Goal: Information Seeking & Learning: Compare options

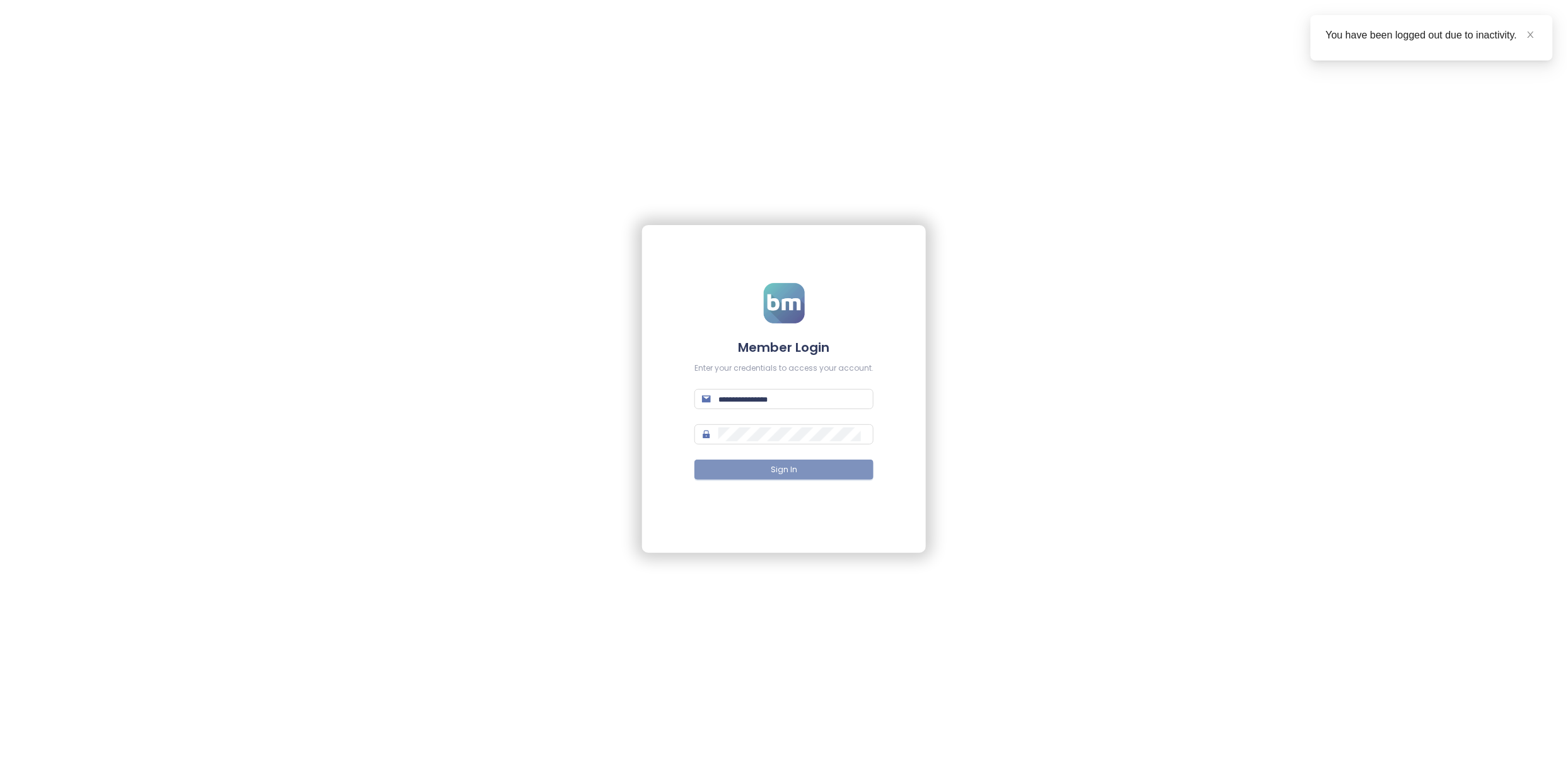
type input "**********"
click at [777, 467] on span "Sign In" at bounding box center [784, 470] width 26 height 12
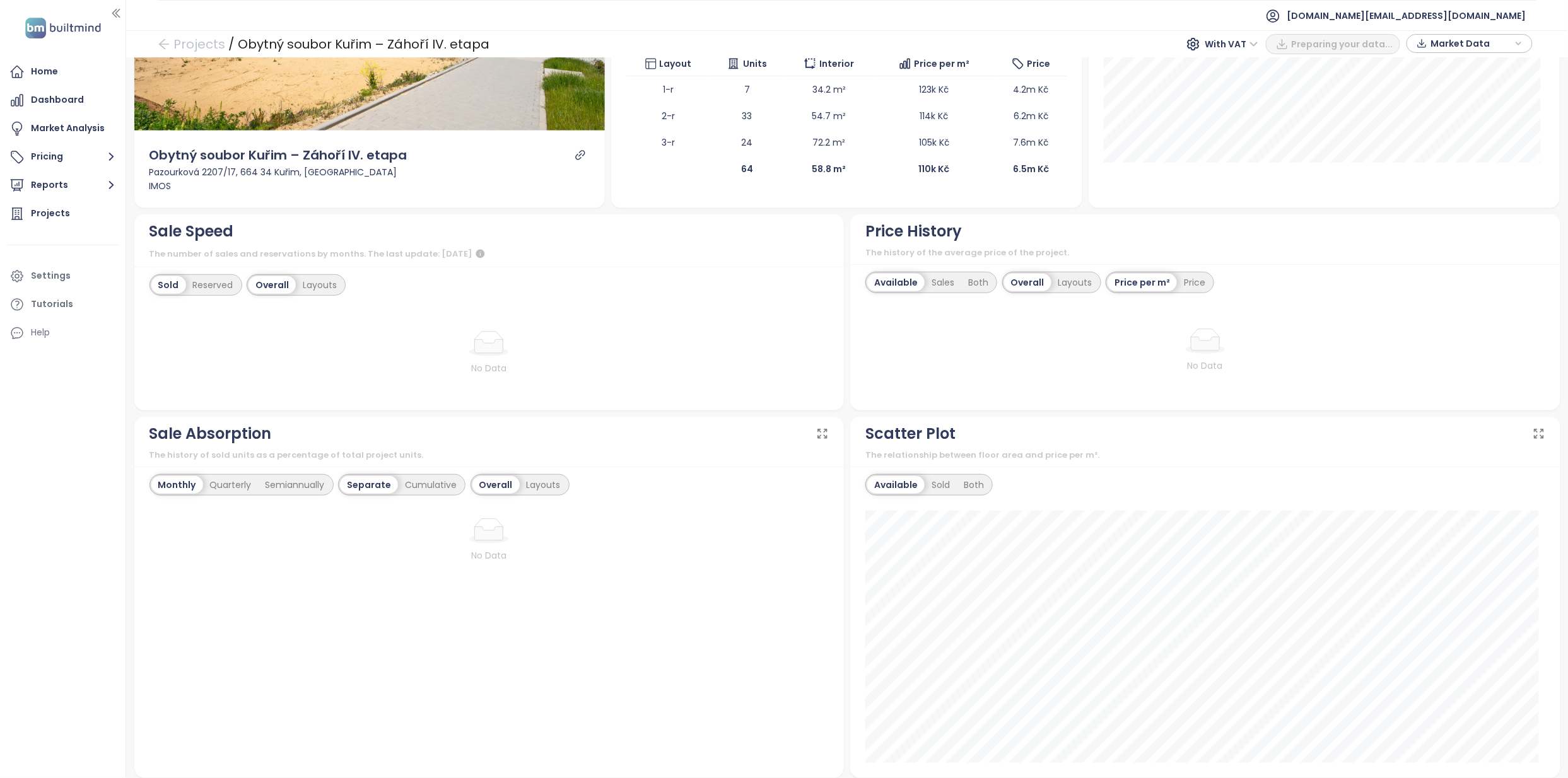
scroll to position [253, 0]
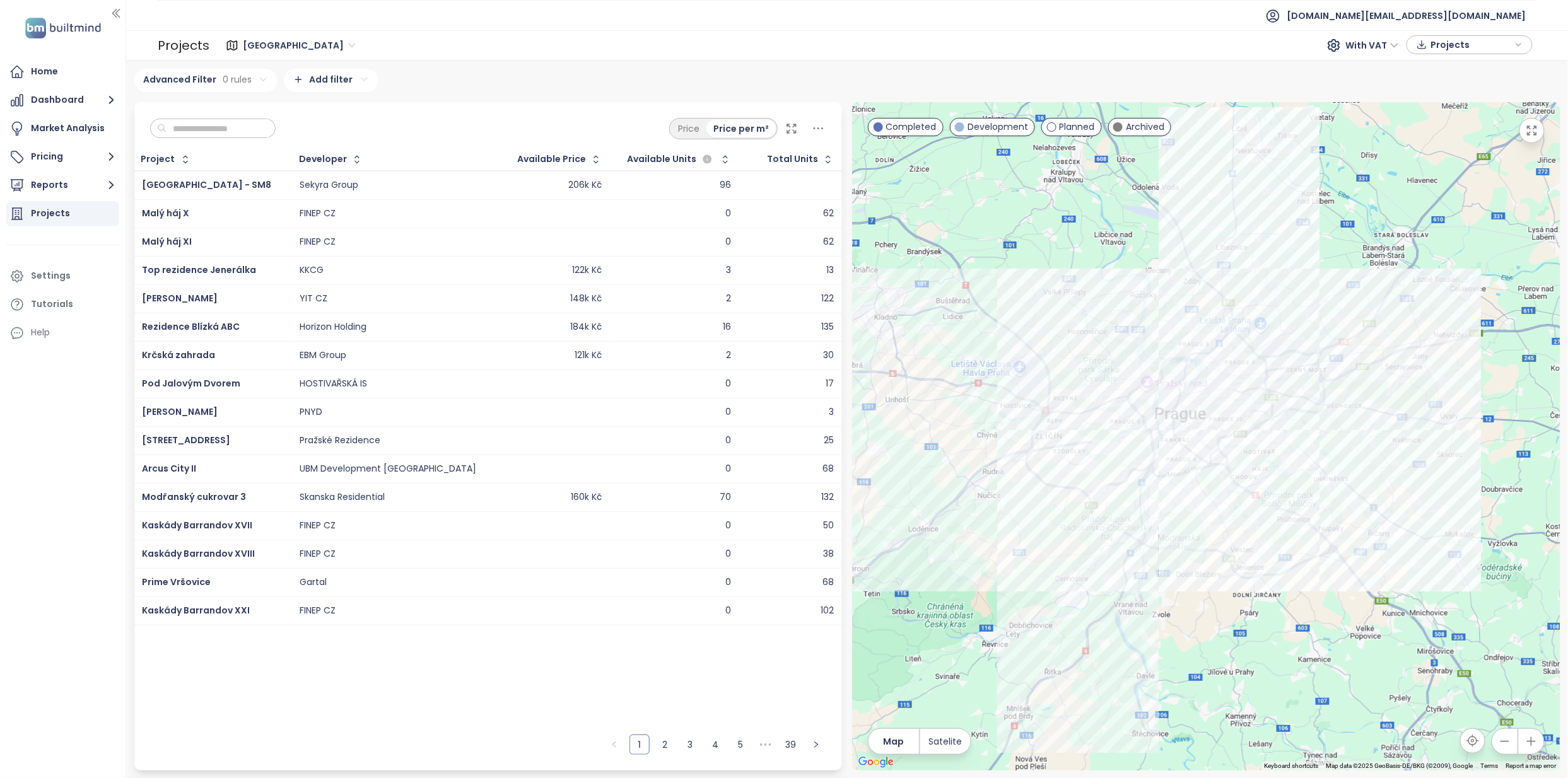
click at [223, 134] on input "text" at bounding box center [218, 129] width 102 height 19
click at [266, 47] on span "Praha" at bounding box center [298, 45] width 112 height 19
click at [314, 118] on div "Jihomoravský kraj" at bounding box center [309, 120] width 126 height 14
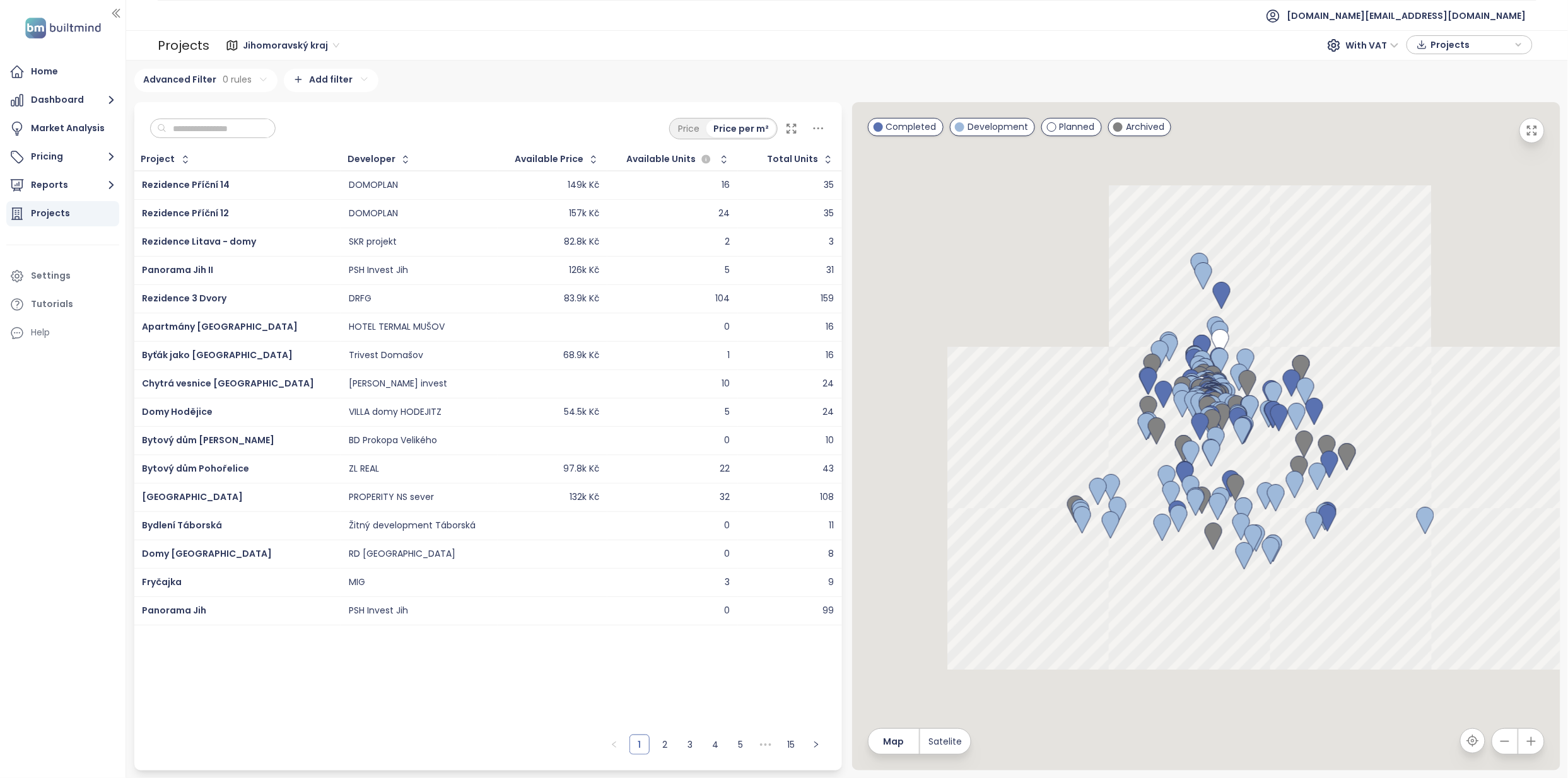
click at [230, 119] on input "text" at bounding box center [218, 129] width 102 height 19
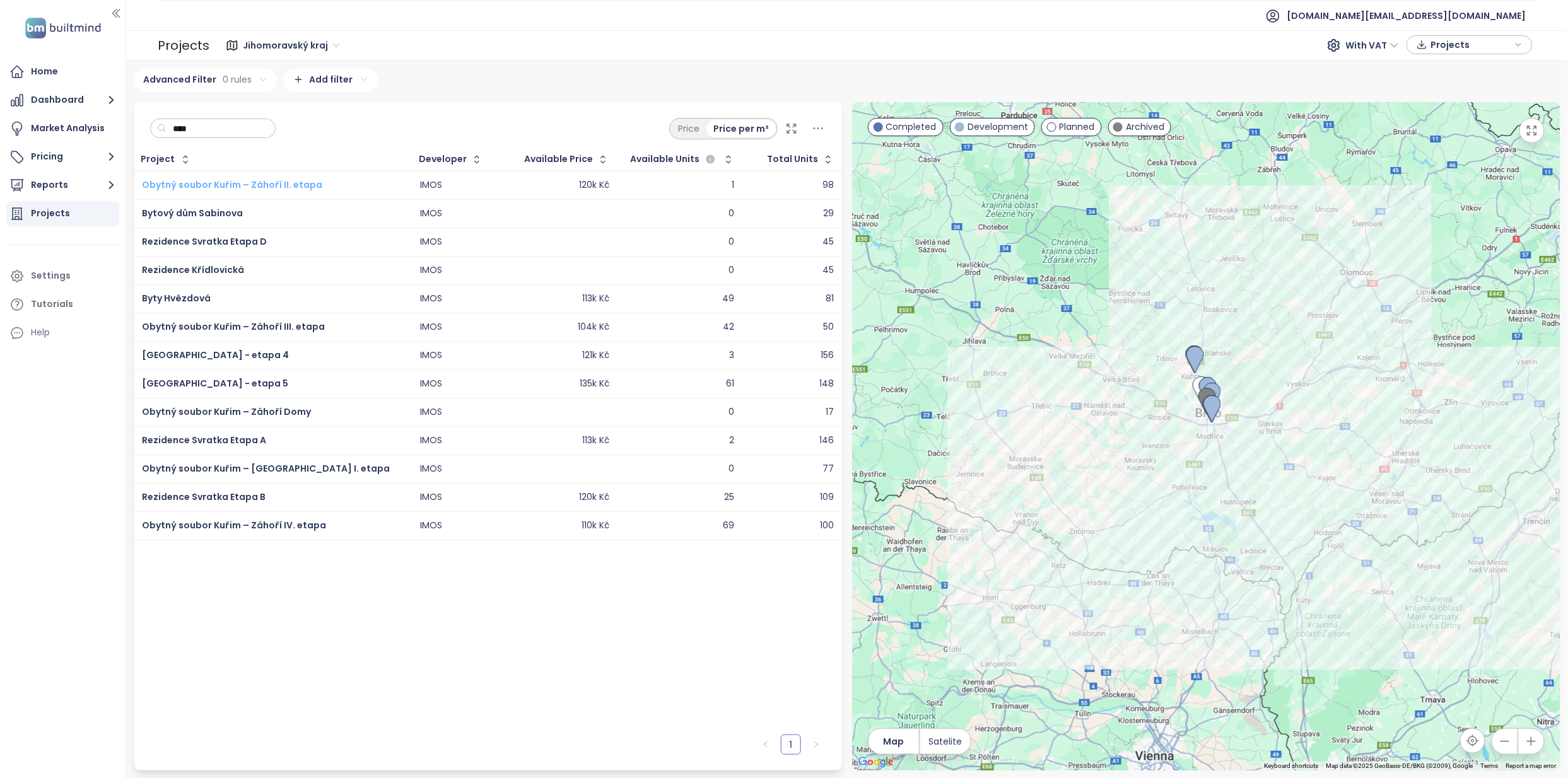
type input "****"
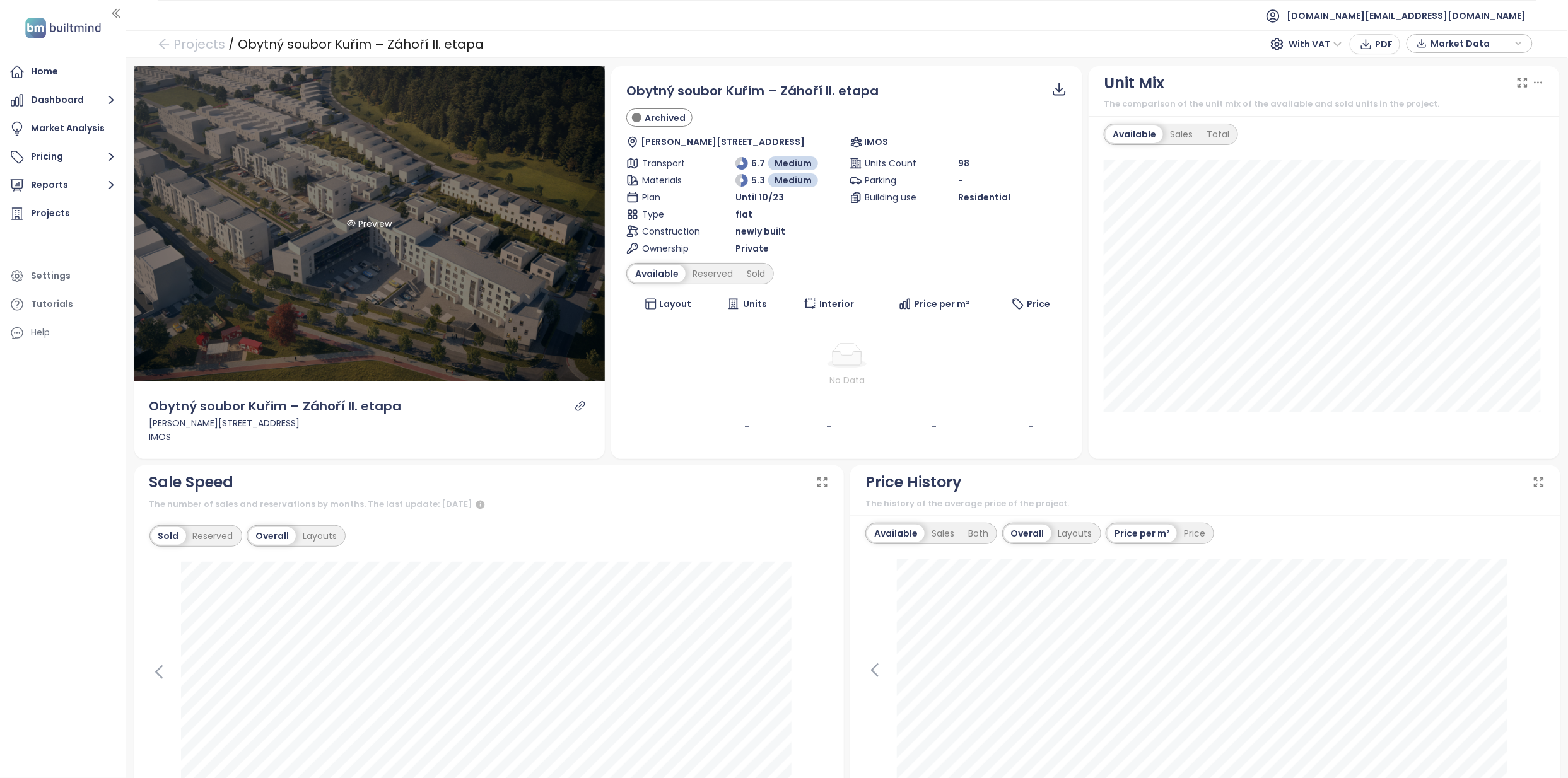
scroll to position [168, 0]
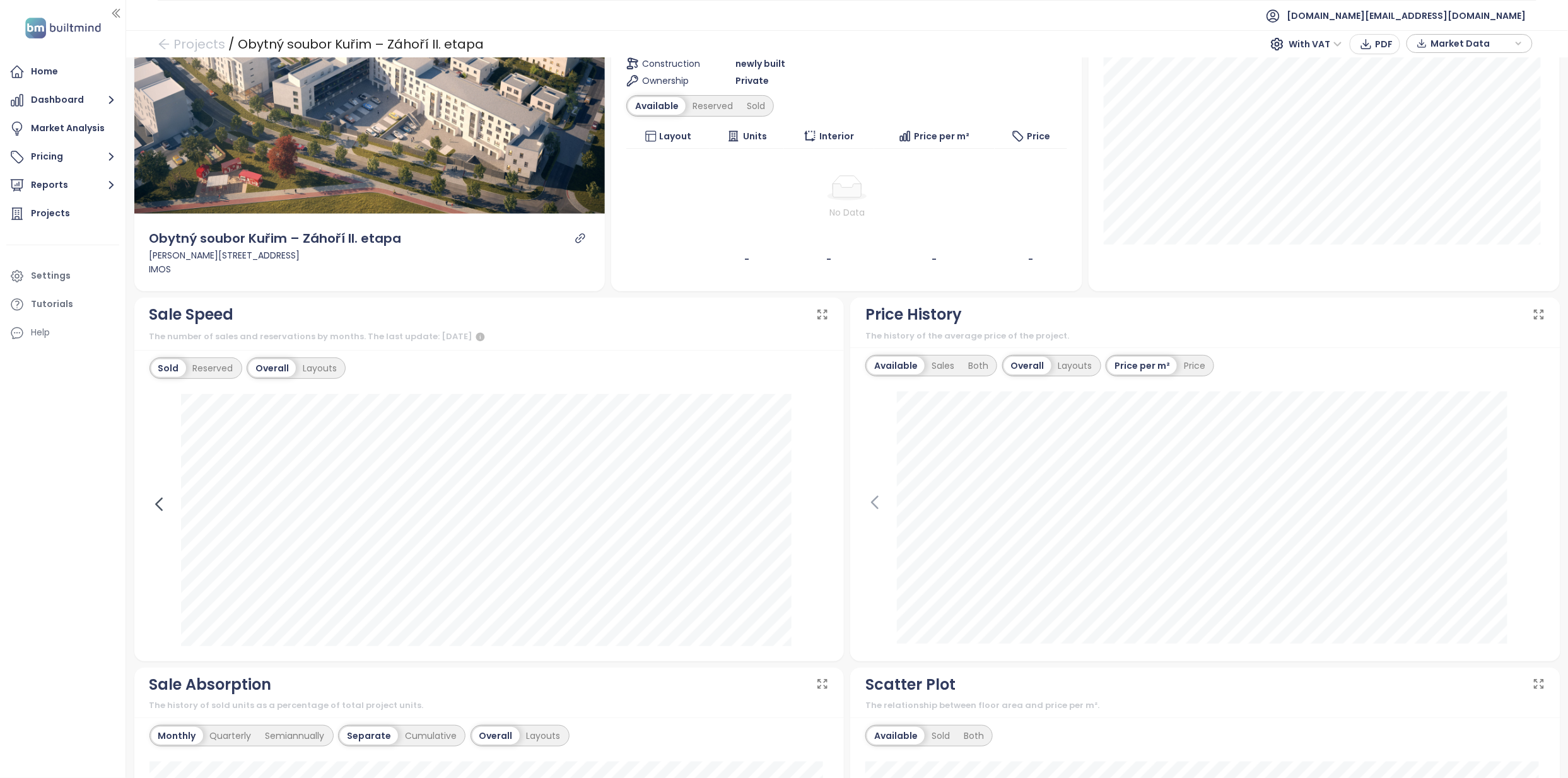
click at [154, 508] on icon at bounding box center [159, 504] width 19 height 19
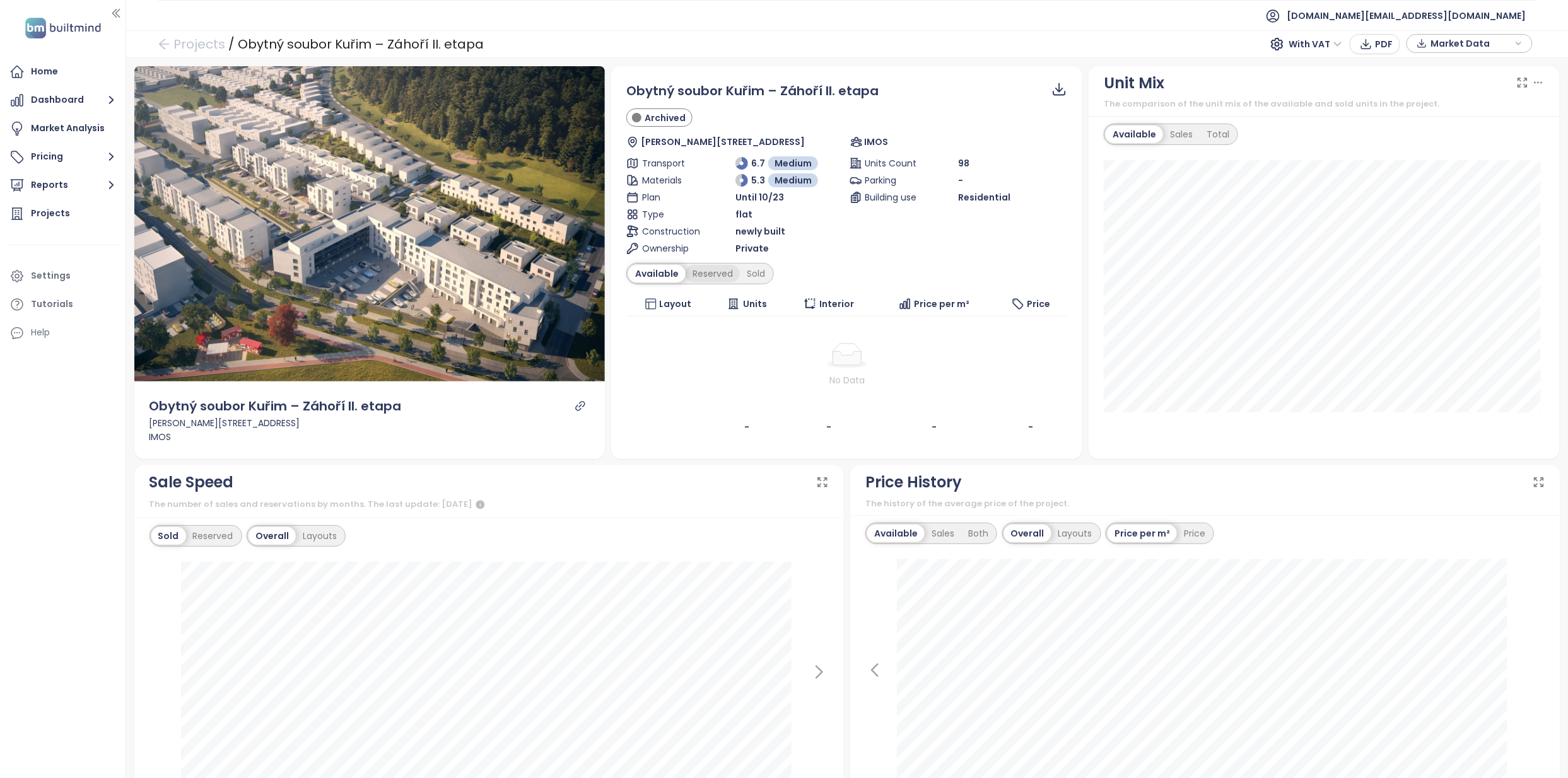
click at [707, 281] on div "Reserved" at bounding box center [711, 273] width 54 height 17
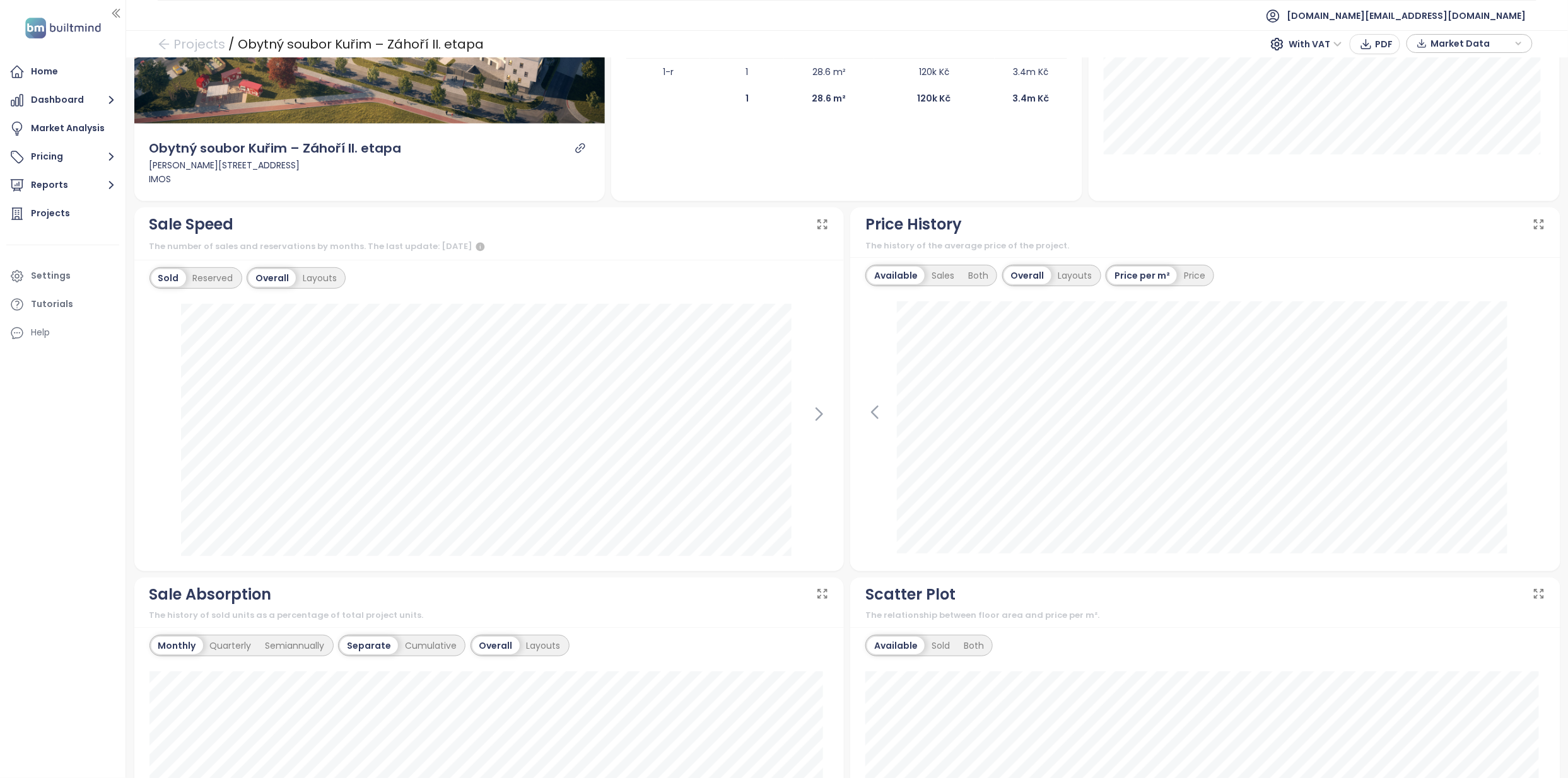
scroll to position [795, 0]
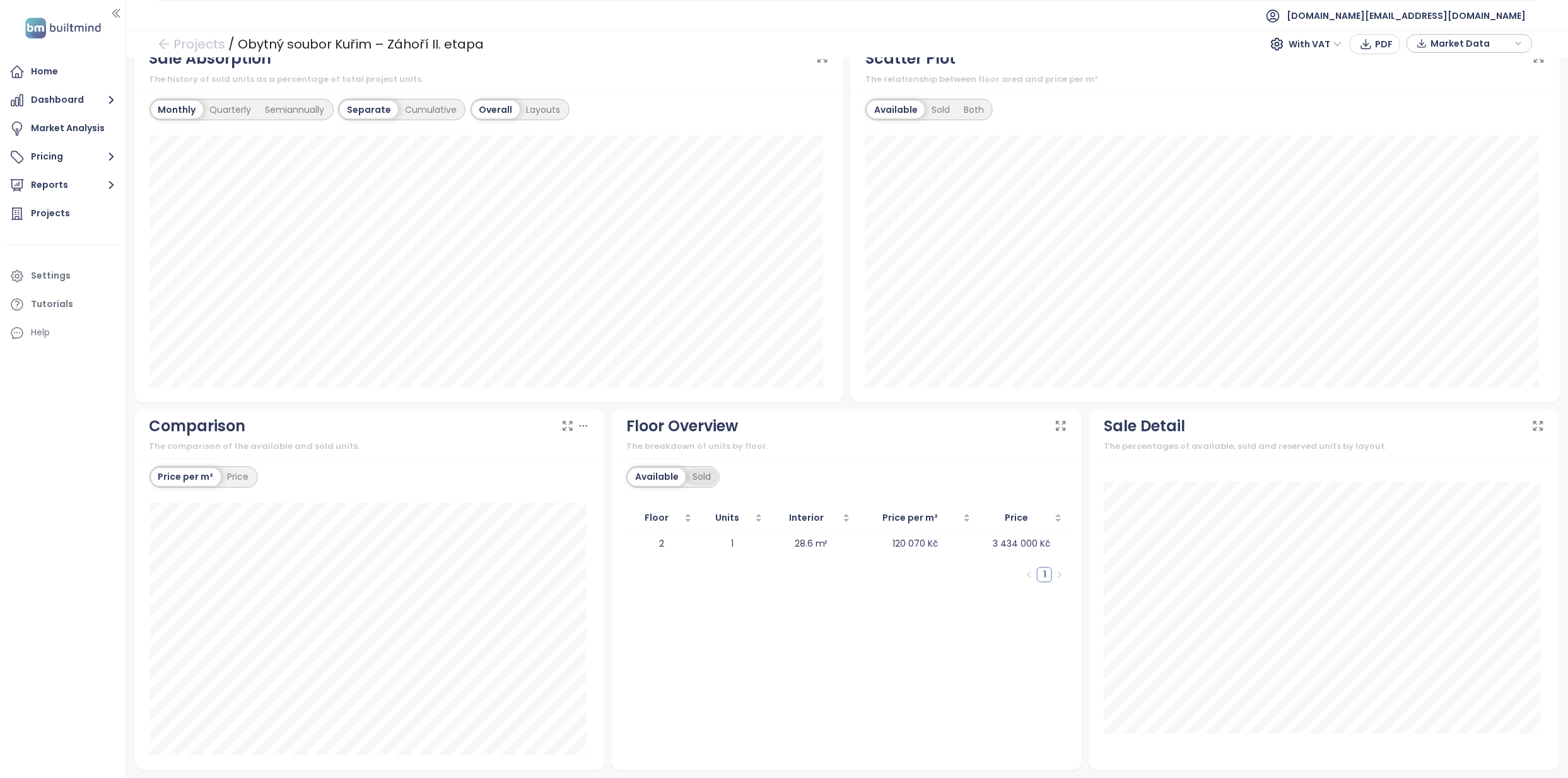
click at [691, 478] on div "Sold" at bounding box center [701, 477] width 32 height 17
click at [720, 428] on div "Floor Overview" at bounding box center [681, 426] width 111 height 24
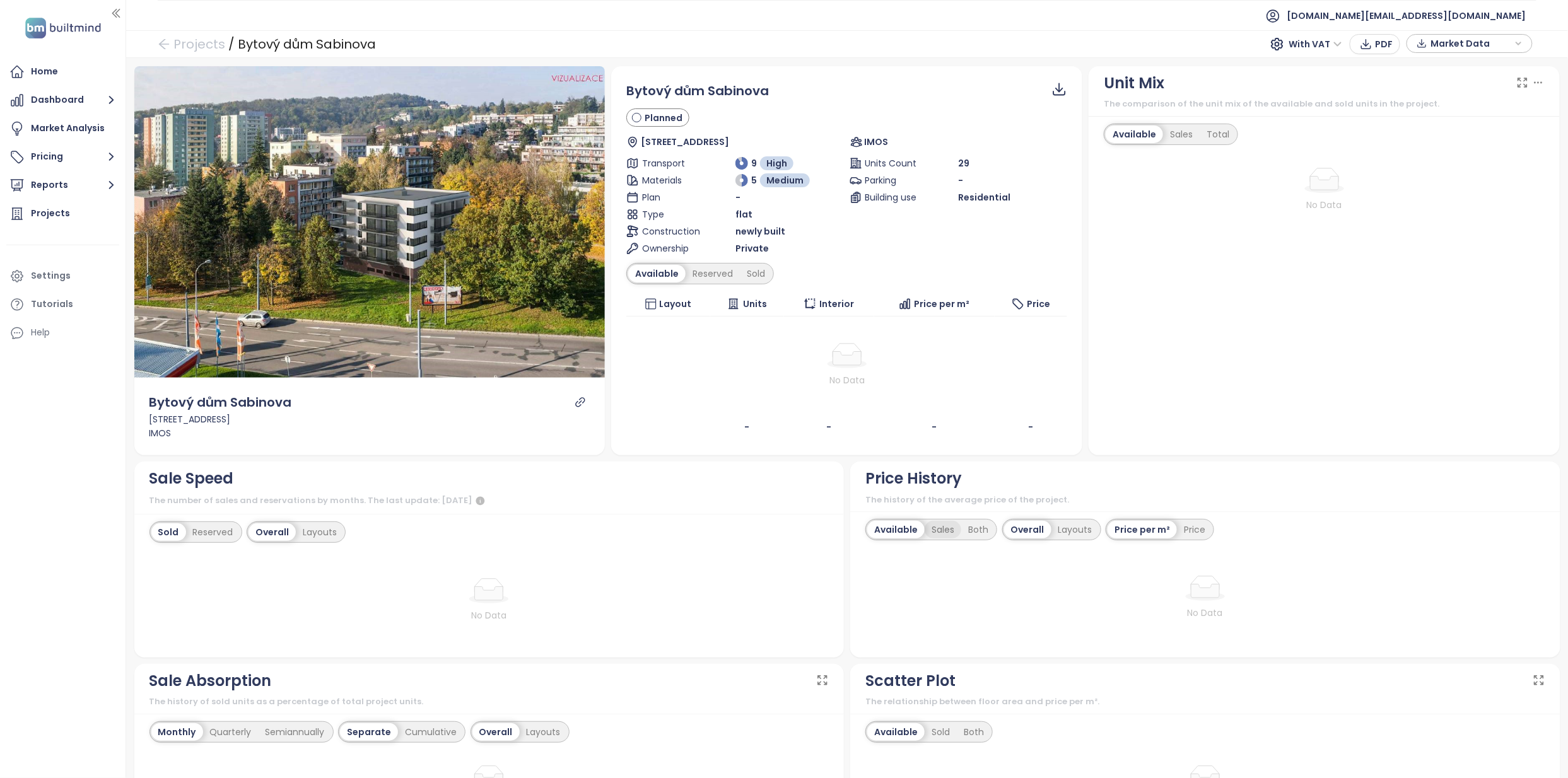
click at [929, 527] on div "Sales" at bounding box center [943, 529] width 36 height 17
click at [980, 534] on div "Both" at bounding box center [973, 529] width 34 height 17
click at [232, 537] on div "Reserved" at bounding box center [213, 532] width 54 height 17
click at [854, 301] on div "Interior" at bounding box center [828, 304] width 79 height 14
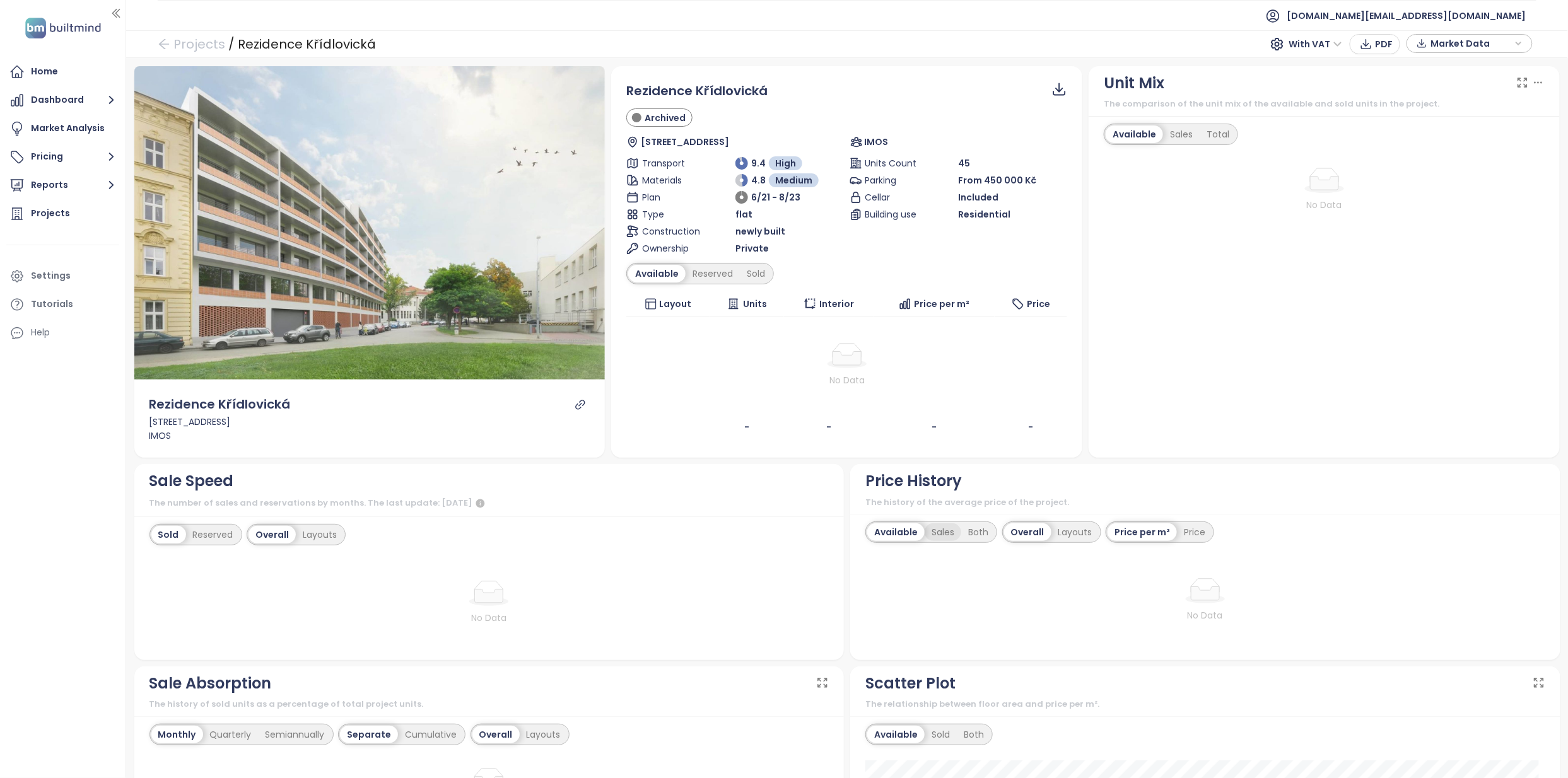
click at [947, 534] on div "Sales" at bounding box center [943, 532] width 36 height 17
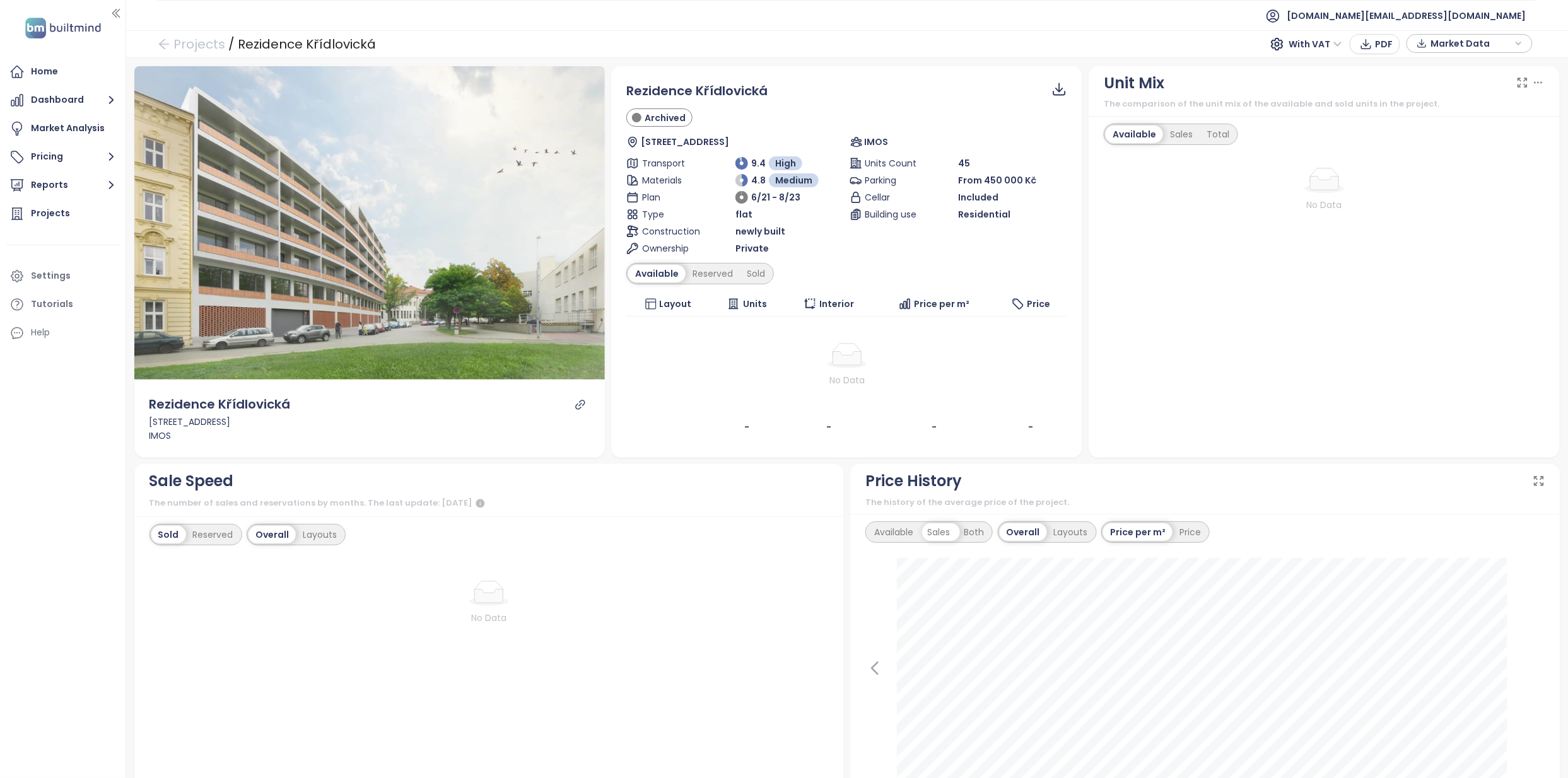
click at [966, 528] on div "Both" at bounding box center [973, 532] width 34 height 17
click at [215, 534] on div "Reserved" at bounding box center [213, 534] width 54 height 17
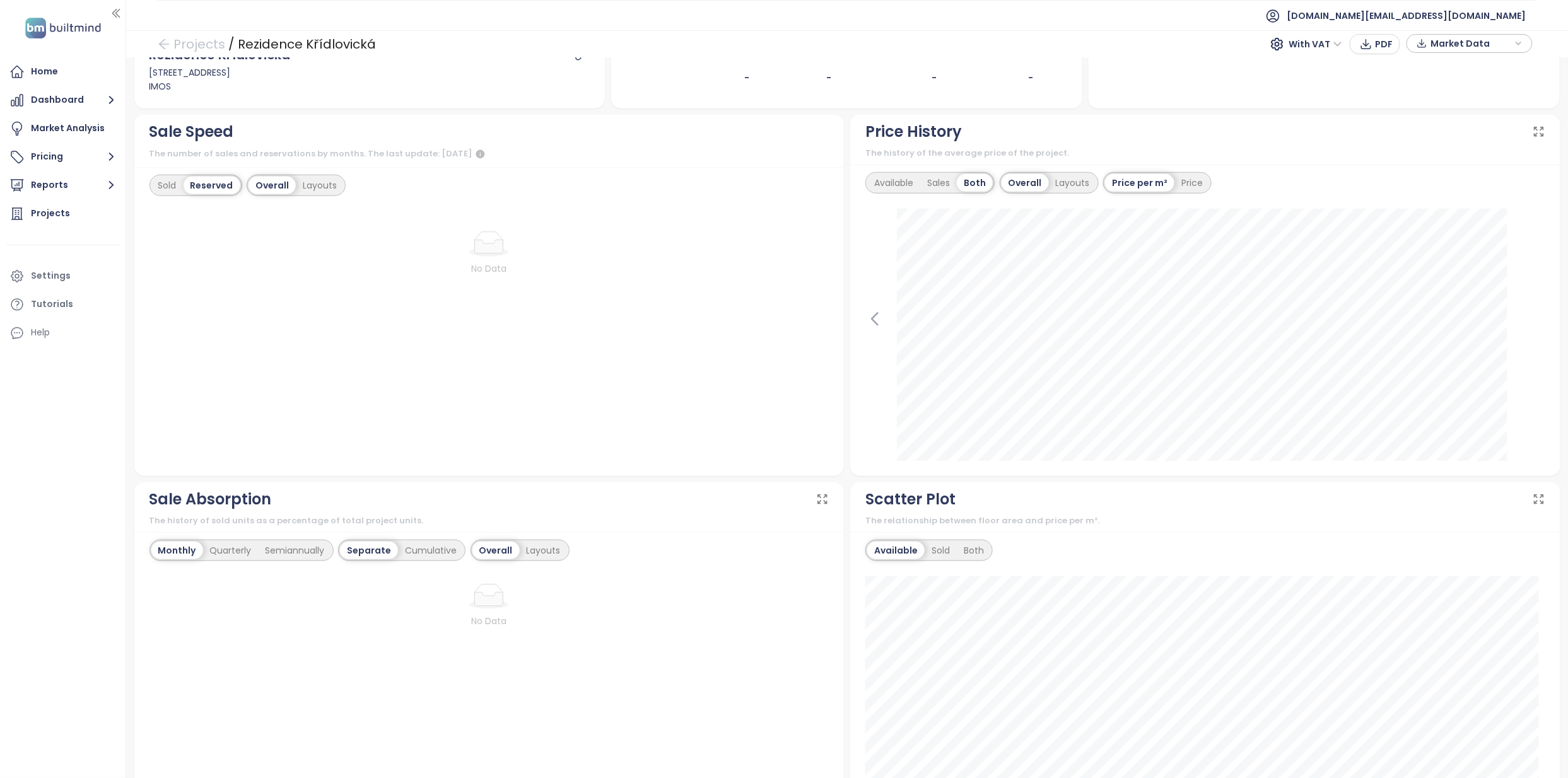
scroll to position [790, 0]
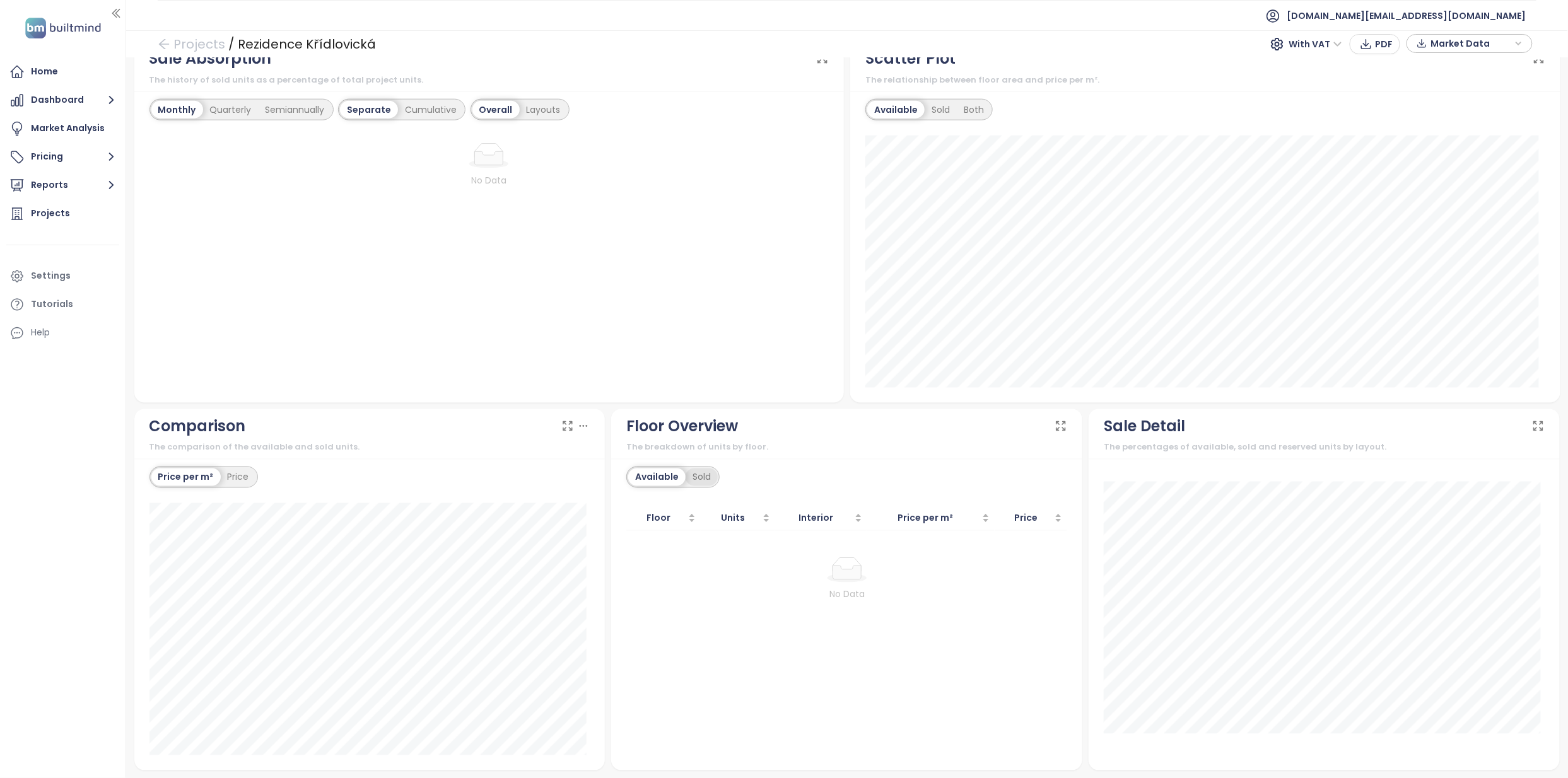
click at [686, 475] on div "Sold" at bounding box center [701, 477] width 32 height 17
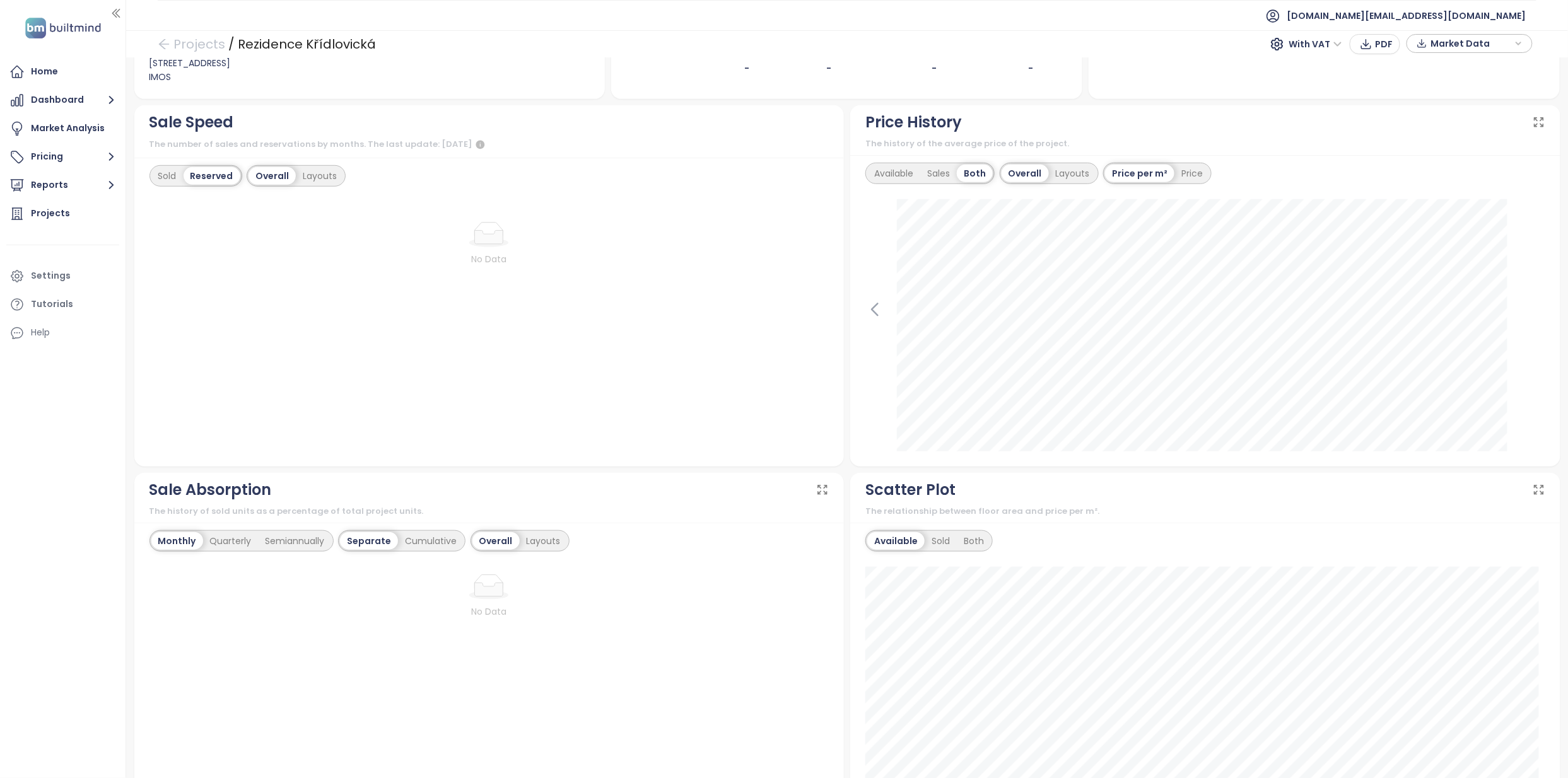
scroll to position [0, 0]
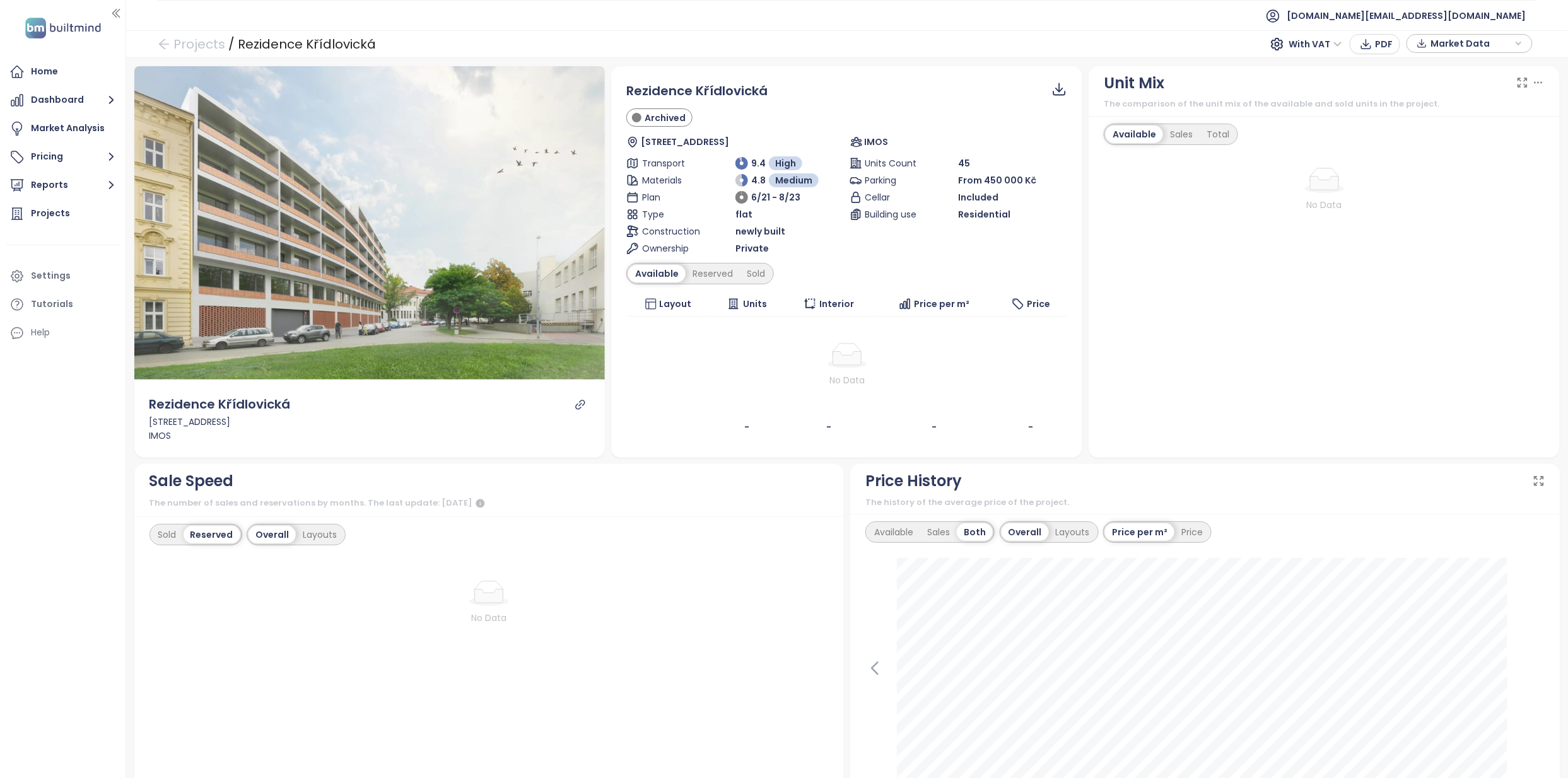
click at [760, 395] on td "No Data" at bounding box center [846, 365] width 441 height 97
click at [739, 379] on div "No Data" at bounding box center [846, 379] width 431 height 14
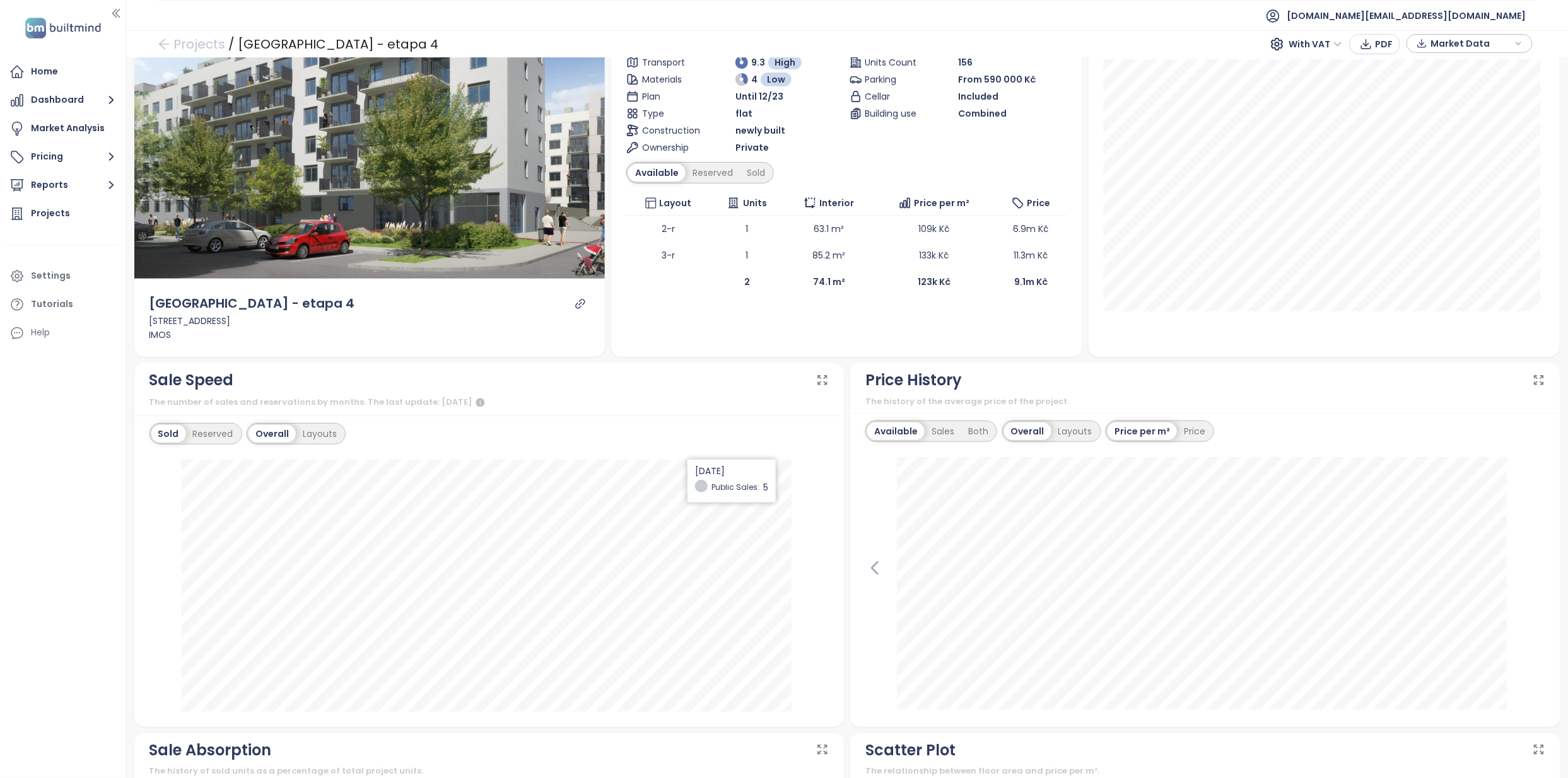
scroll to position [253, 0]
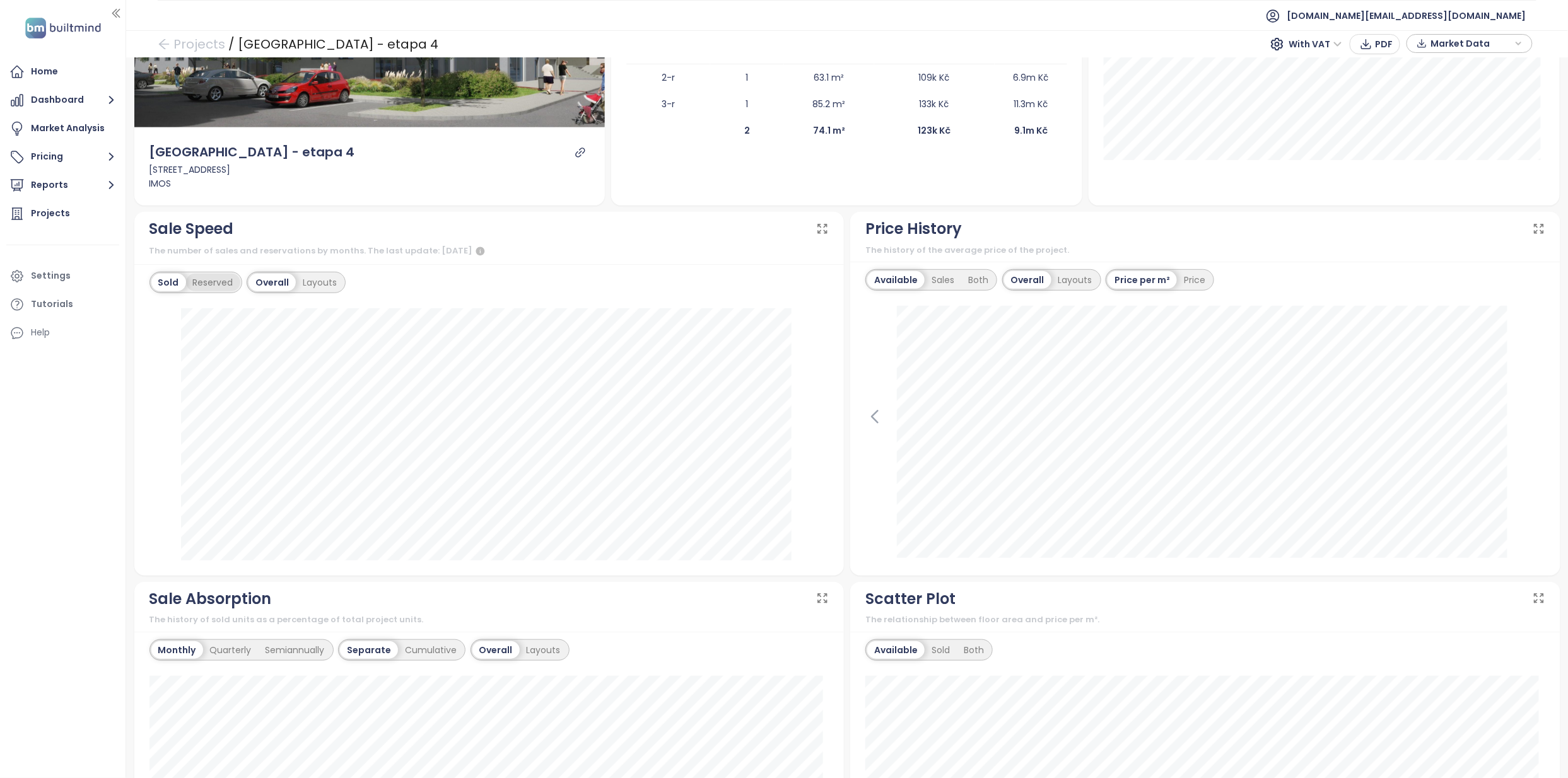
click at [228, 275] on div "Reserved" at bounding box center [213, 282] width 54 height 17
click at [169, 281] on div "Sold" at bounding box center [167, 282] width 32 height 17
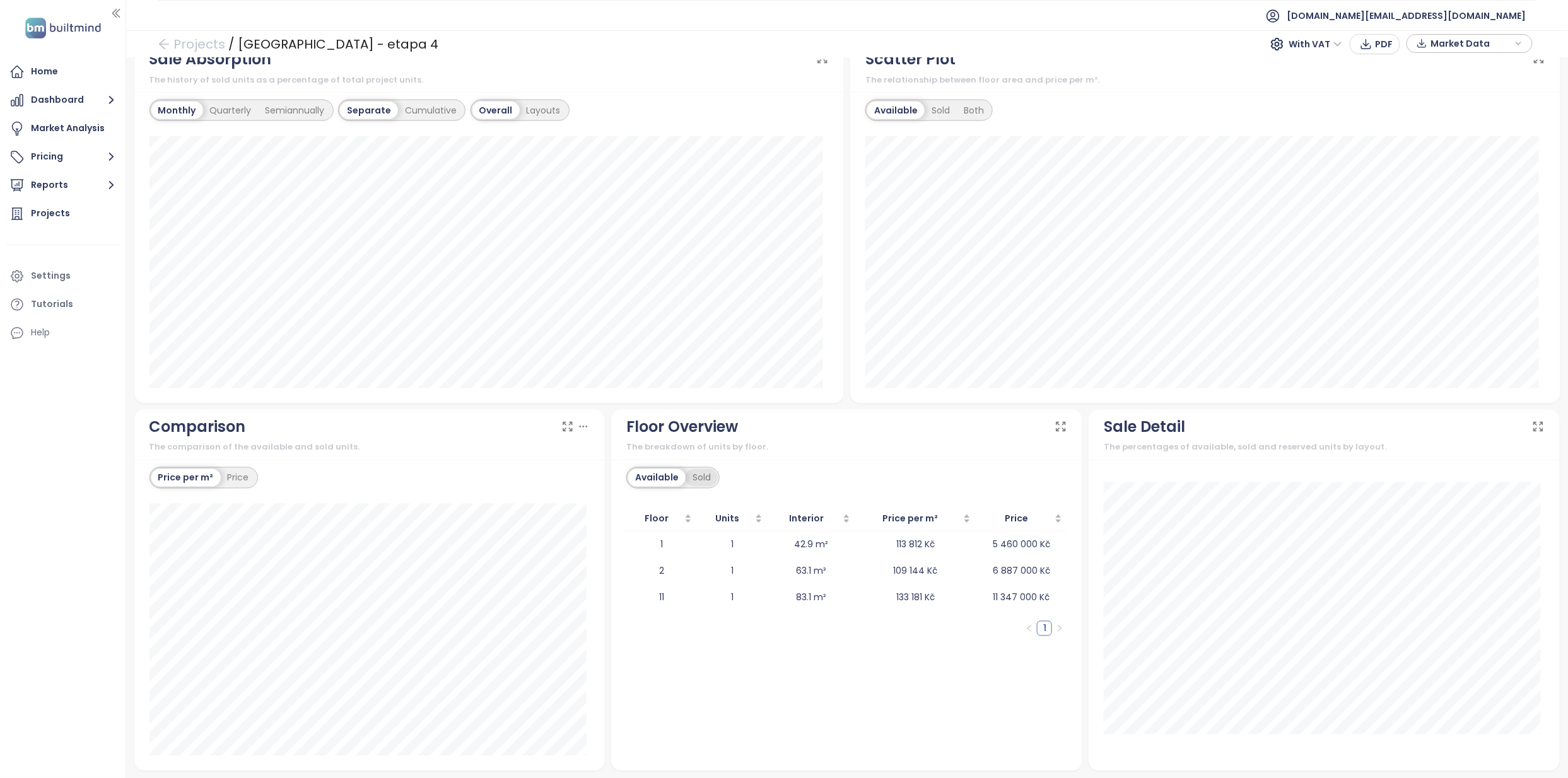
click at [691, 471] on div "Sold" at bounding box center [701, 477] width 32 height 17
click at [654, 477] on div "Available" at bounding box center [655, 477] width 53 height 17
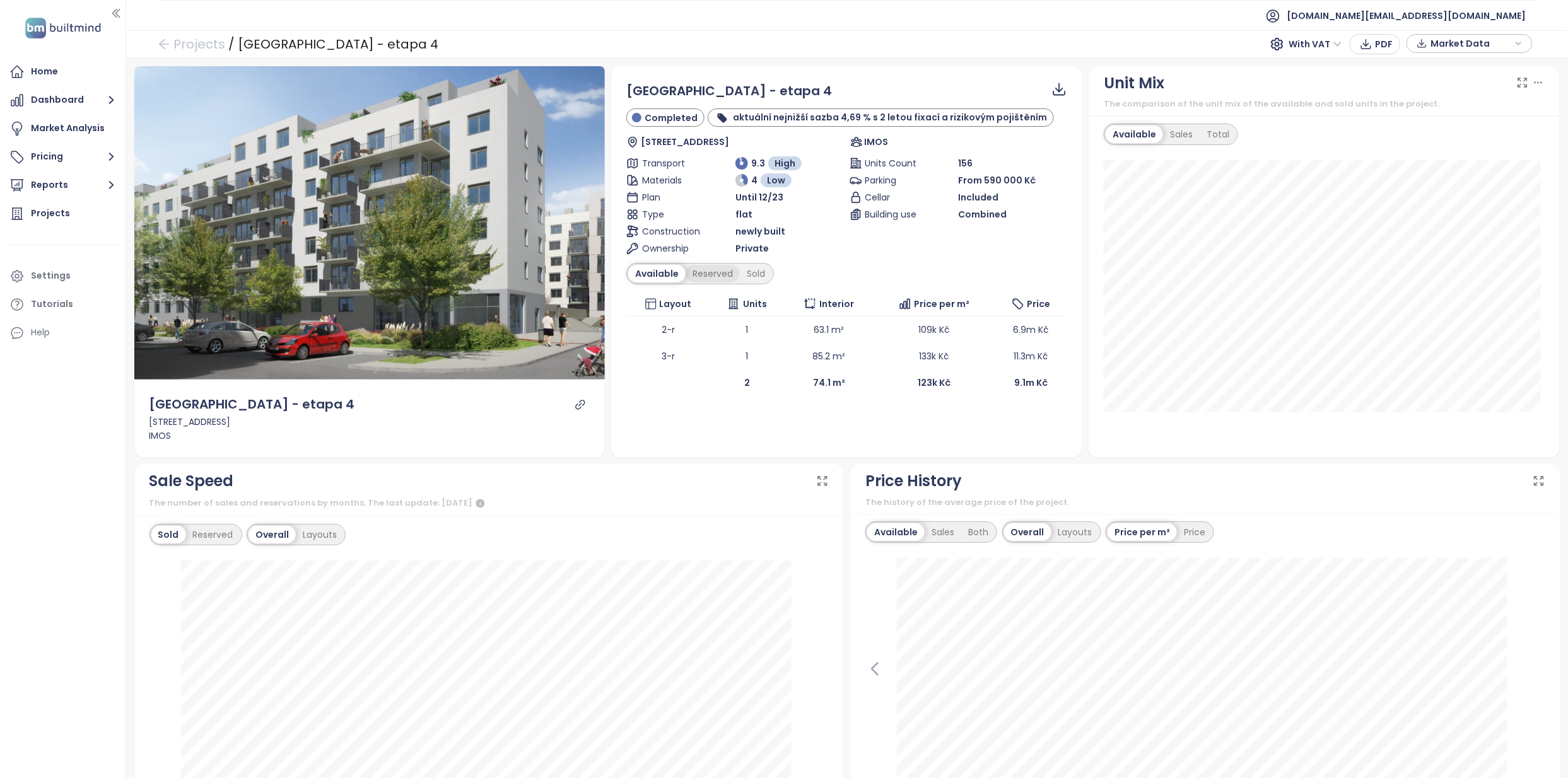
click at [720, 273] on div "Reserved" at bounding box center [711, 273] width 54 height 17
click at [747, 273] on div "Sold" at bounding box center [753, 273] width 32 height 17
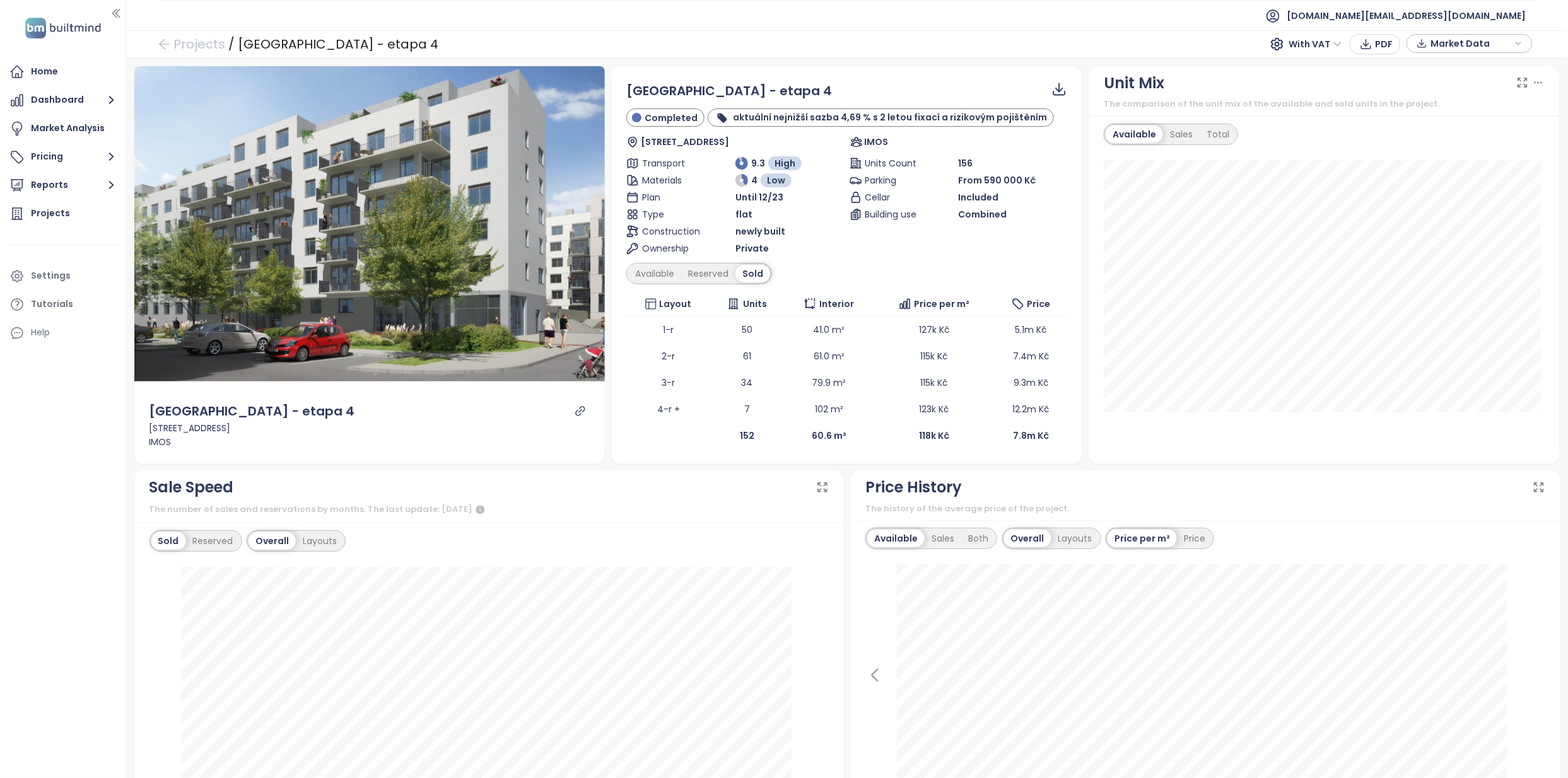
click at [757, 462] on div "Ponava City - etapa 4 Completed aktuální nejnižší sazba 4,69 % s 2 letou fixací…" at bounding box center [846, 265] width 471 height 398
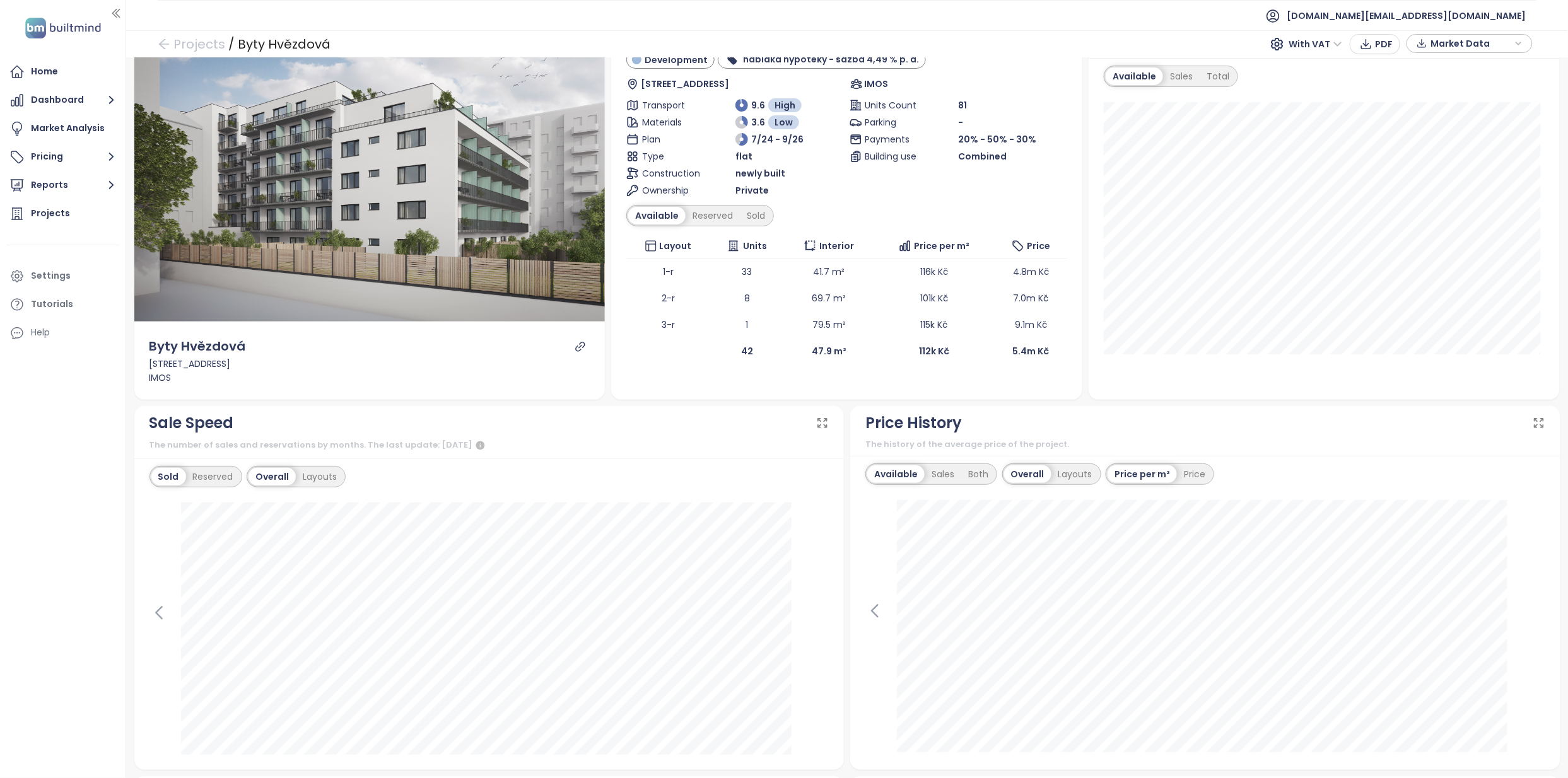
scroll to position [84, 0]
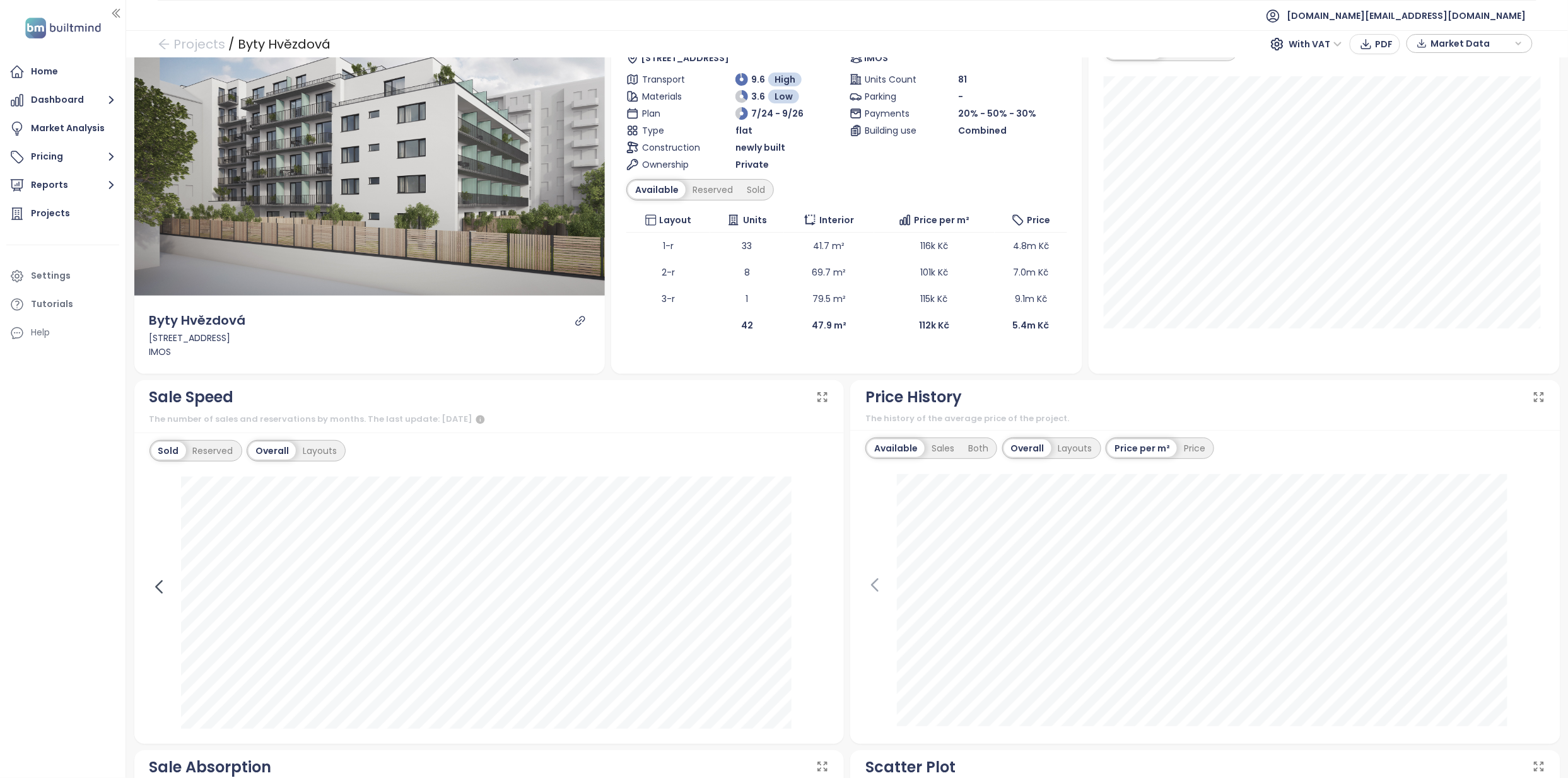
click at [162, 586] on icon at bounding box center [159, 586] width 19 height 19
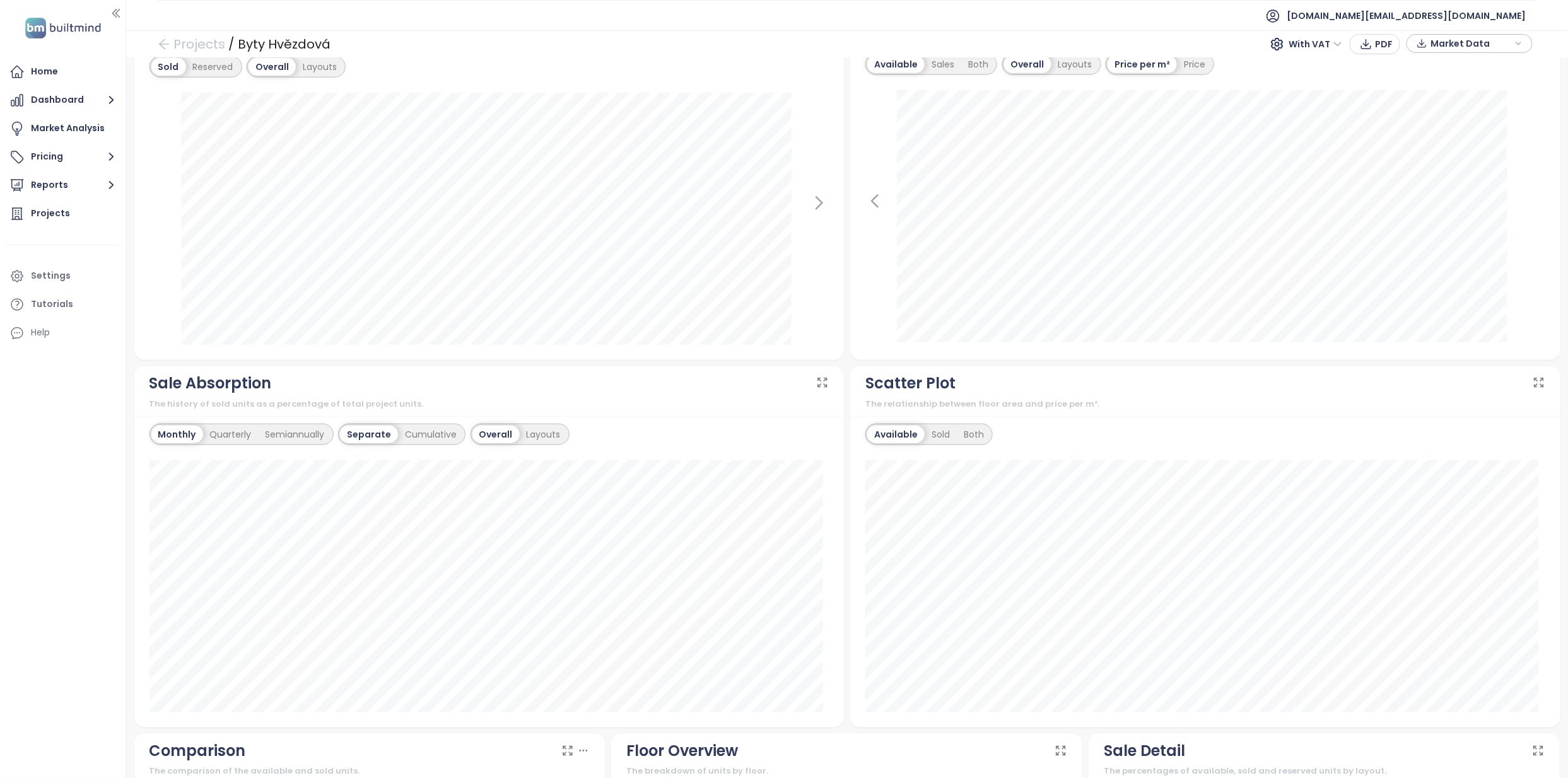
scroll to position [757, 0]
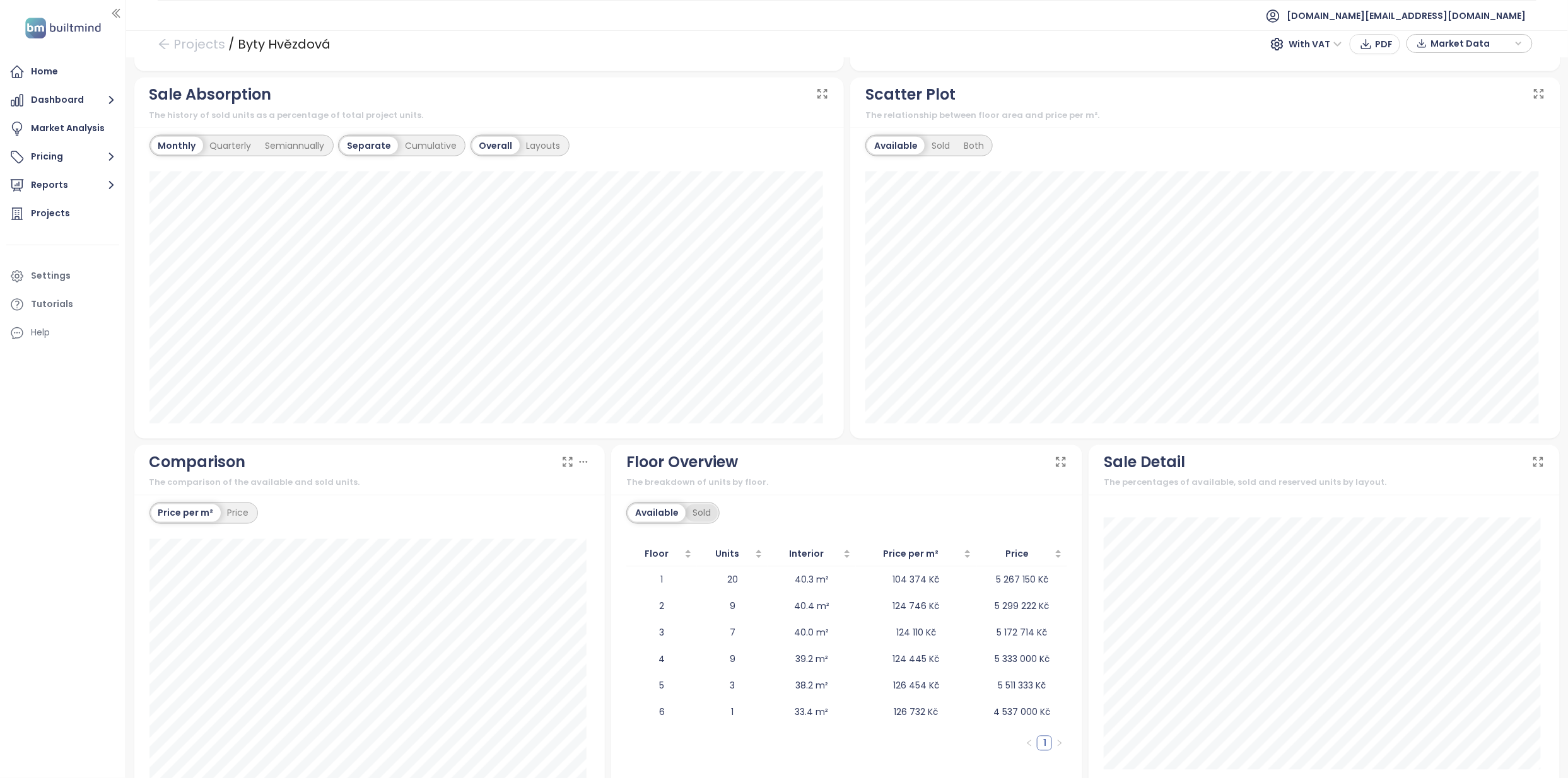
click at [687, 508] on div "Sold" at bounding box center [701, 513] width 32 height 17
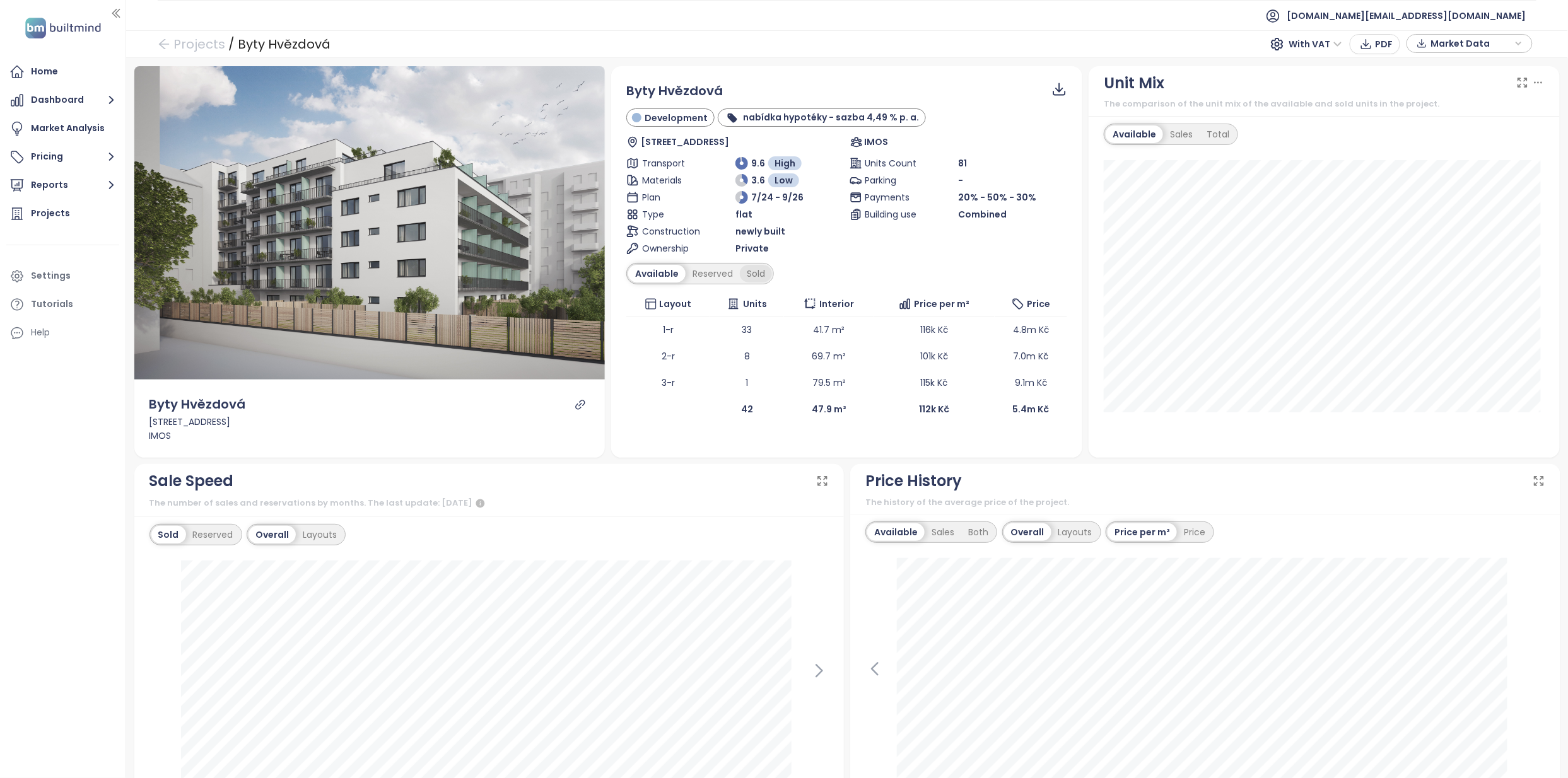
click at [762, 278] on div "Sold" at bounding box center [755, 273] width 32 height 17
click at [838, 271] on div "Available Reserved Sold" at bounding box center [846, 274] width 441 height 22
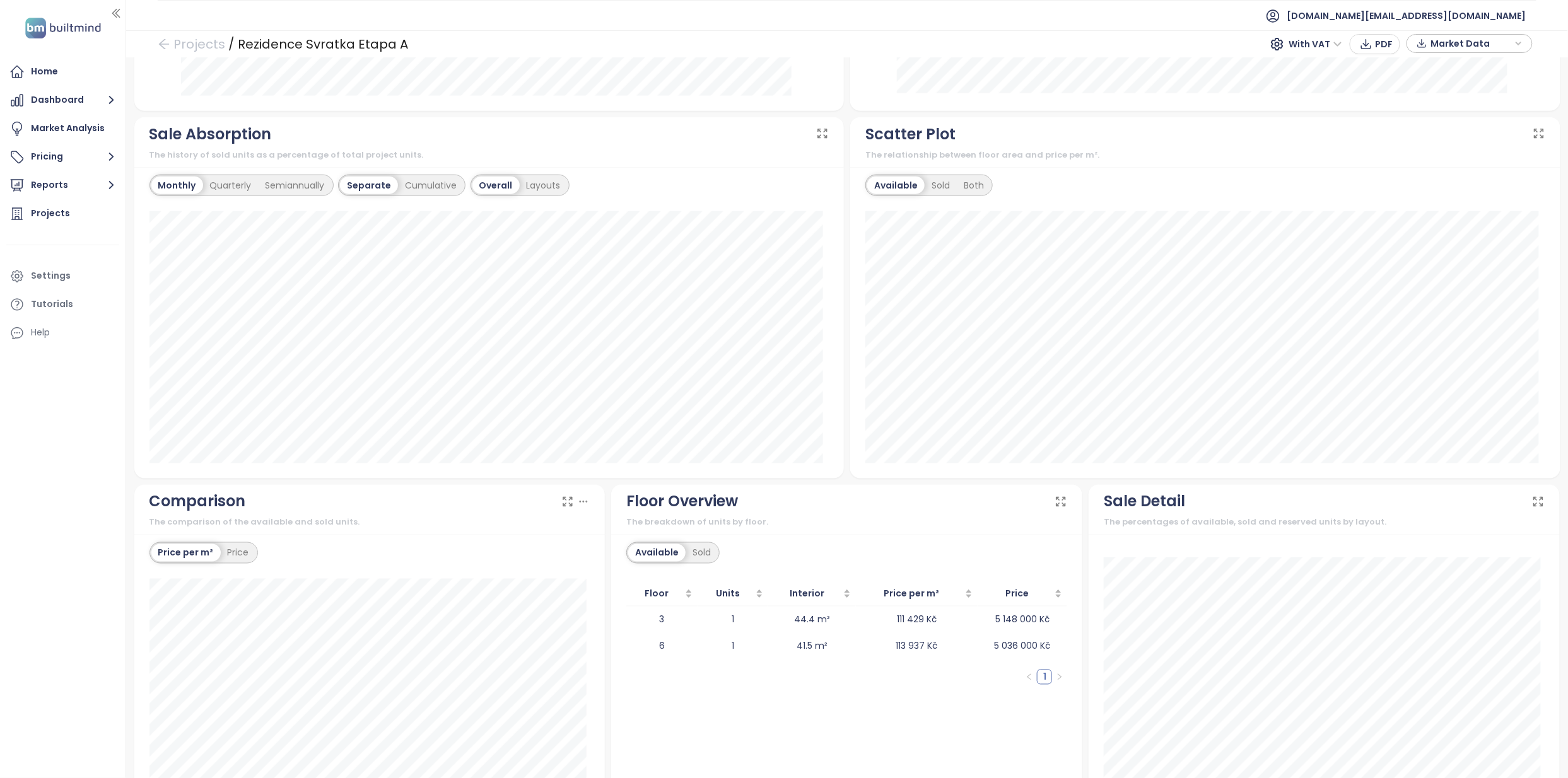
scroll to position [810, 0]
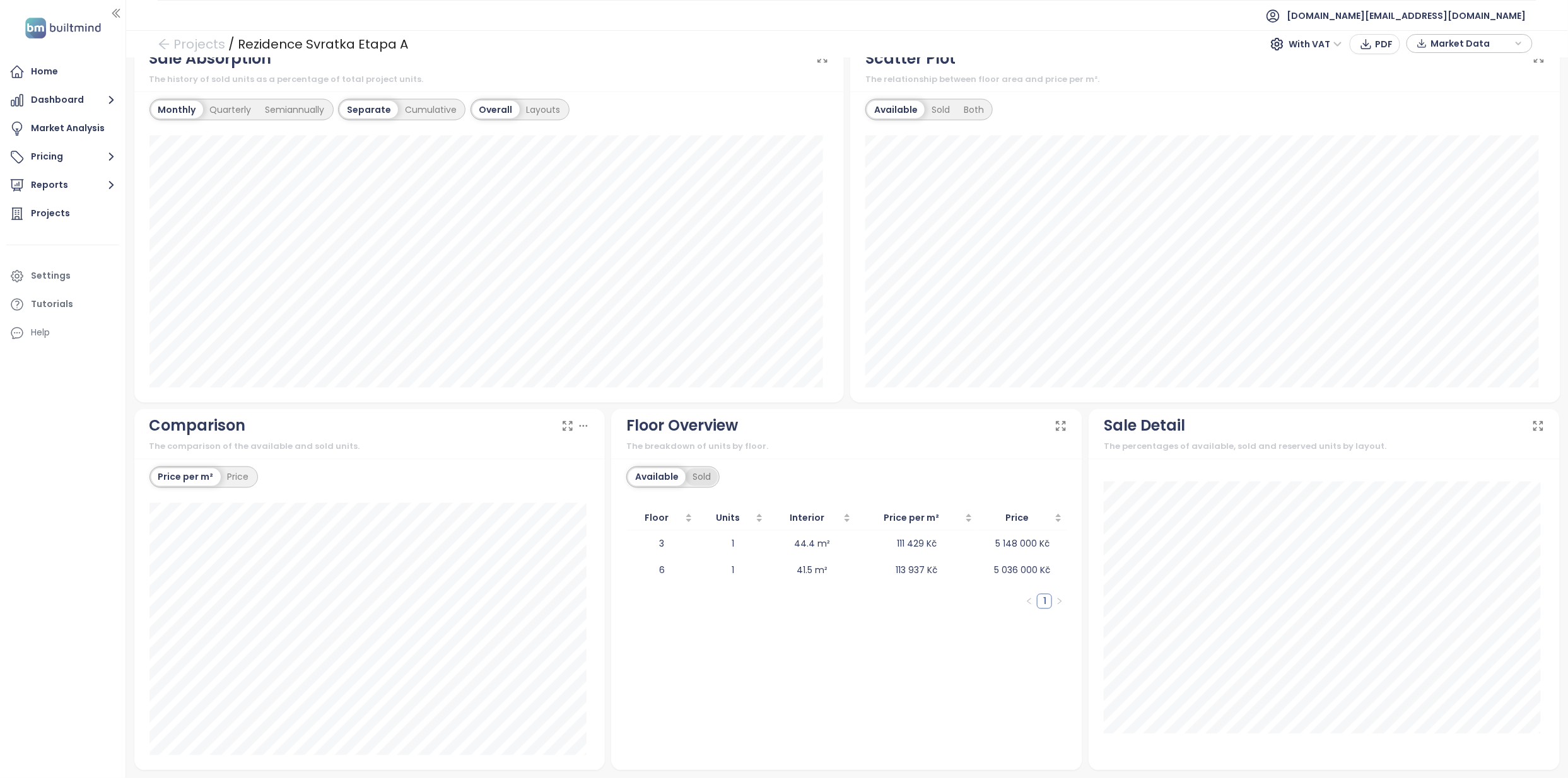
click at [700, 470] on div "Sold" at bounding box center [701, 477] width 32 height 17
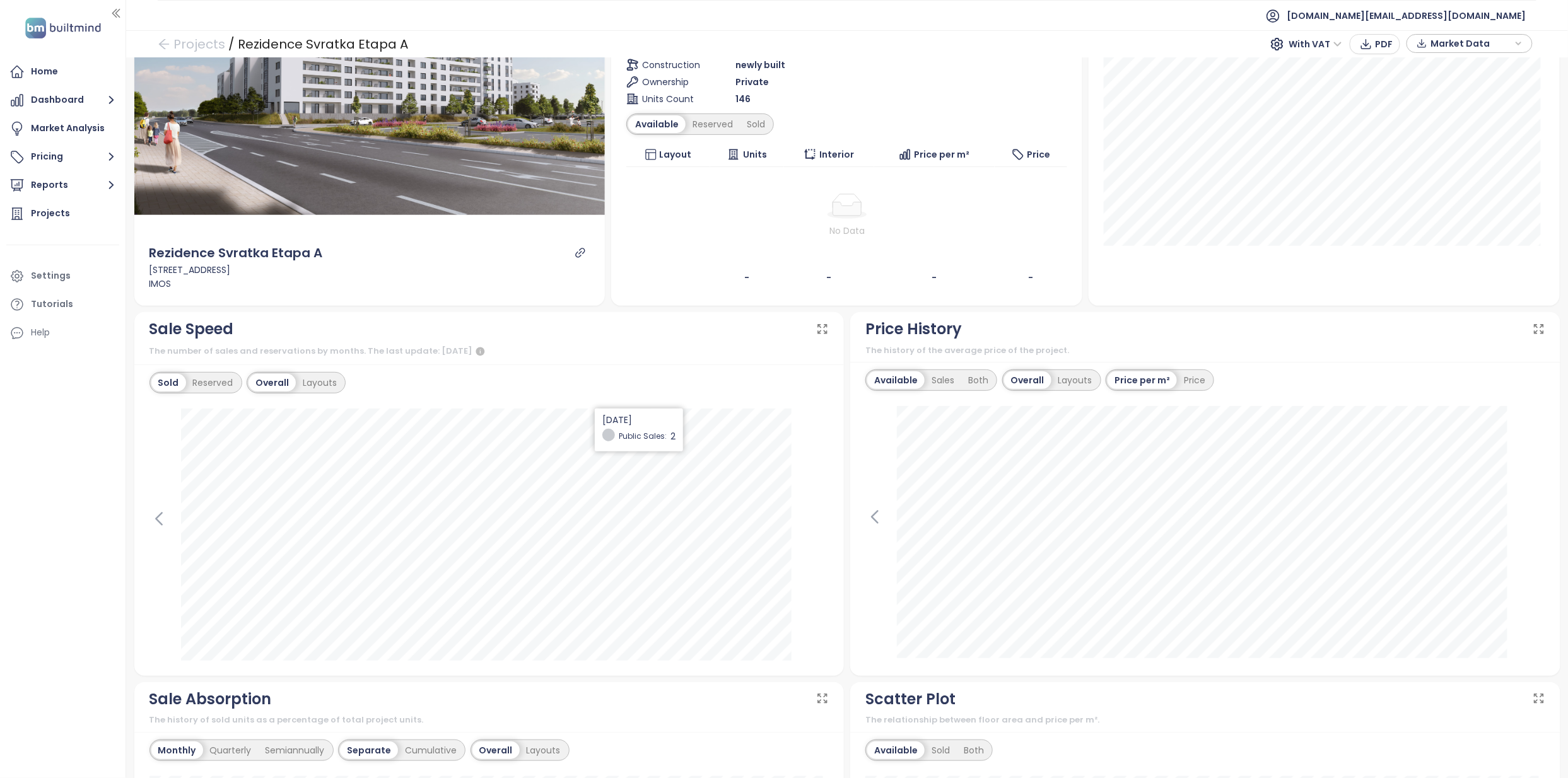
scroll to position [168, 0]
click at [237, 387] on div "Reserved" at bounding box center [213, 381] width 54 height 17
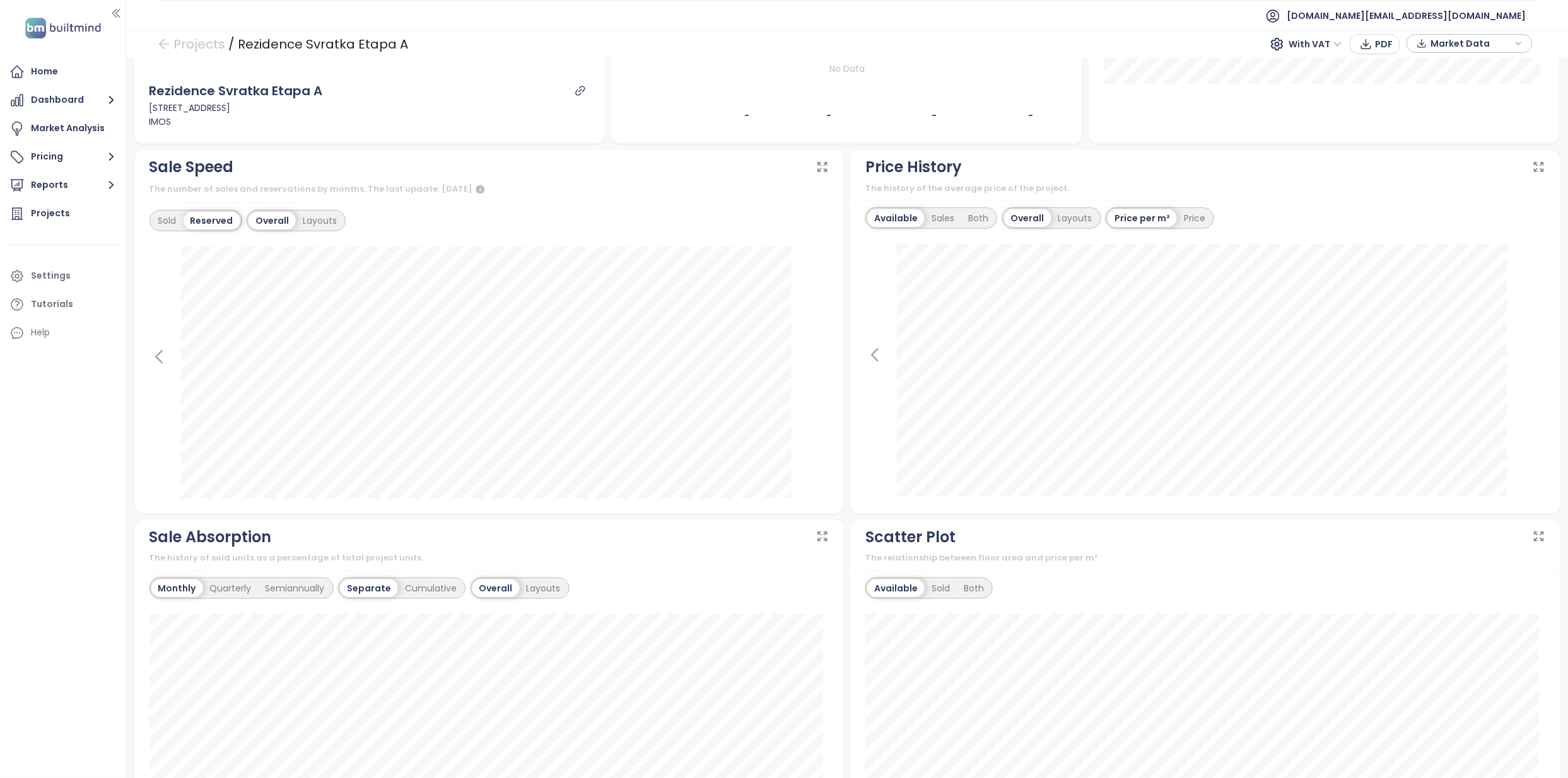
scroll to position [0, 0]
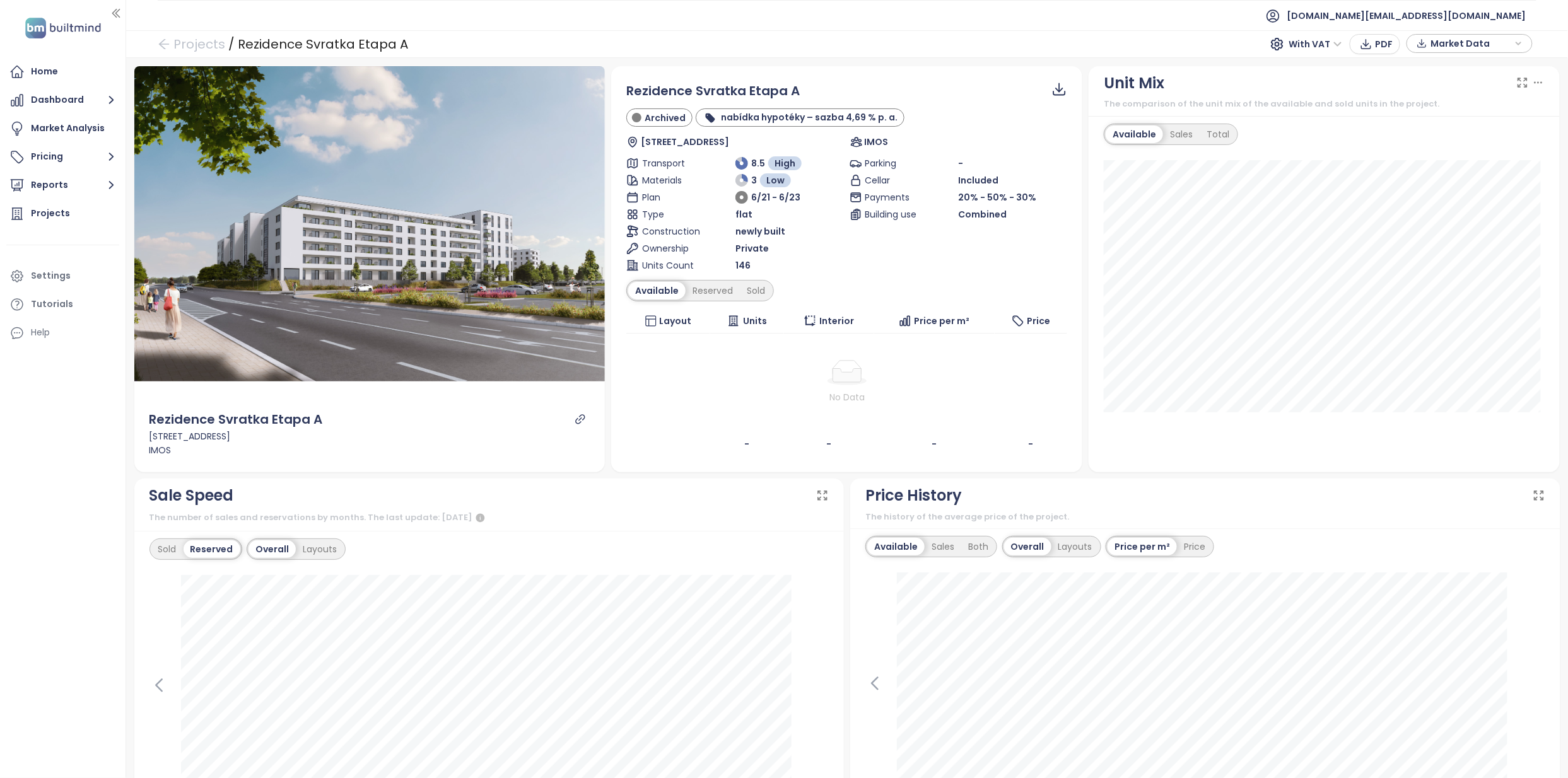
click at [840, 414] on td "No Data" at bounding box center [846, 382] width 441 height 97
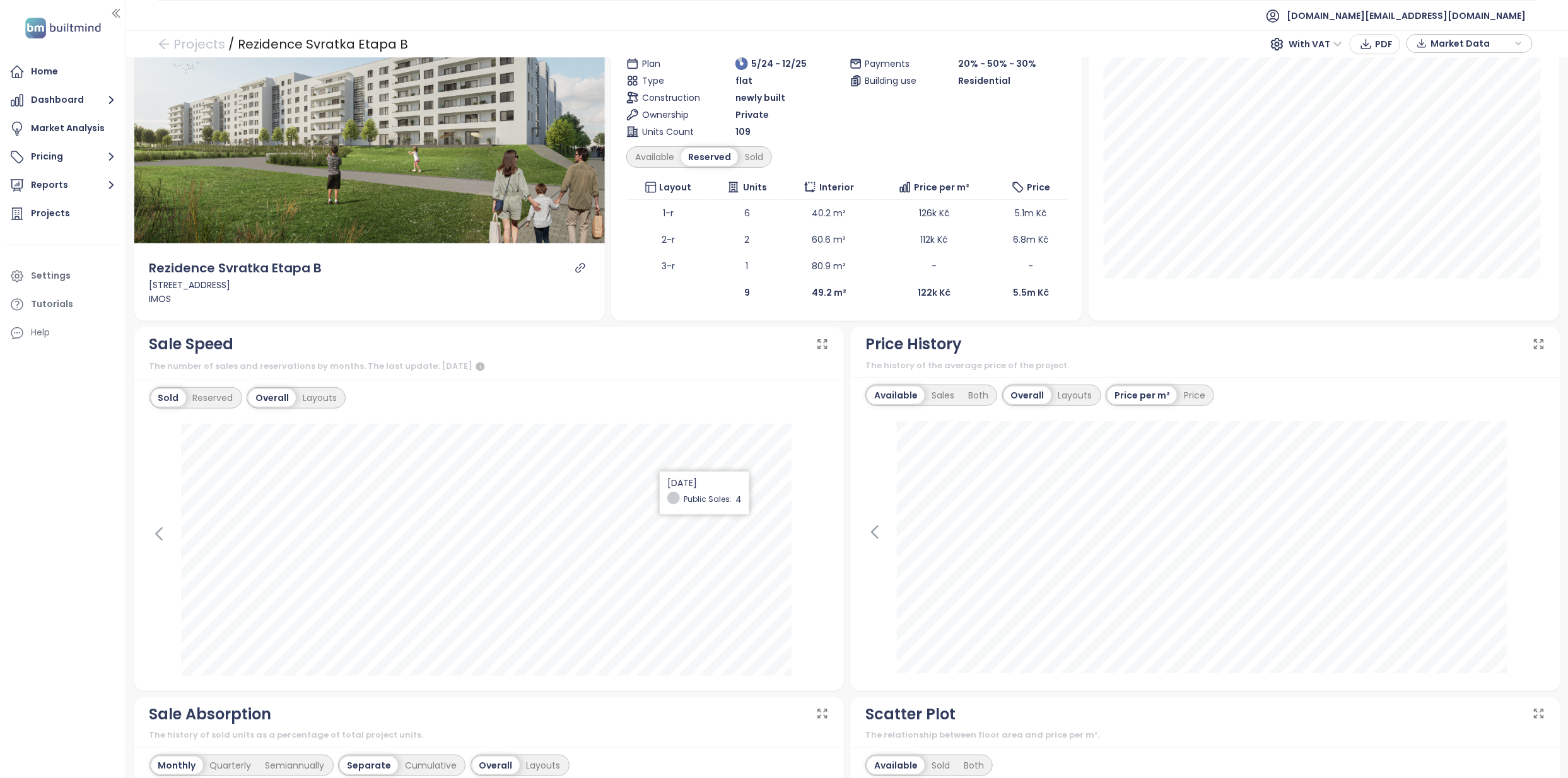
scroll to position [253, 0]
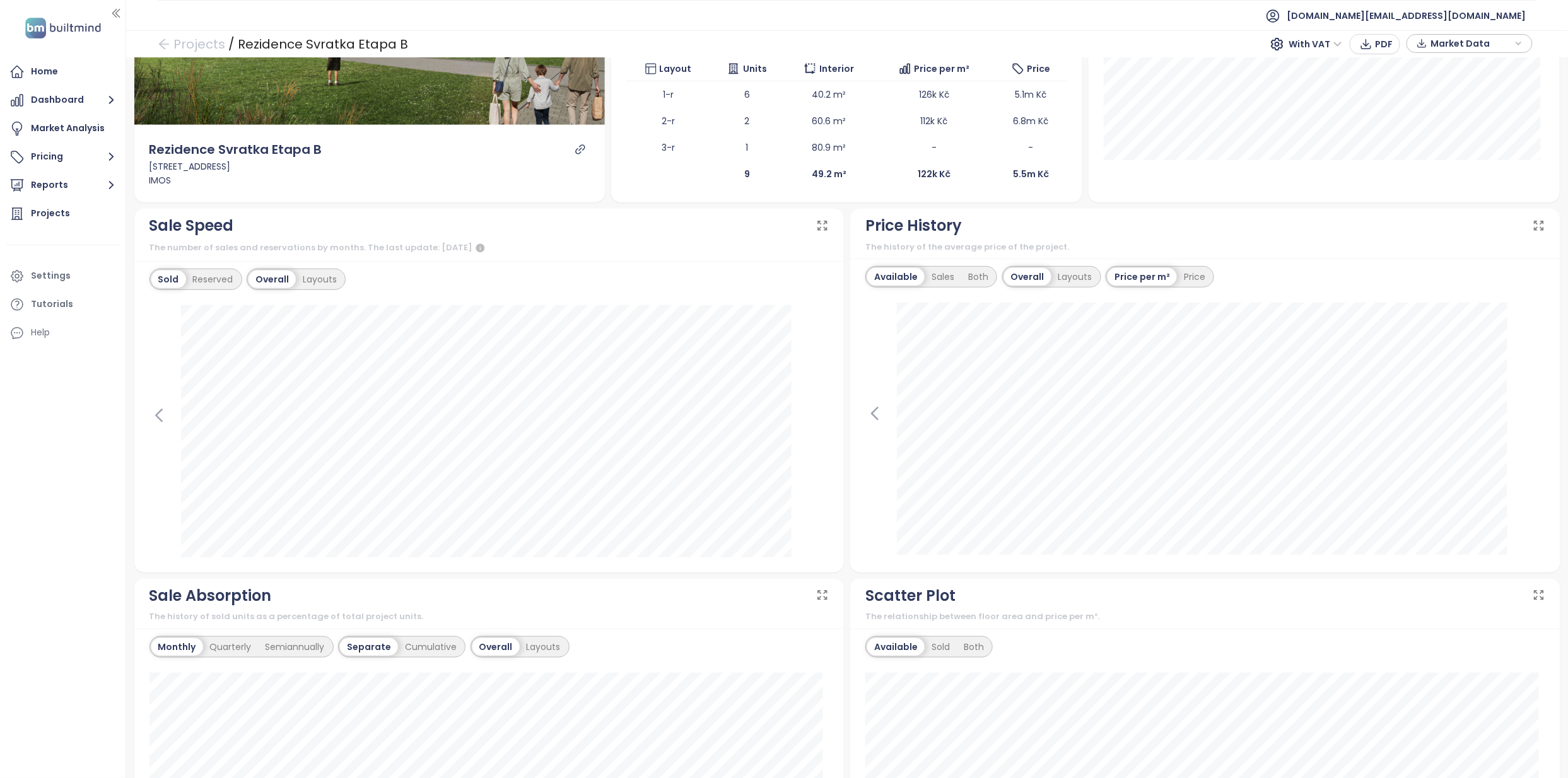
click at [651, 255] on div "The number of sales and reservations by months. The last update: [DATE]" at bounding box center [489, 248] width 680 height 16
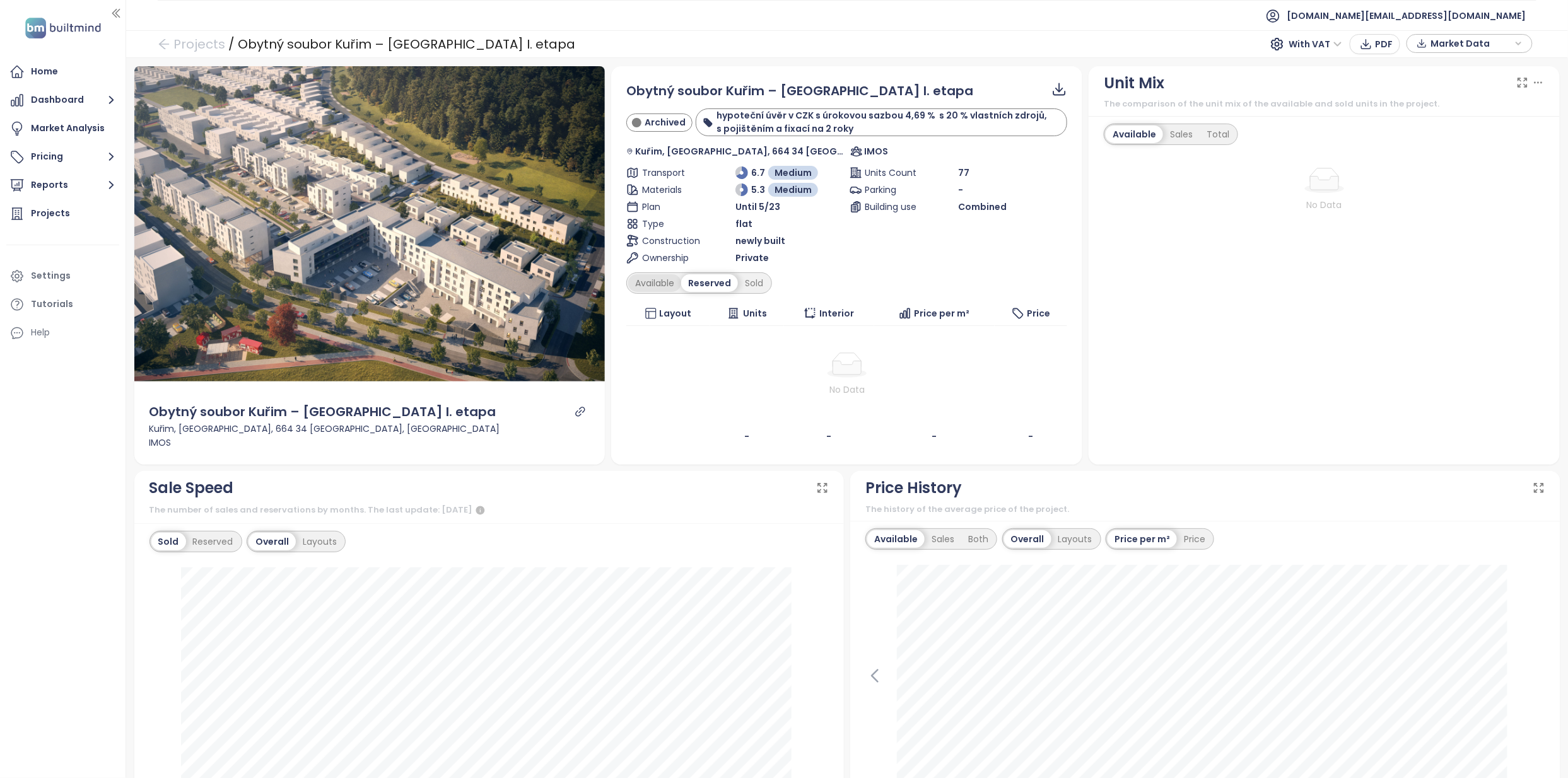
click at [649, 279] on div "Available" at bounding box center [655, 283] width 53 height 17
click at [750, 285] on div "Sold" at bounding box center [755, 283] width 32 height 17
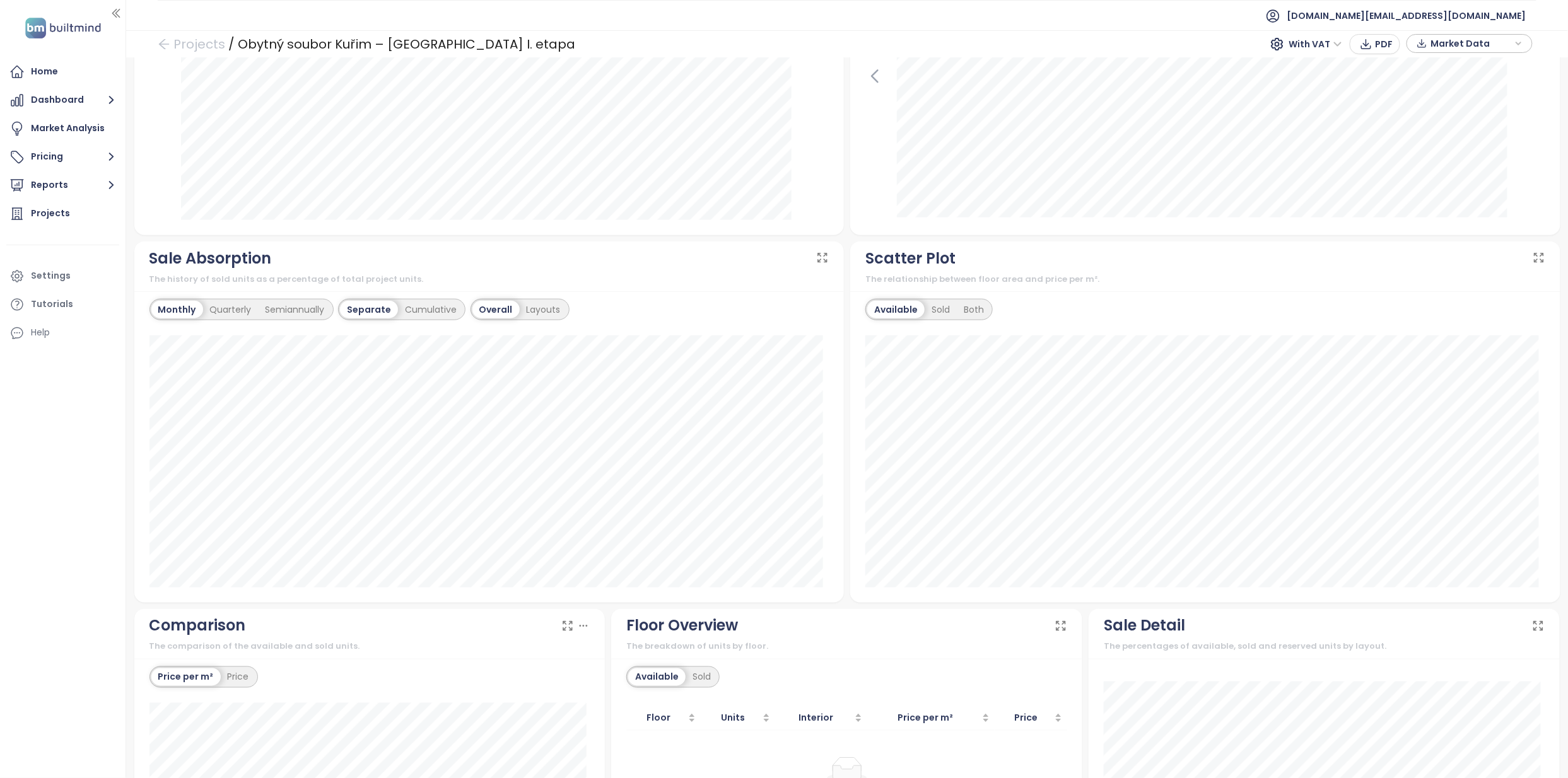
scroll to position [811, 0]
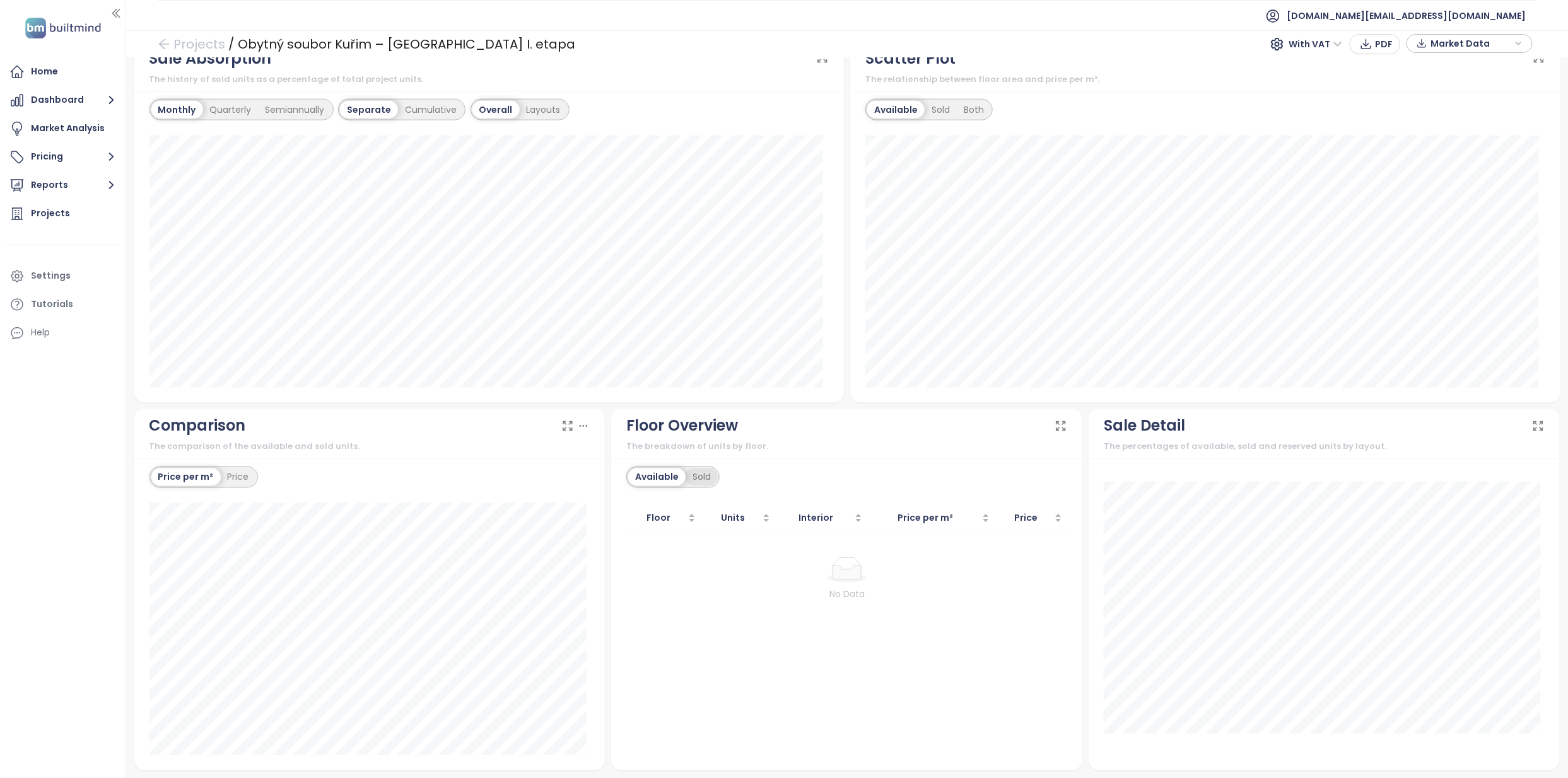
click at [698, 475] on div "Sold" at bounding box center [701, 477] width 32 height 17
click at [768, 467] on div "Available Sold" at bounding box center [846, 476] width 441 height 25
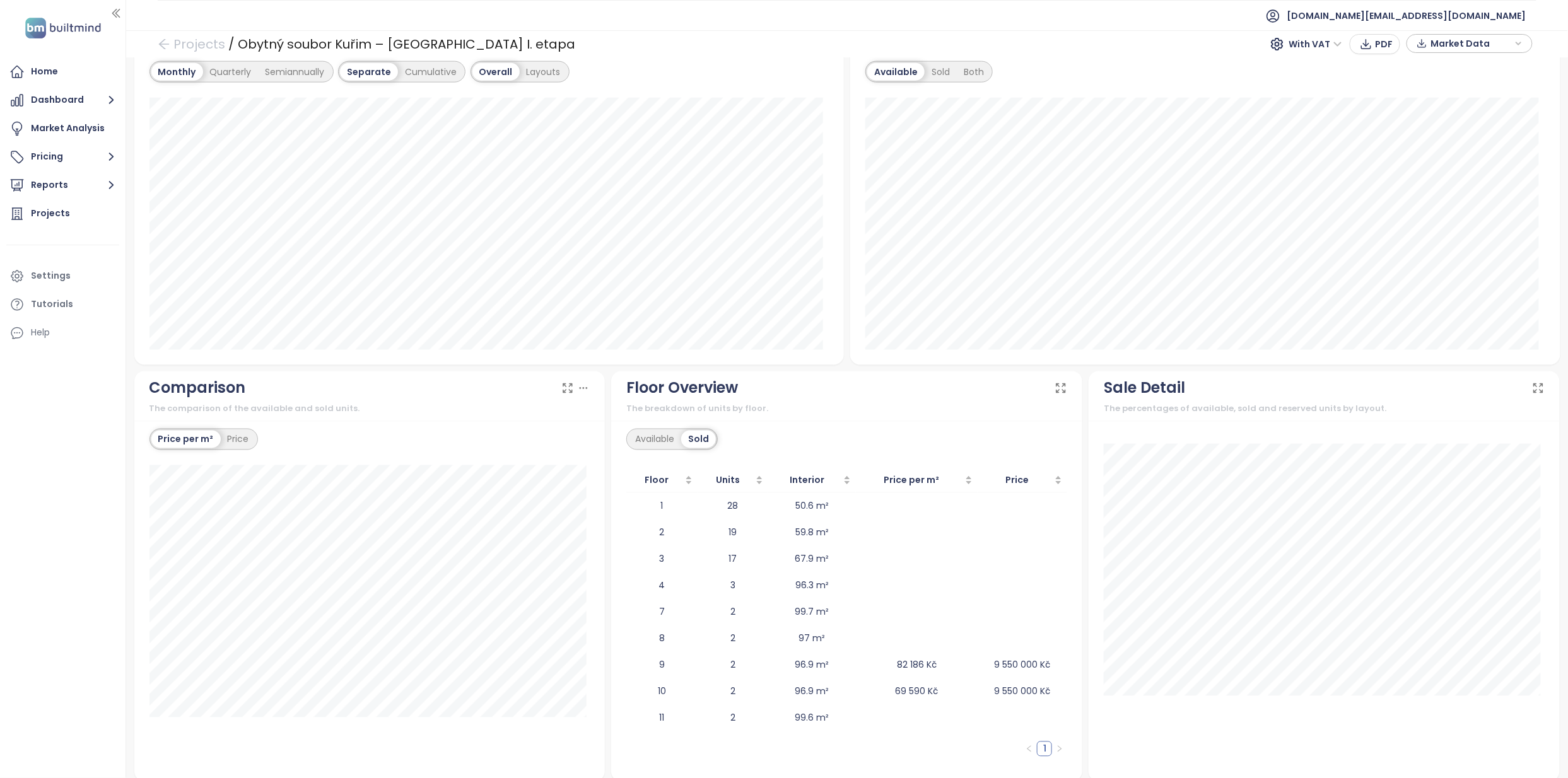
scroll to position [861, 0]
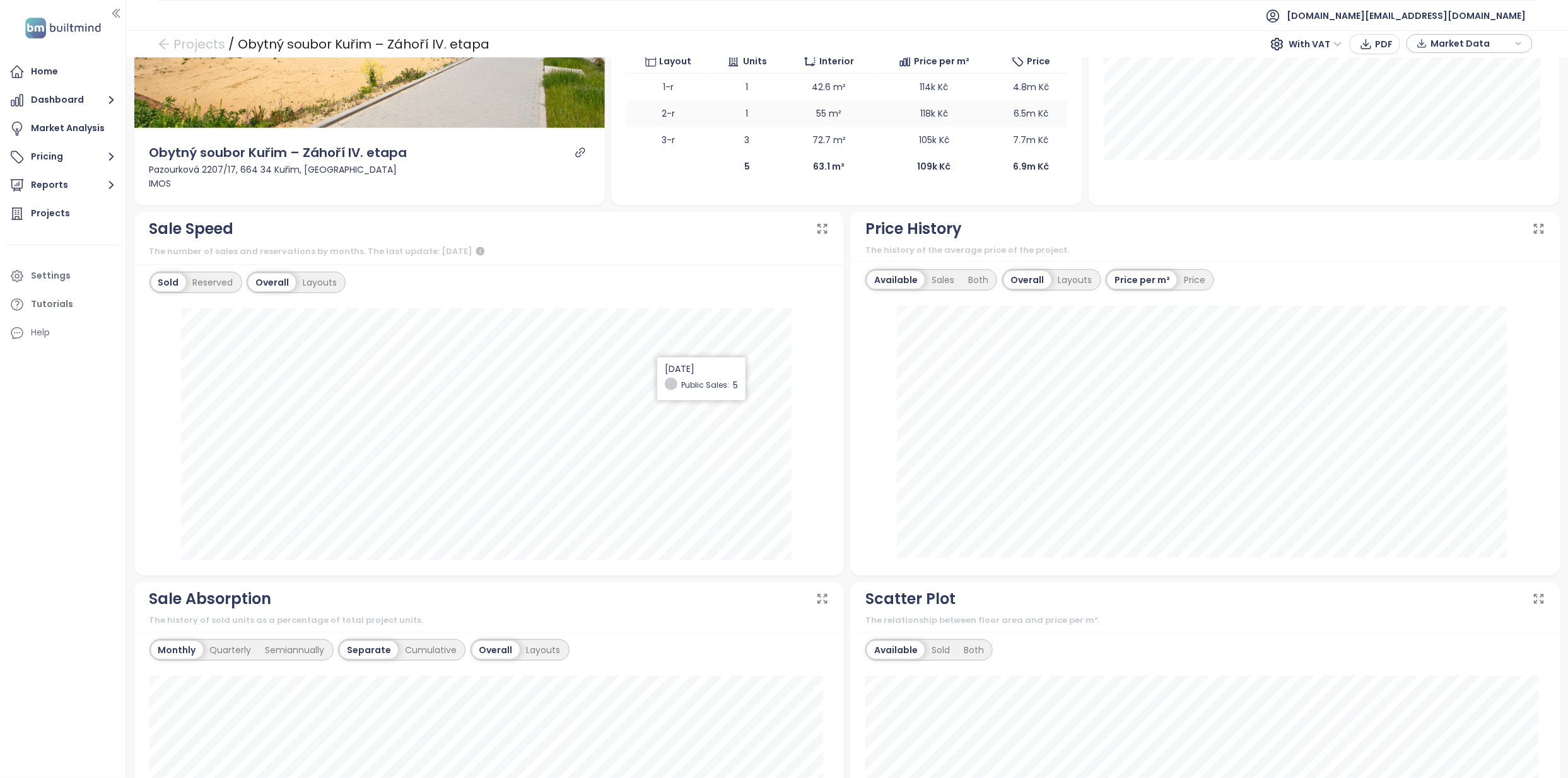
scroll to position [84, 0]
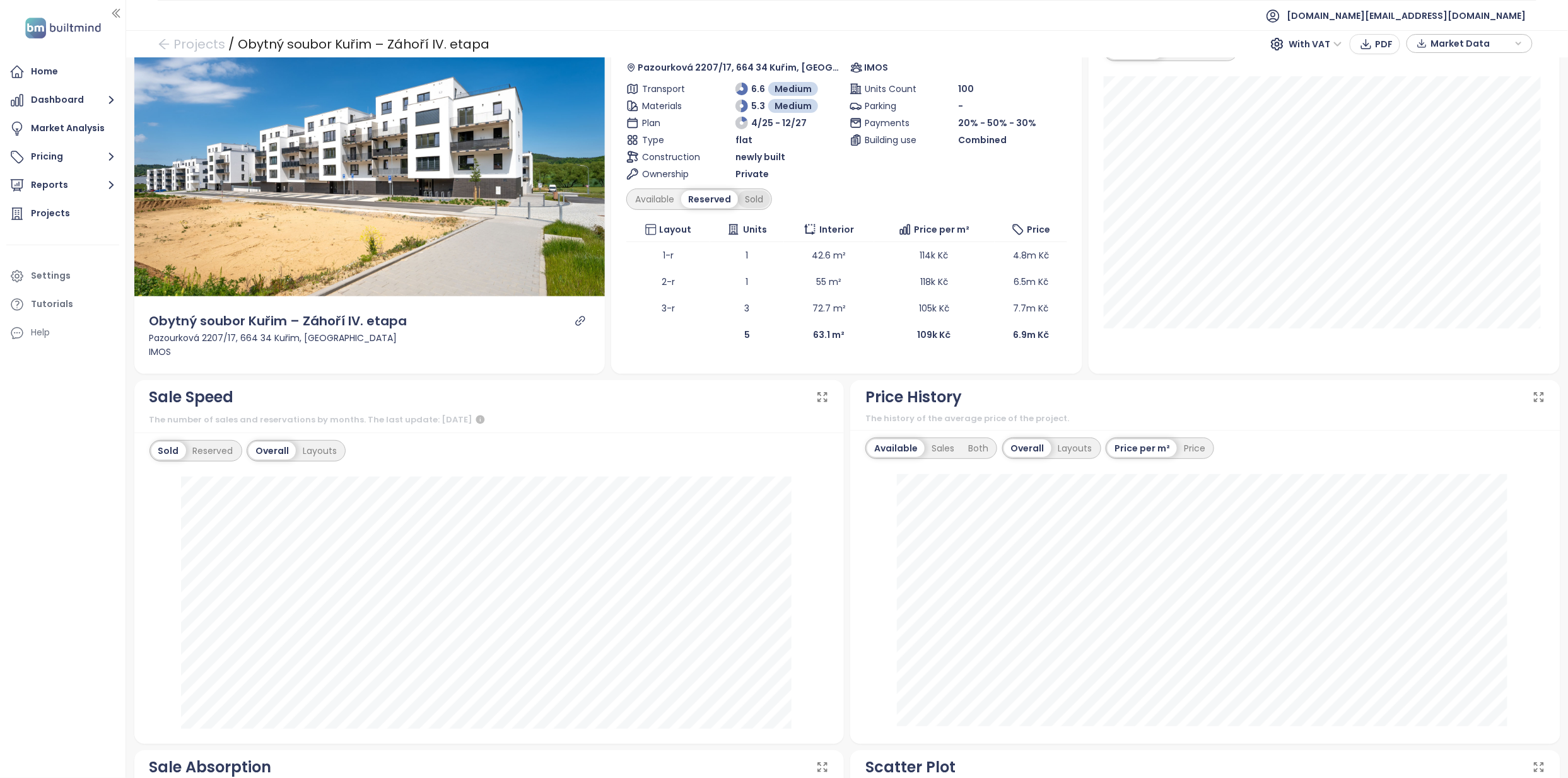
click at [750, 197] on div "Sold" at bounding box center [753, 199] width 32 height 17
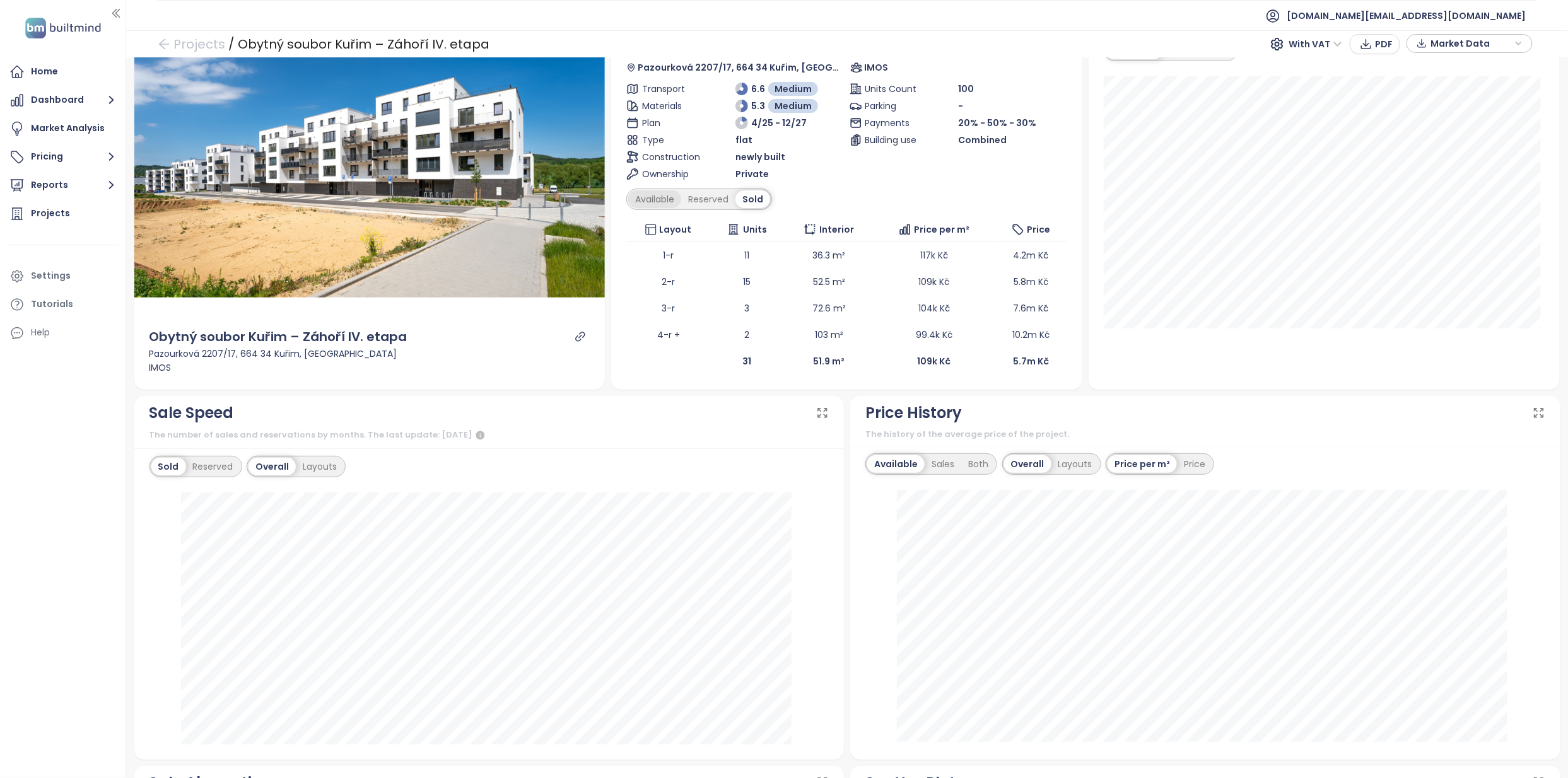
click at [640, 192] on div "Available" at bounding box center [655, 199] width 53 height 17
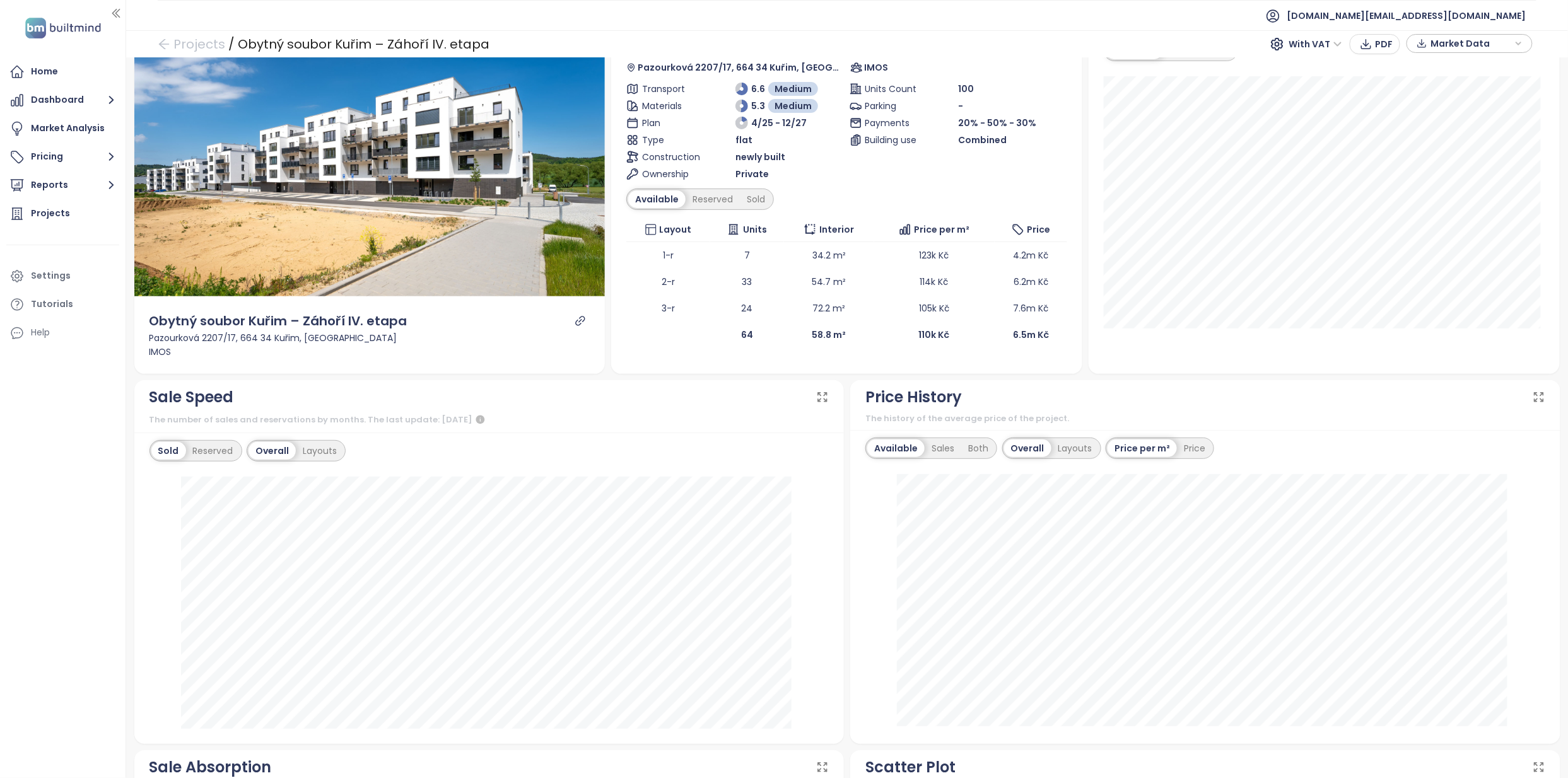
click at [856, 514] on div "Available Sales Both Overall Layouts Price per m² Price" at bounding box center [1205, 586] width 710 height 314
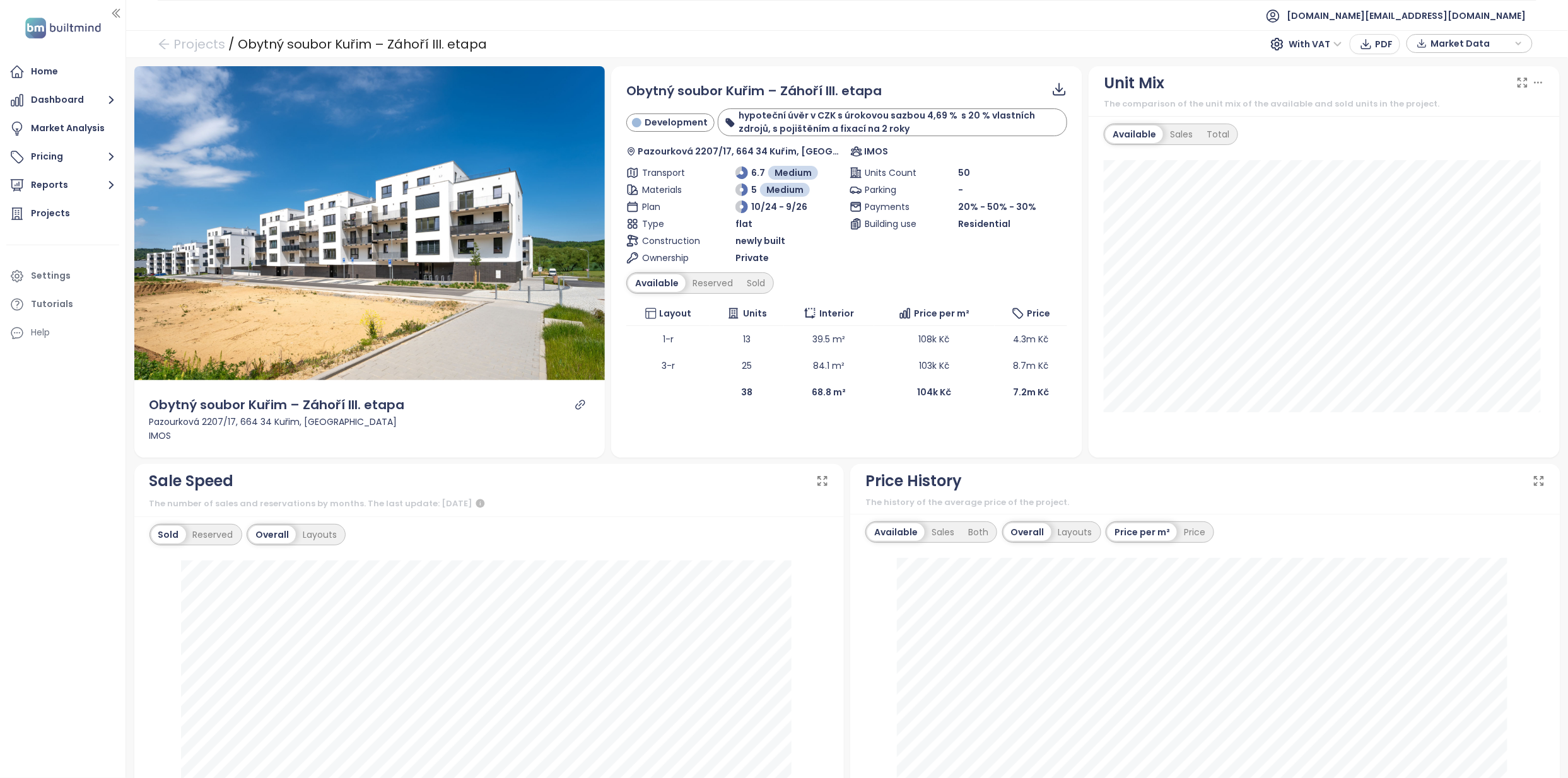
scroll to position [84, 0]
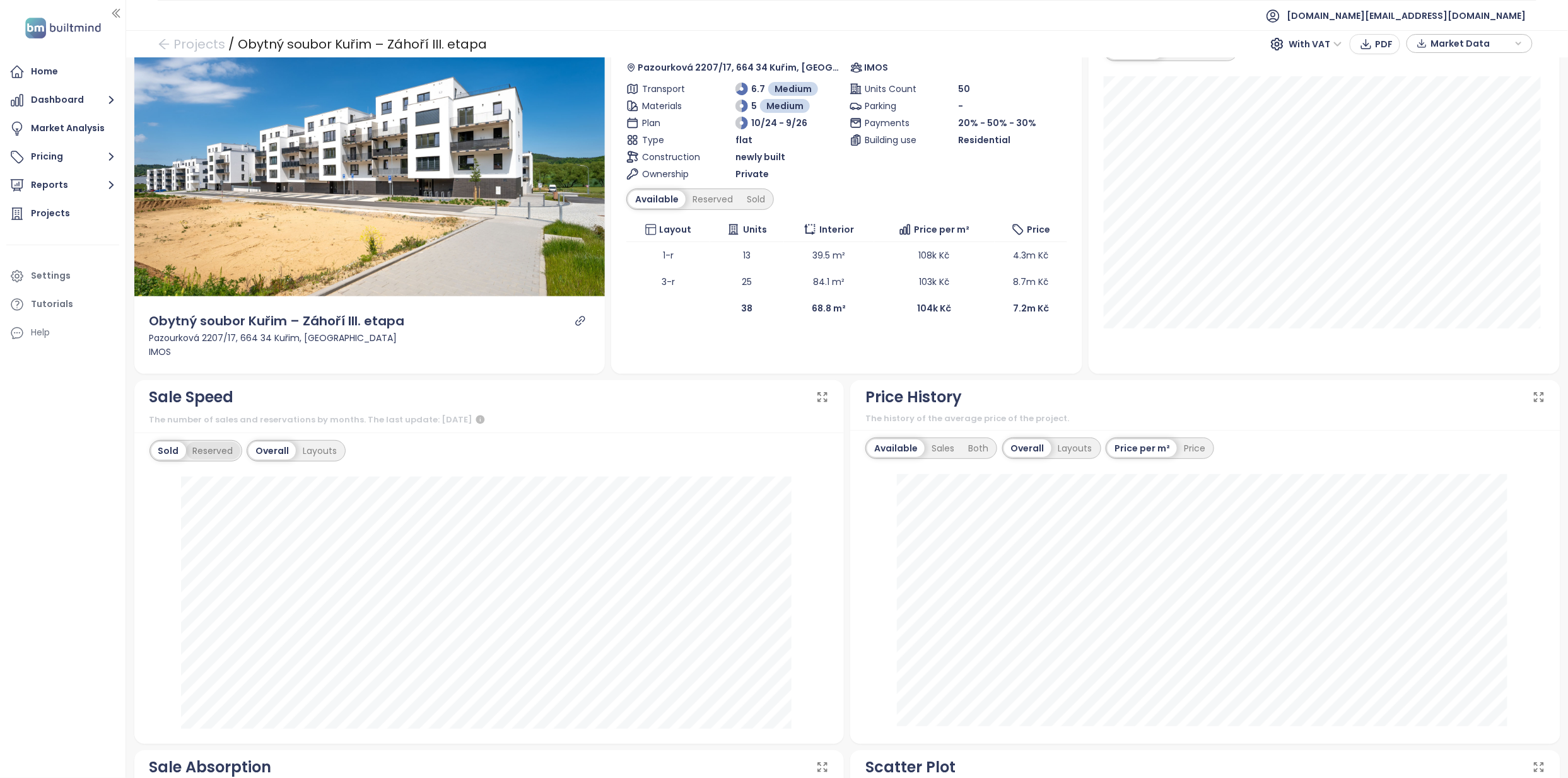
click at [197, 448] on div "Reserved" at bounding box center [213, 451] width 54 height 17
click at [177, 447] on div "Sold" at bounding box center [167, 451] width 32 height 17
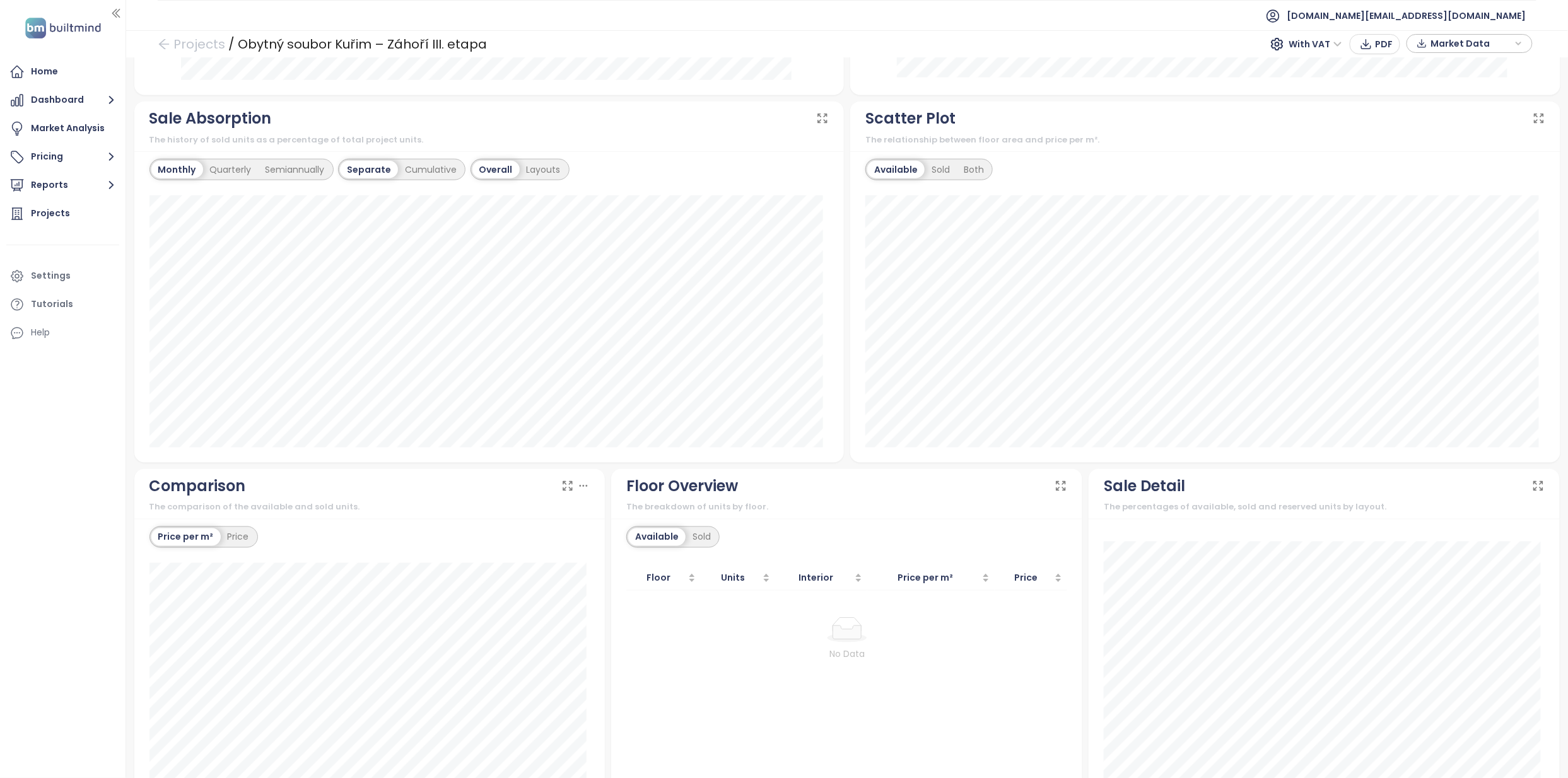
scroll to position [792, 0]
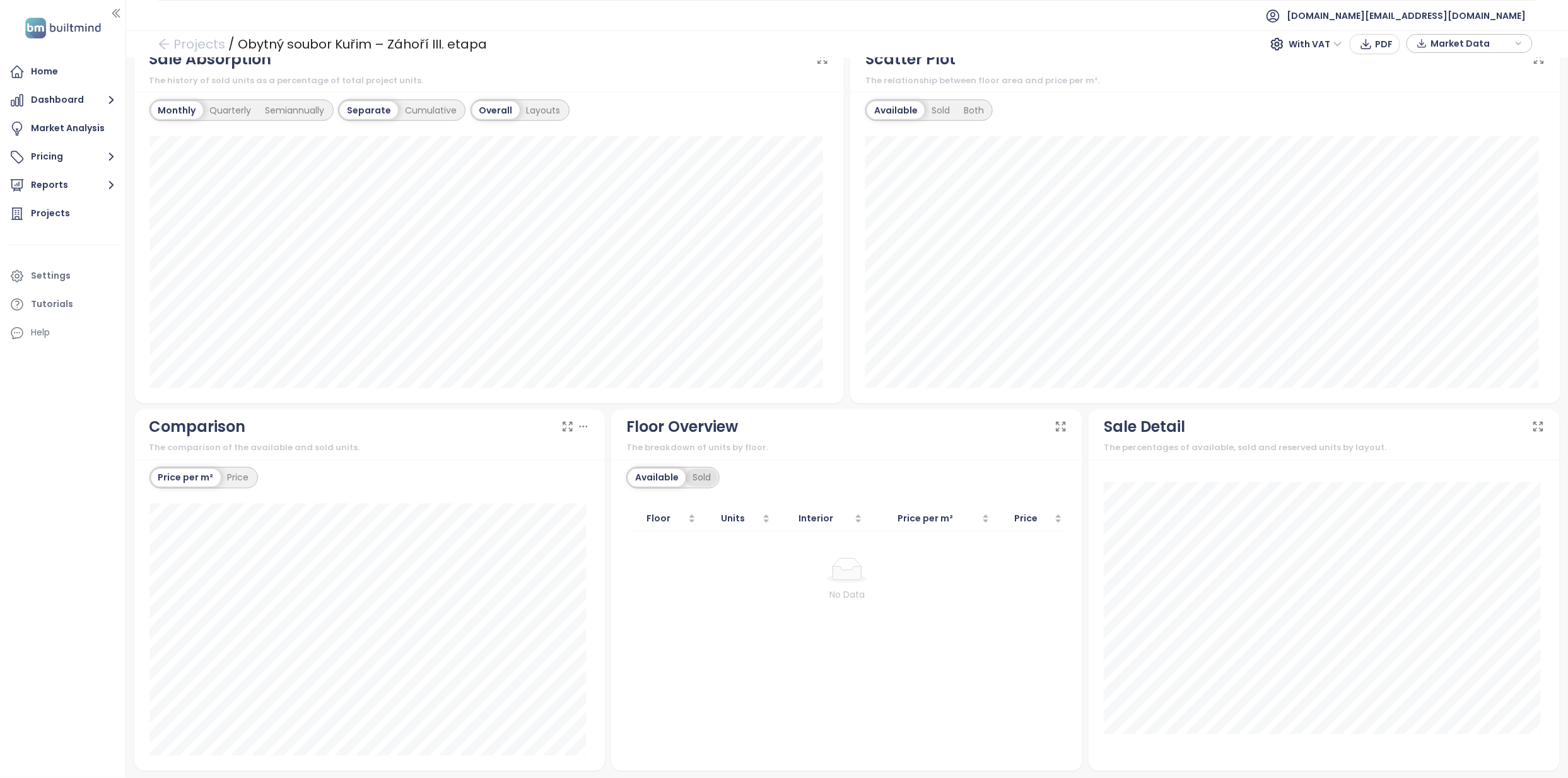
click at [690, 475] on div "Sold" at bounding box center [701, 477] width 32 height 17
click at [664, 482] on div "Available" at bounding box center [655, 477] width 53 height 17
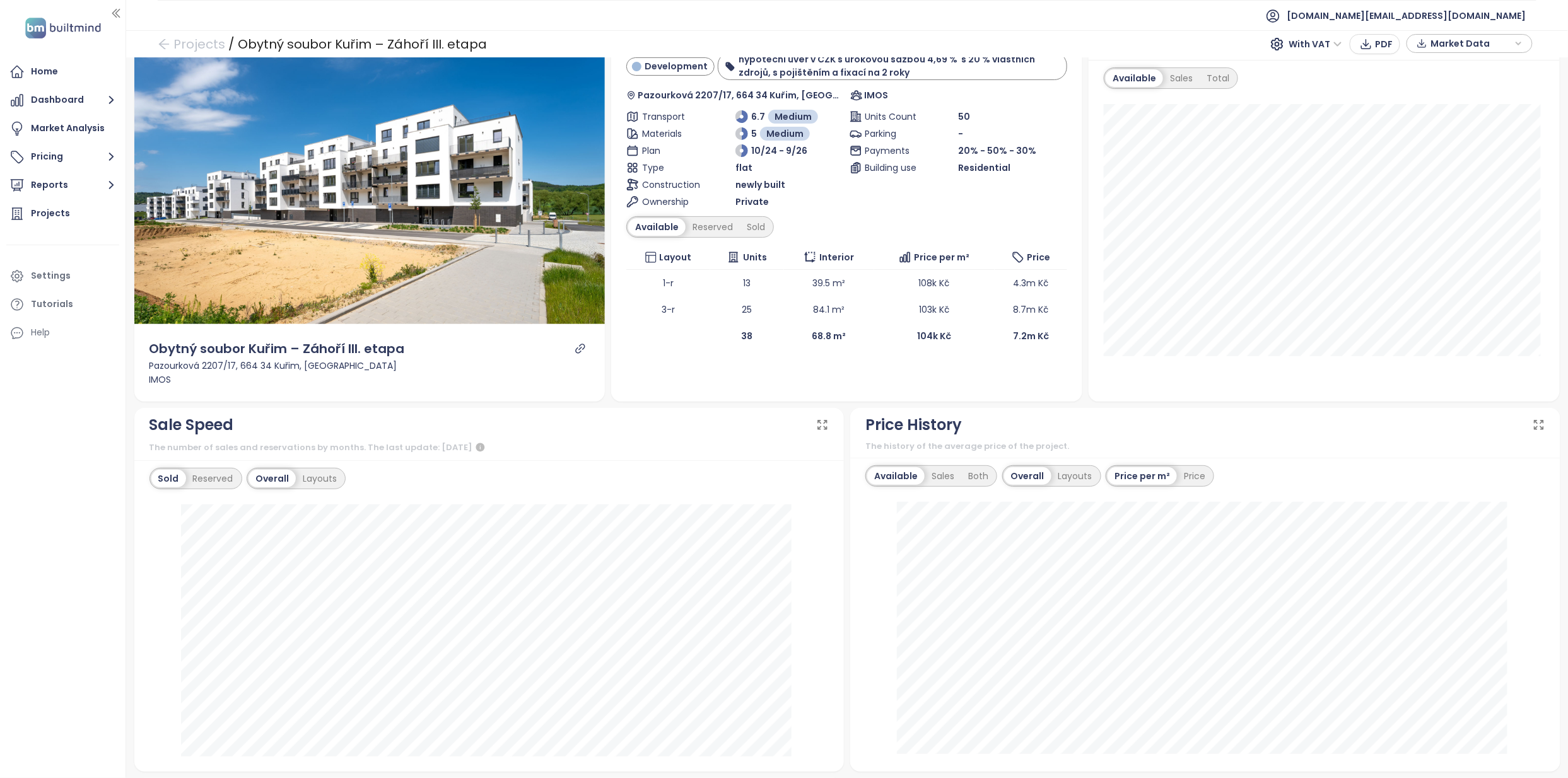
scroll to position [0, 0]
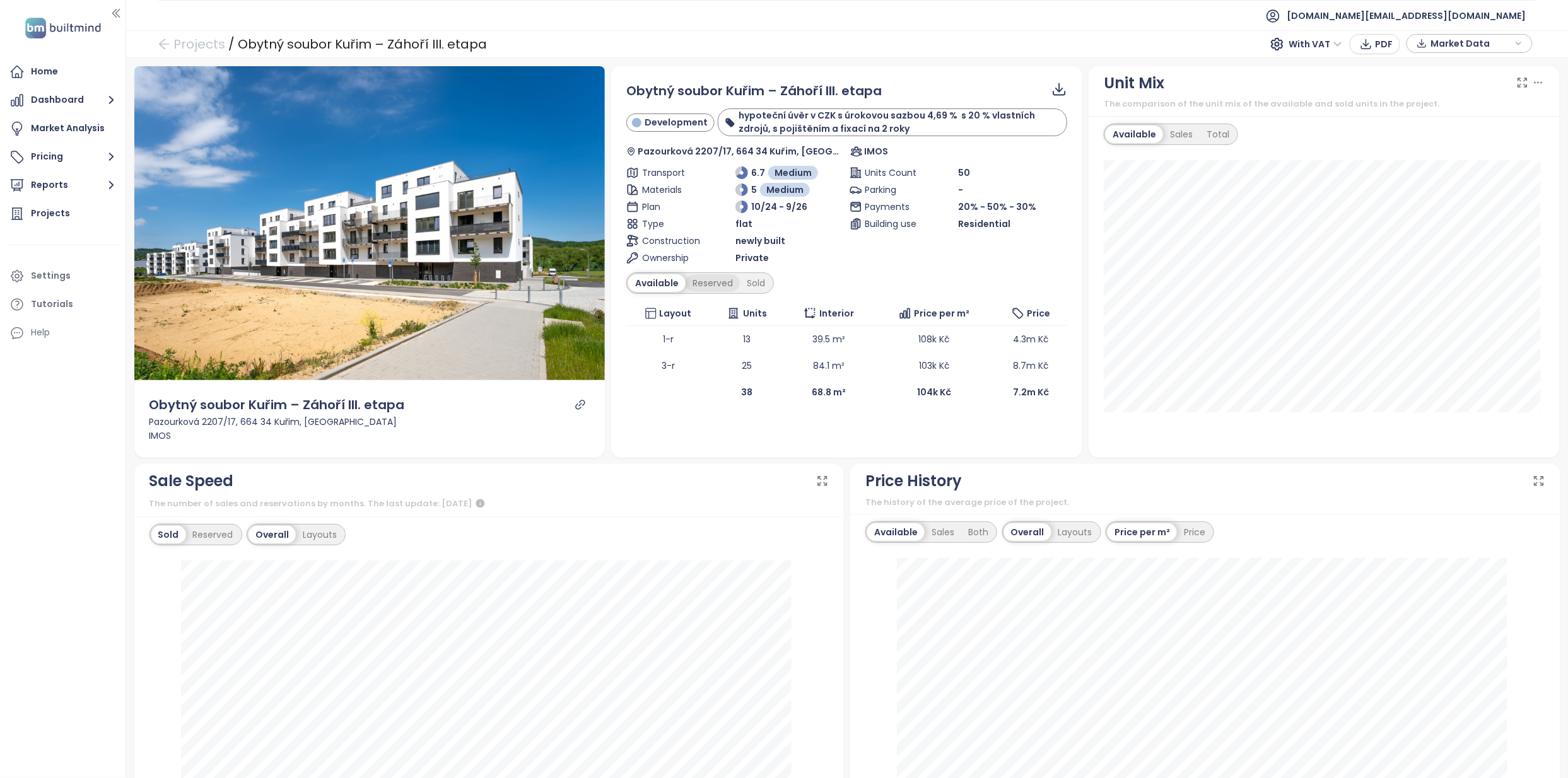
click at [717, 288] on div "Reserved" at bounding box center [711, 283] width 54 height 17
click at [745, 286] on div "Sold" at bounding box center [753, 283] width 32 height 17
click at [714, 285] on div "Reserved" at bounding box center [708, 283] width 54 height 17
click at [656, 281] on div "Available" at bounding box center [655, 283] width 53 height 17
click at [741, 281] on div "Sold" at bounding box center [755, 283] width 32 height 17
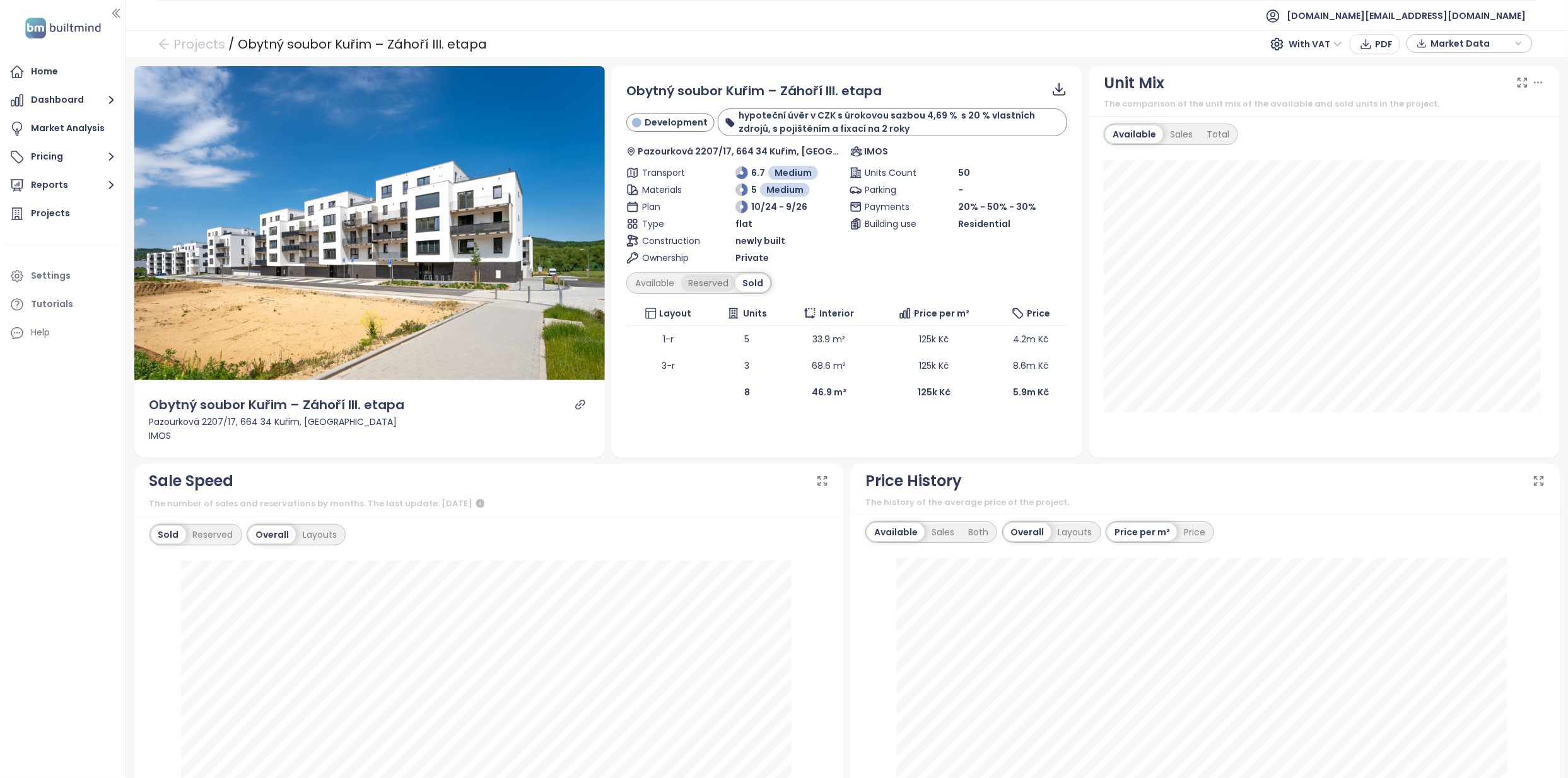
click at [714, 283] on div "Reserved" at bounding box center [708, 283] width 54 height 17
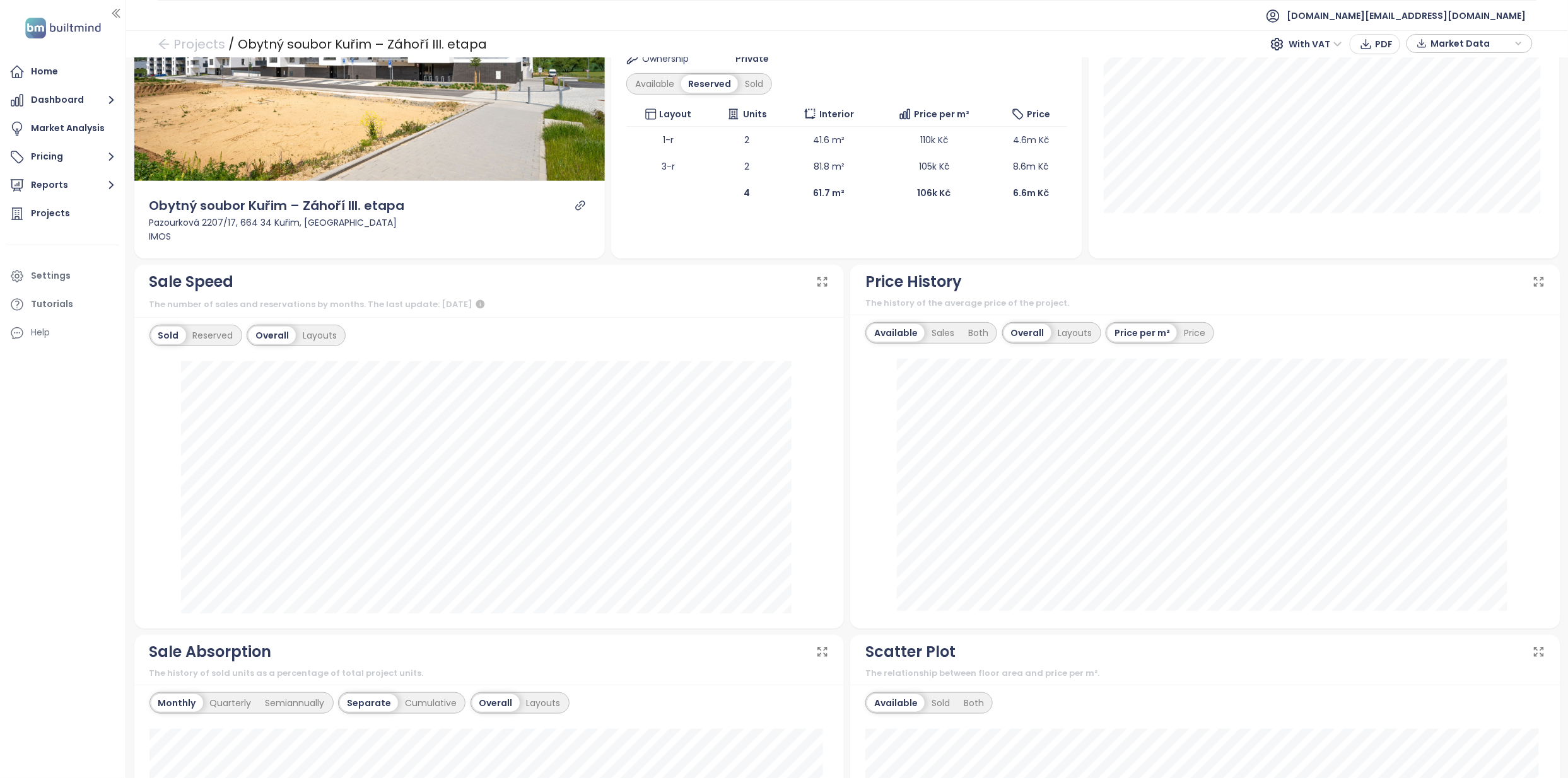
scroll to position [253, 0]
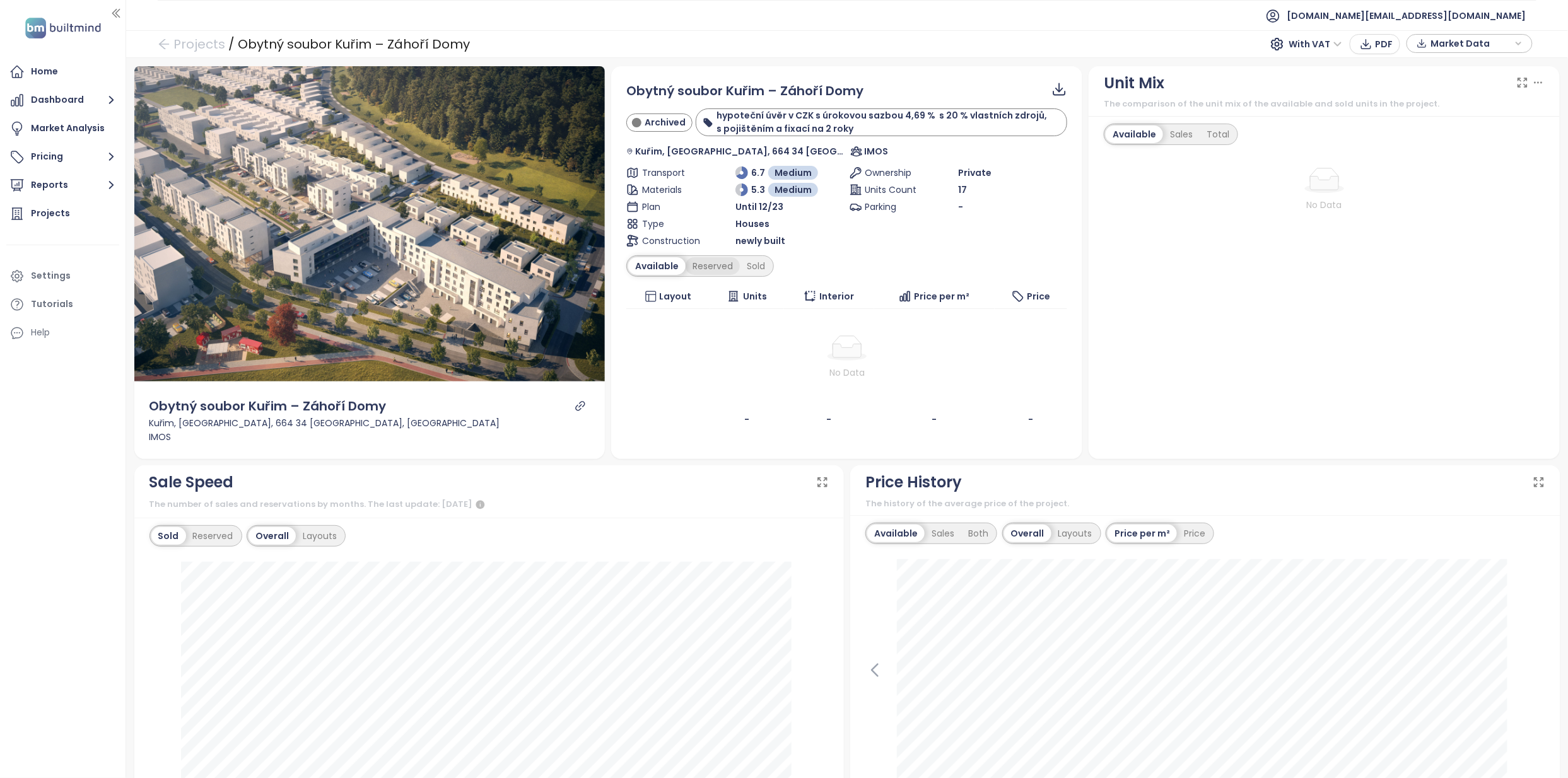
click at [716, 267] on div "Reserved" at bounding box center [711, 265] width 54 height 17
click at [745, 267] on div "Sold" at bounding box center [753, 265] width 32 height 17
click at [761, 395] on div "Obytný soubor Kuřim – Záhoří Domy Archived hypoteční úvěr v CZK s úrokovou sazb…" at bounding box center [846, 235] width 471 height 337
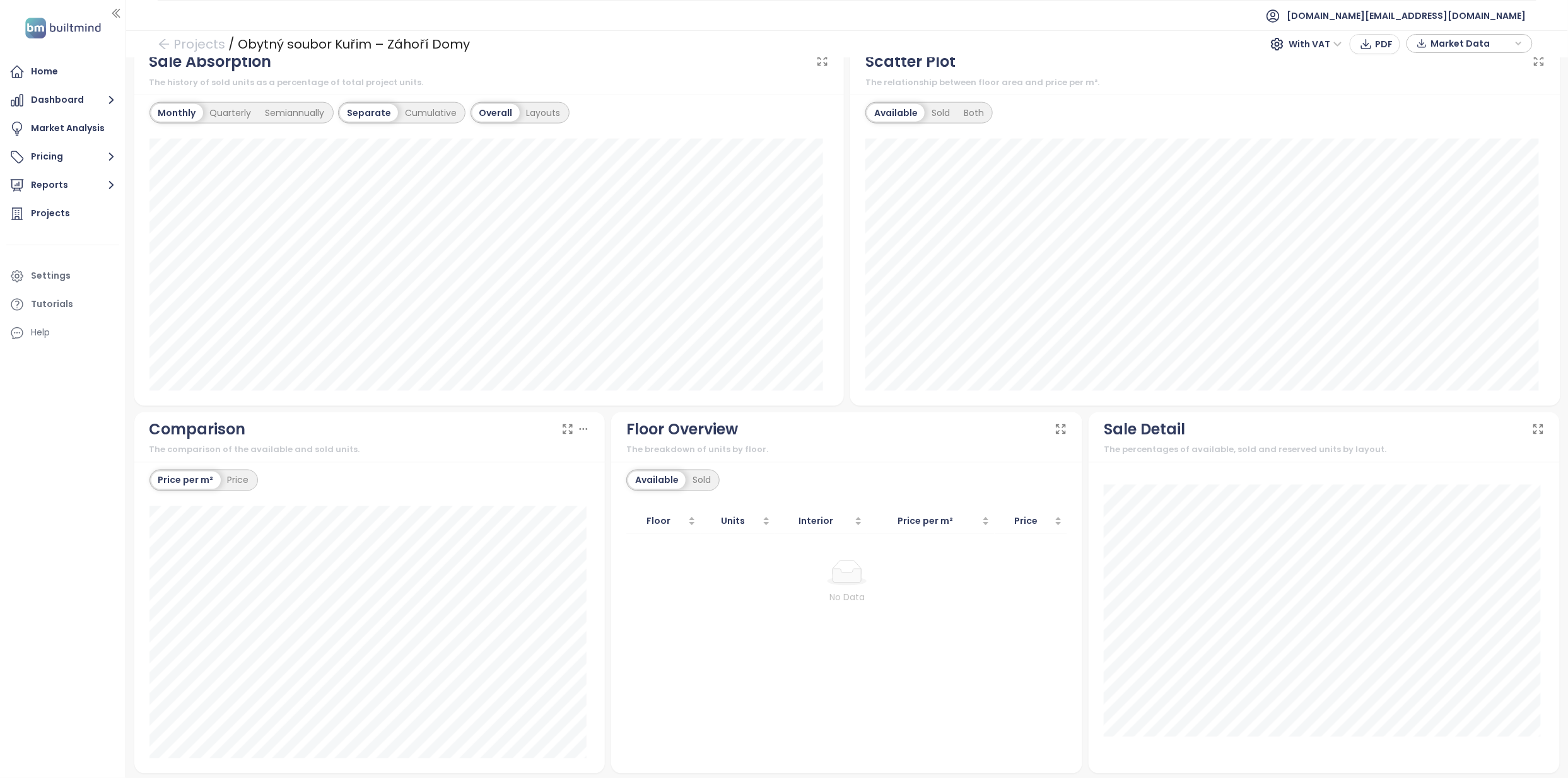
scroll to position [795, 0]
click at [705, 477] on div "Sold" at bounding box center [701, 477] width 32 height 17
click at [724, 445] on div "The breakdown of units by floor." at bounding box center [846, 447] width 441 height 13
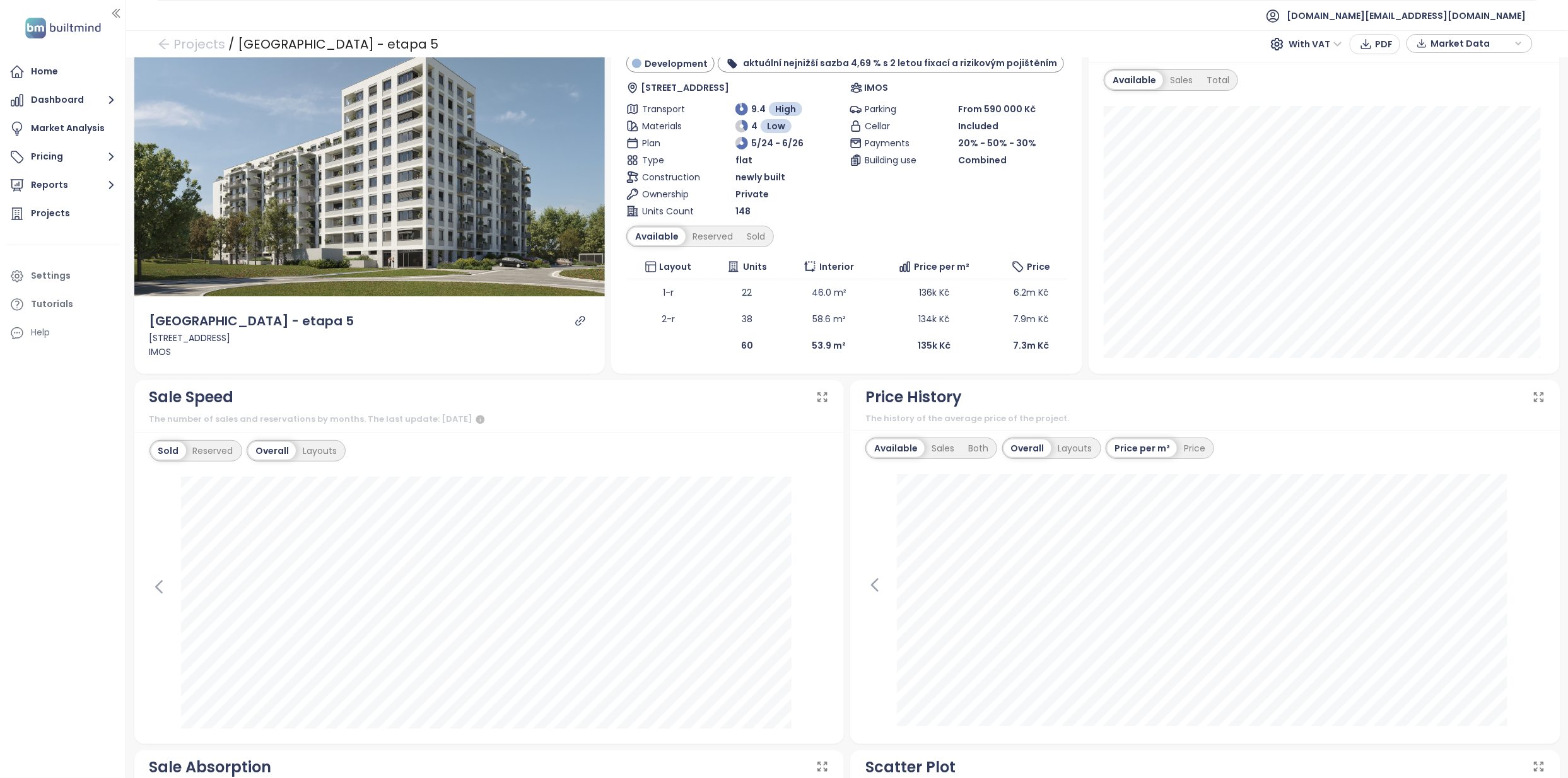
scroll to position [84, 0]
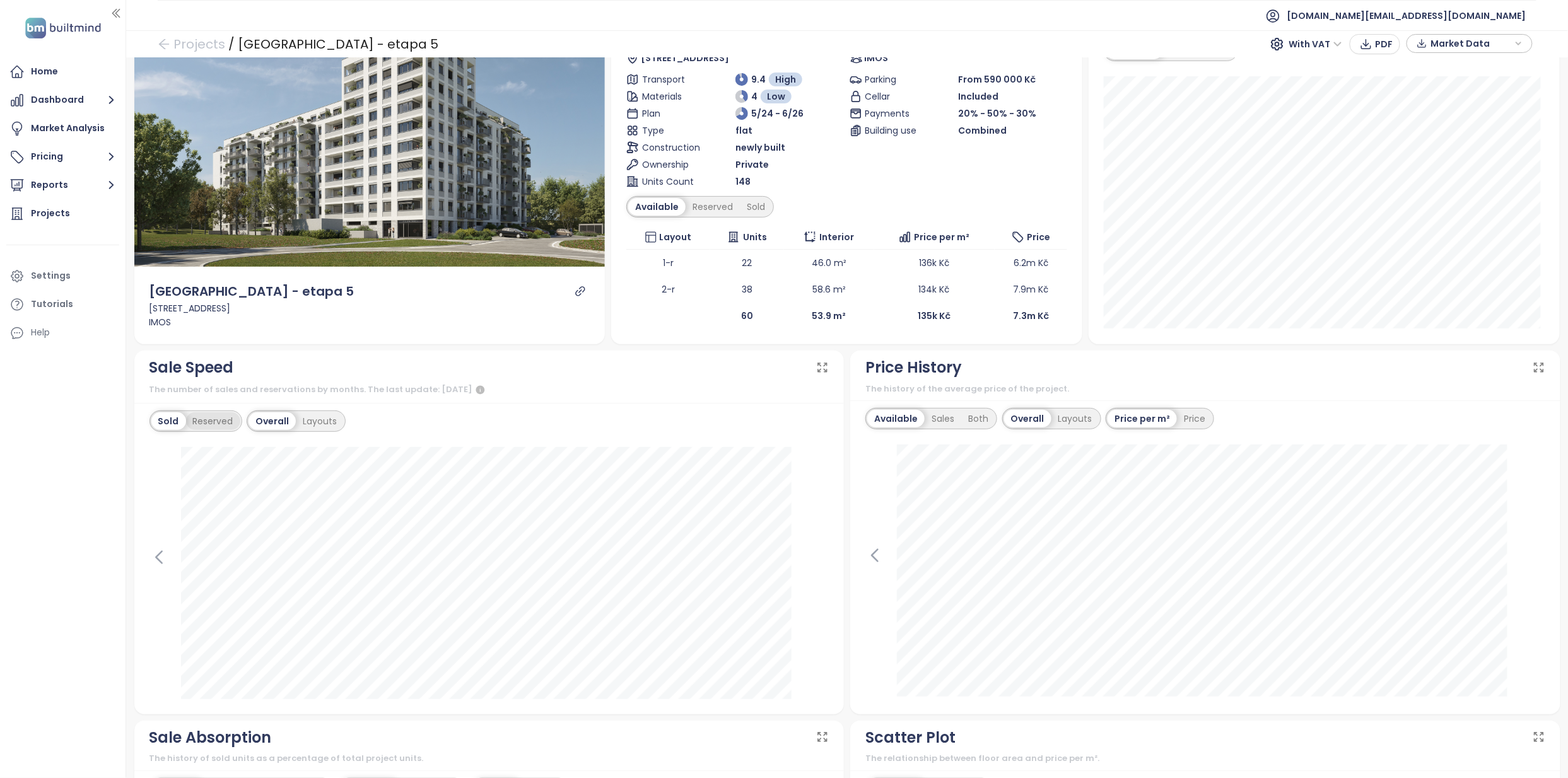
click at [215, 424] on div "Reserved" at bounding box center [213, 420] width 54 height 17
click at [167, 422] on div "Sold" at bounding box center [167, 420] width 32 height 17
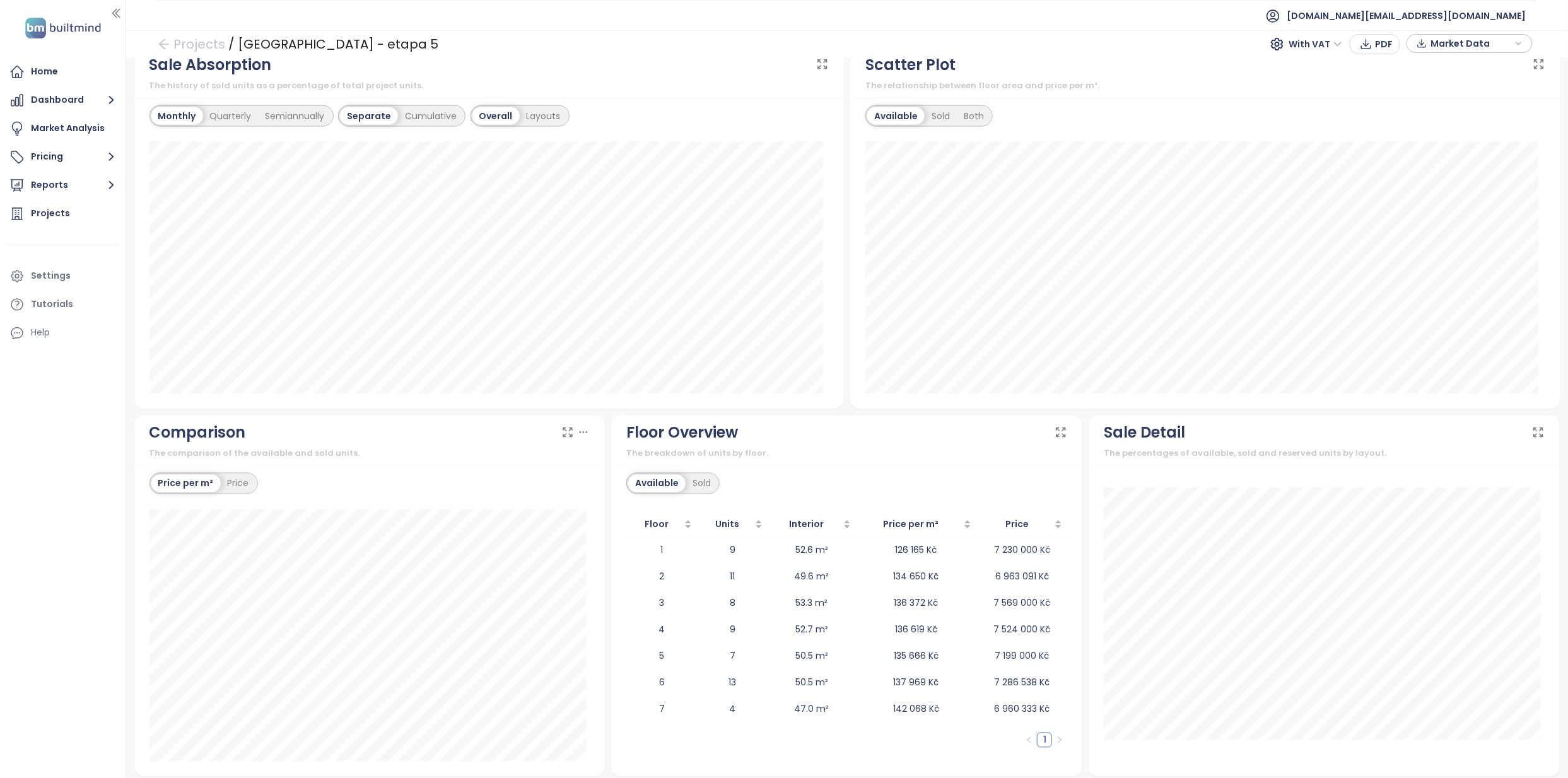
scroll to position [765, 0]
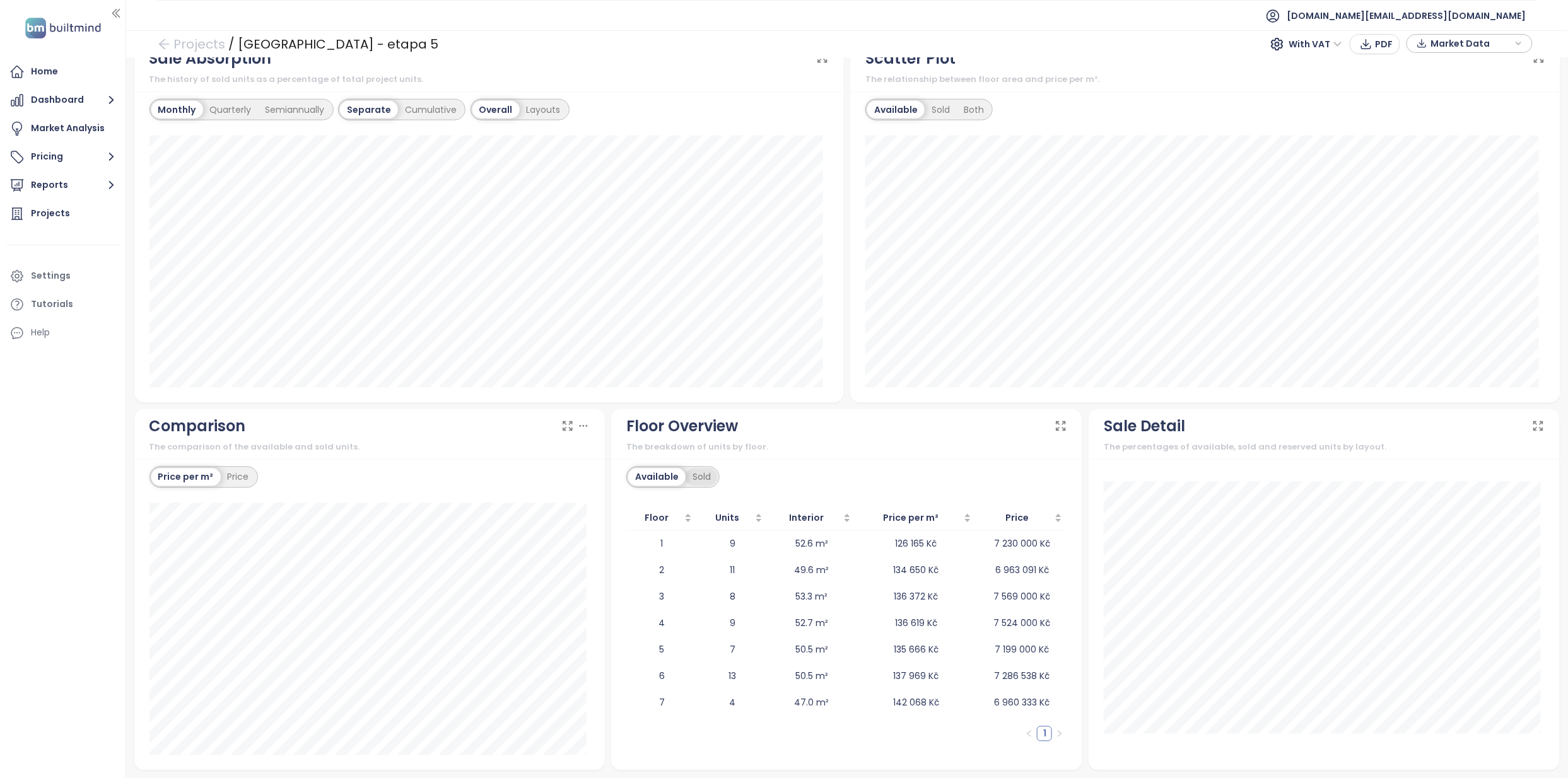
click at [692, 480] on div "Sold" at bounding box center [701, 477] width 32 height 17
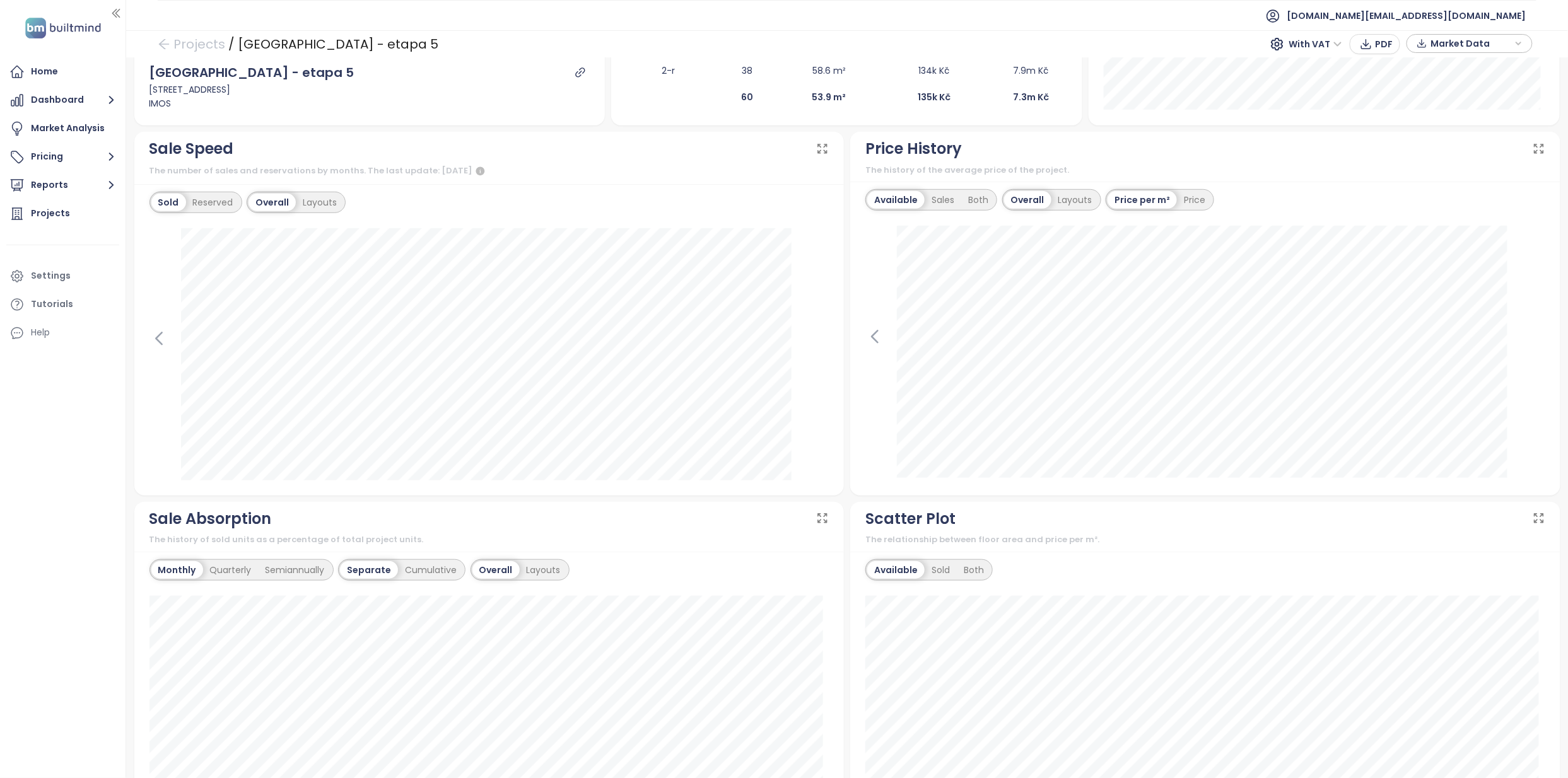
scroll to position [0, 0]
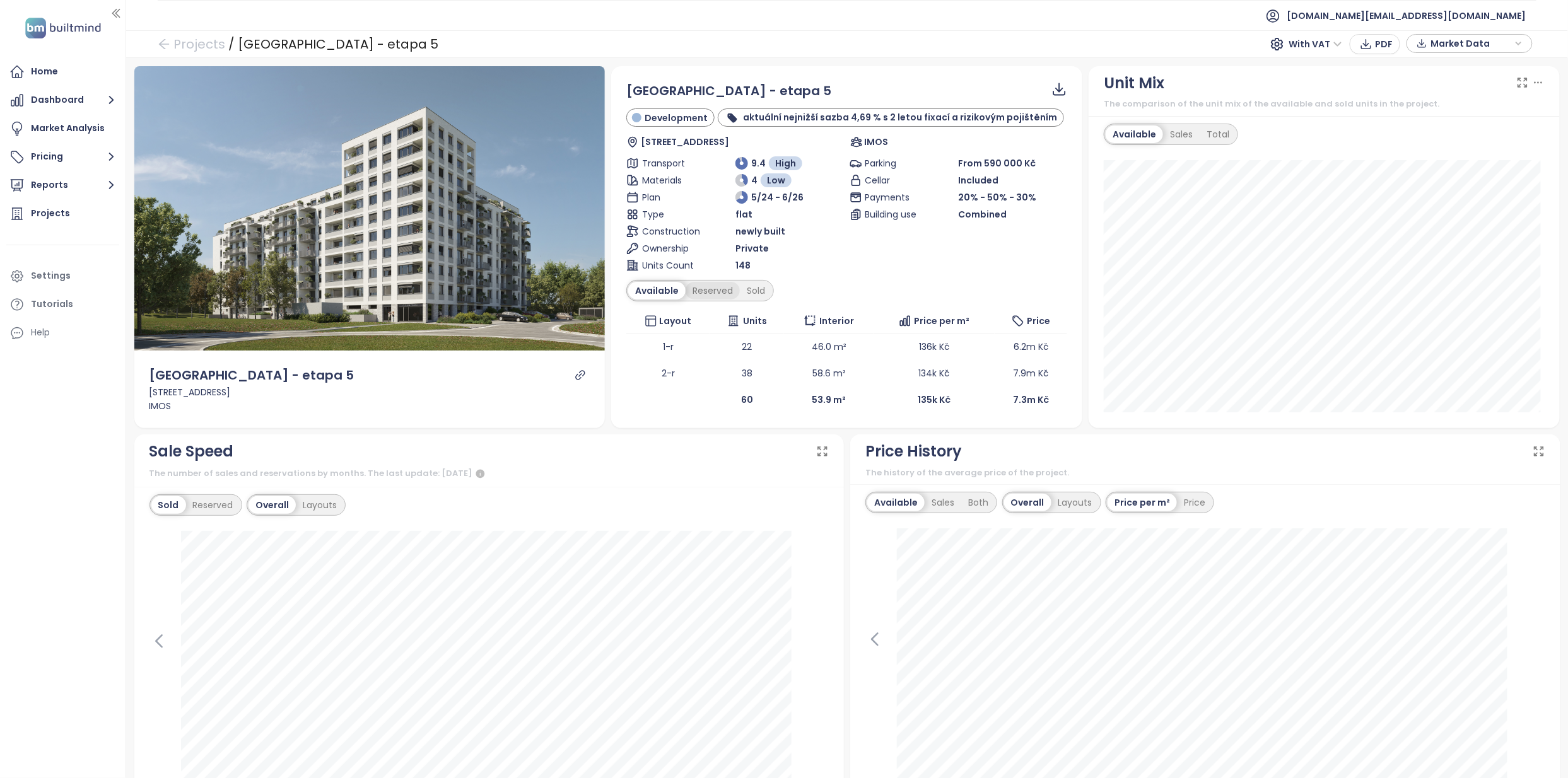
click at [722, 291] on div "Reserved" at bounding box center [711, 290] width 54 height 17
click at [747, 286] on div "Sold" at bounding box center [753, 290] width 32 height 17
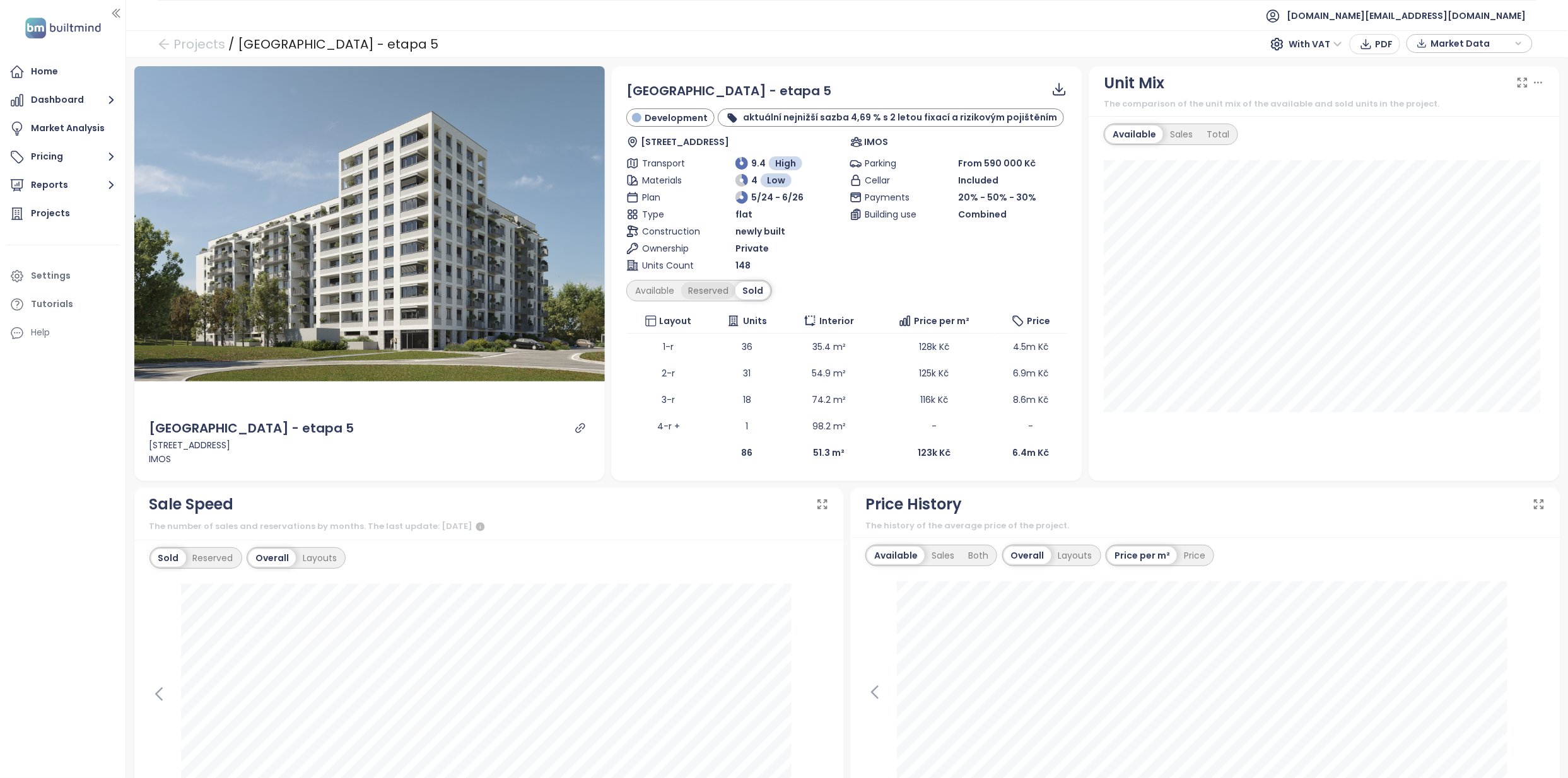
click at [724, 293] on div "Reserved" at bounding box center [708, 290] width 54 height 17
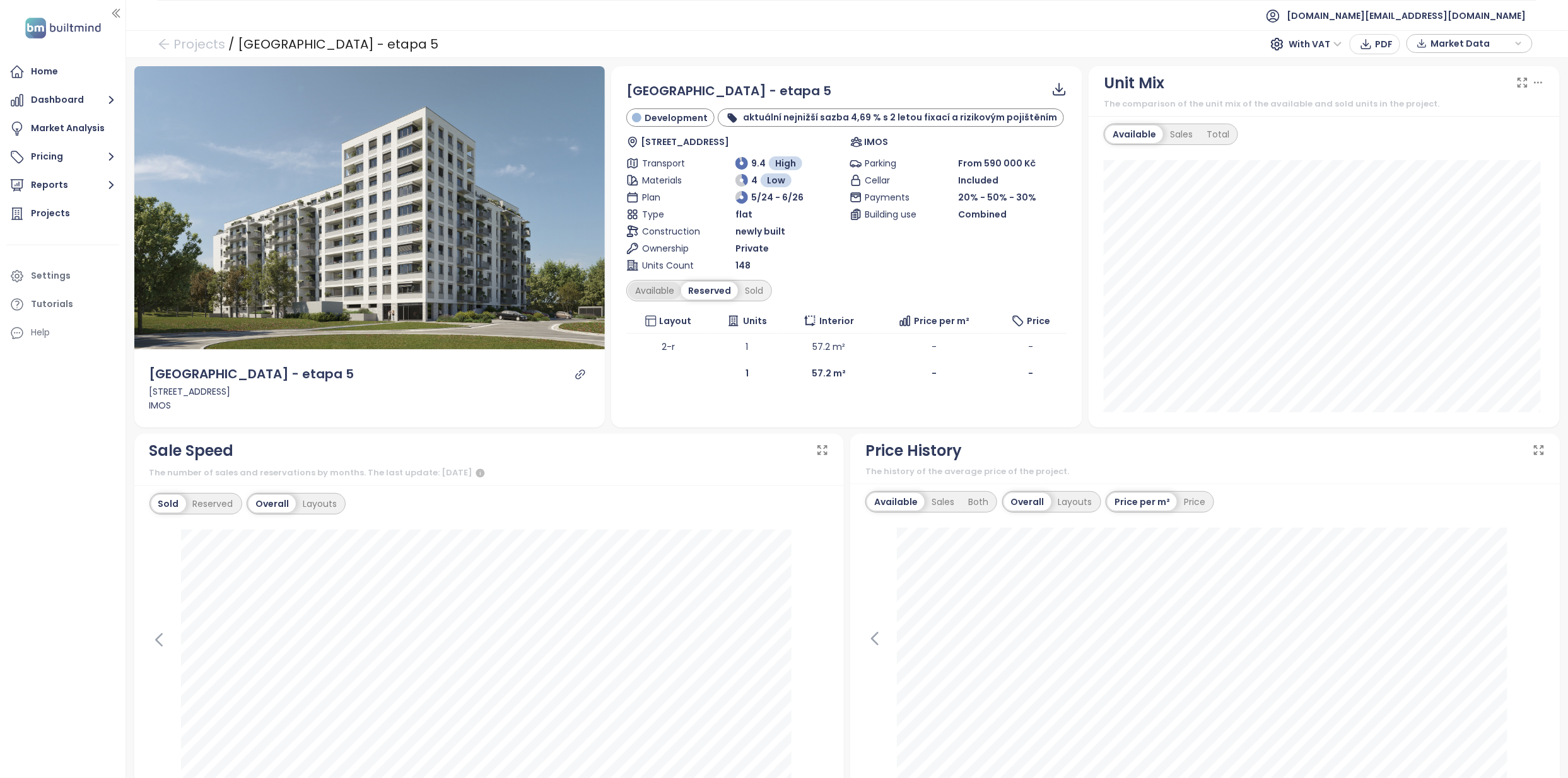
click at [628, 283] on div "Available" at bounding box center [655, 290] width 53 height 17
click at [659, 475] on div "The number of sales and reservations by months. The last update: [DATE]" at bounding box center [489, 474] width 680 height 16
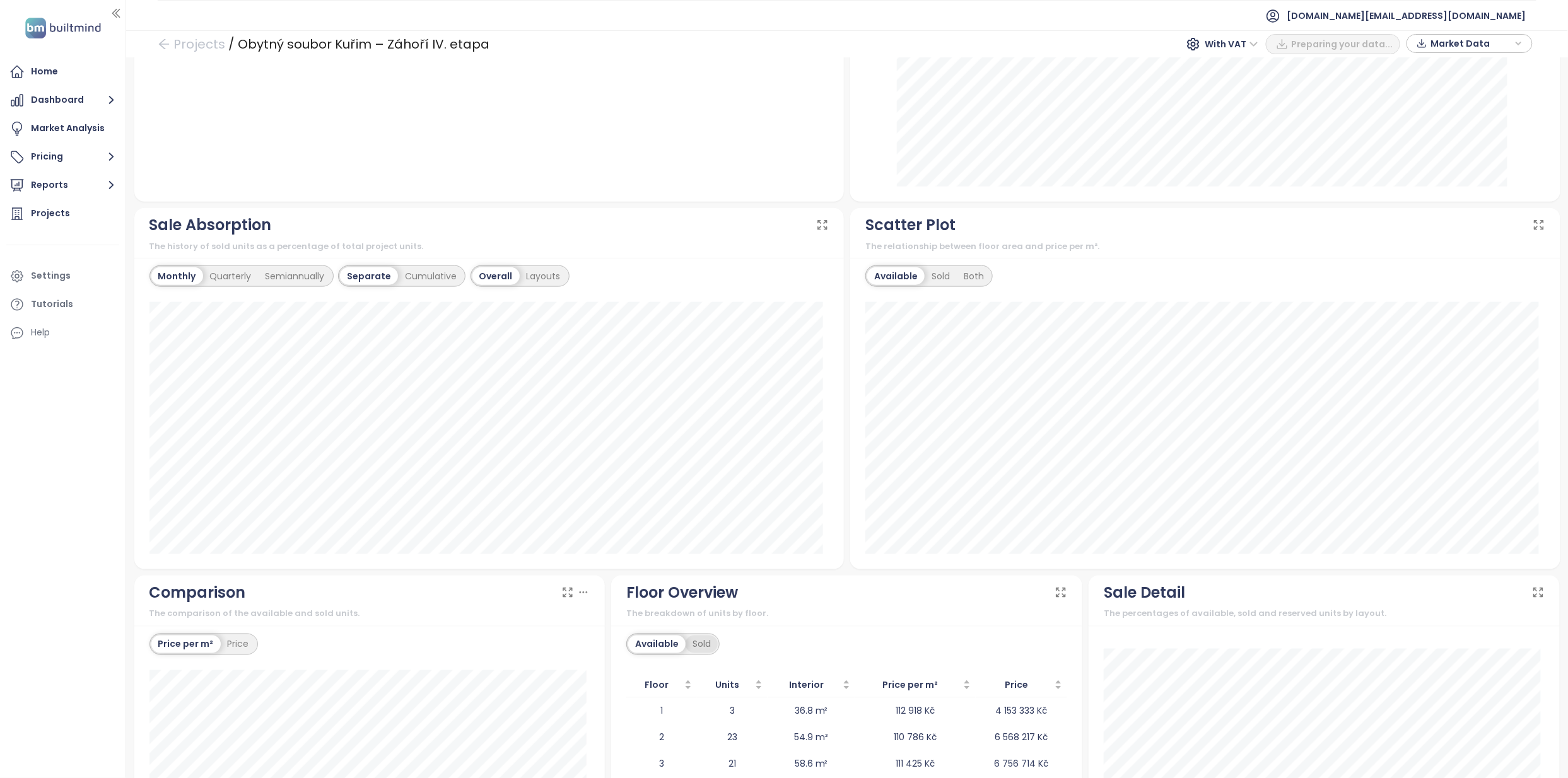
scroll to position [792, 0]
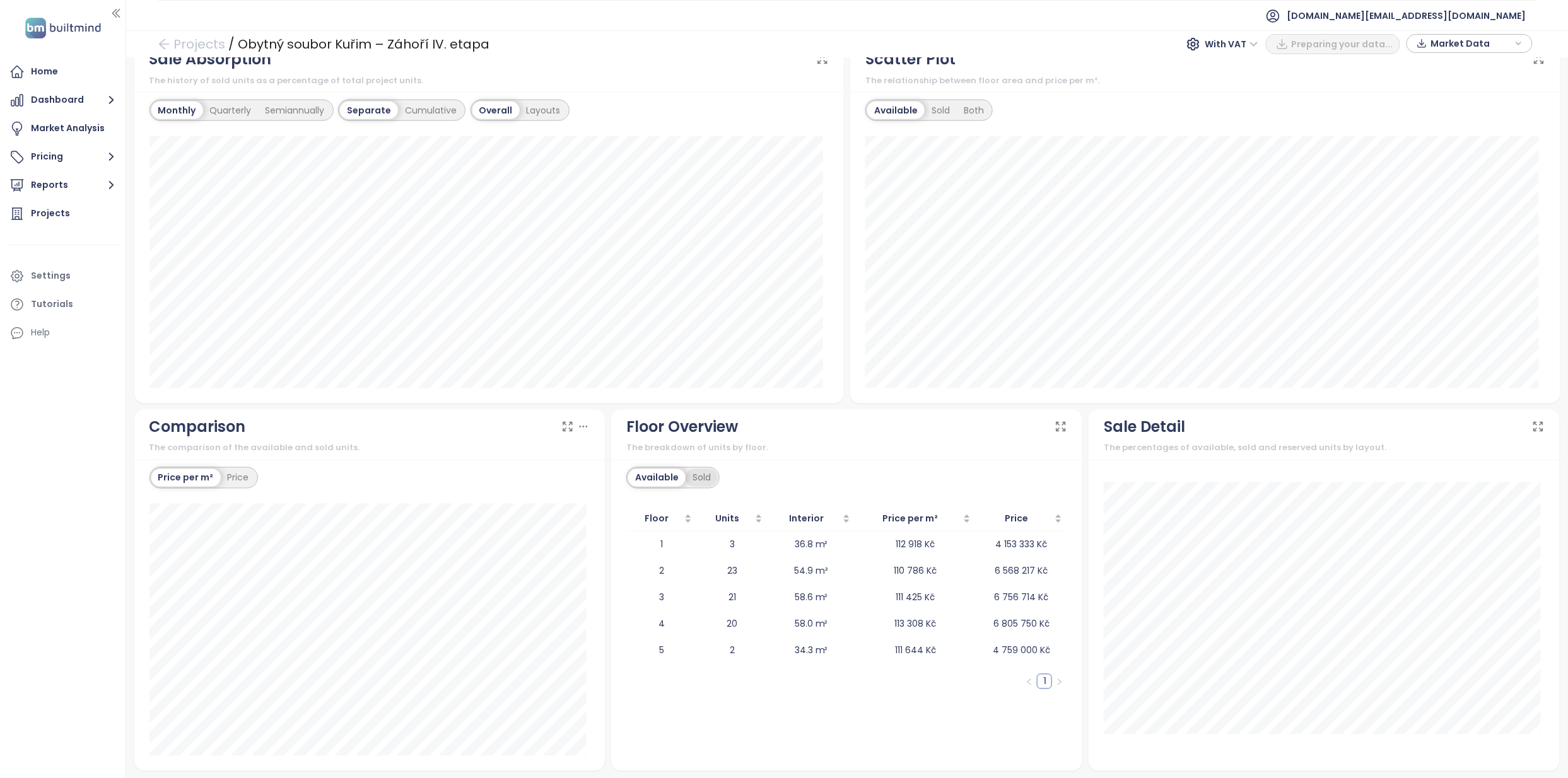
click at [685, 472] on div "Sold" at bounding box center [701, 477] width 32 height 17
click at [667, 475] on div "Available" at bounding box center [655, 477] width 53 height 17
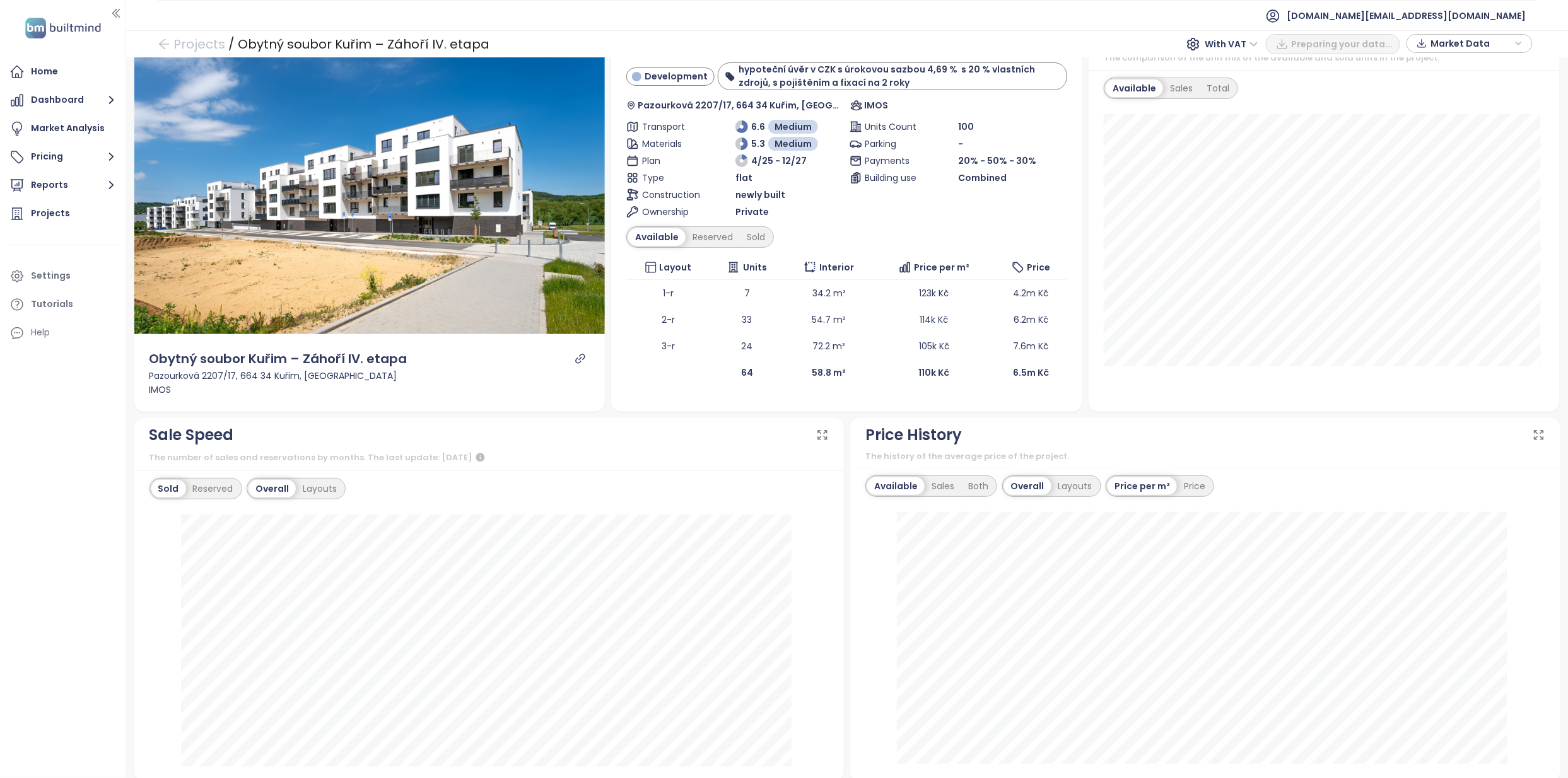
scroll to position [0, 0]
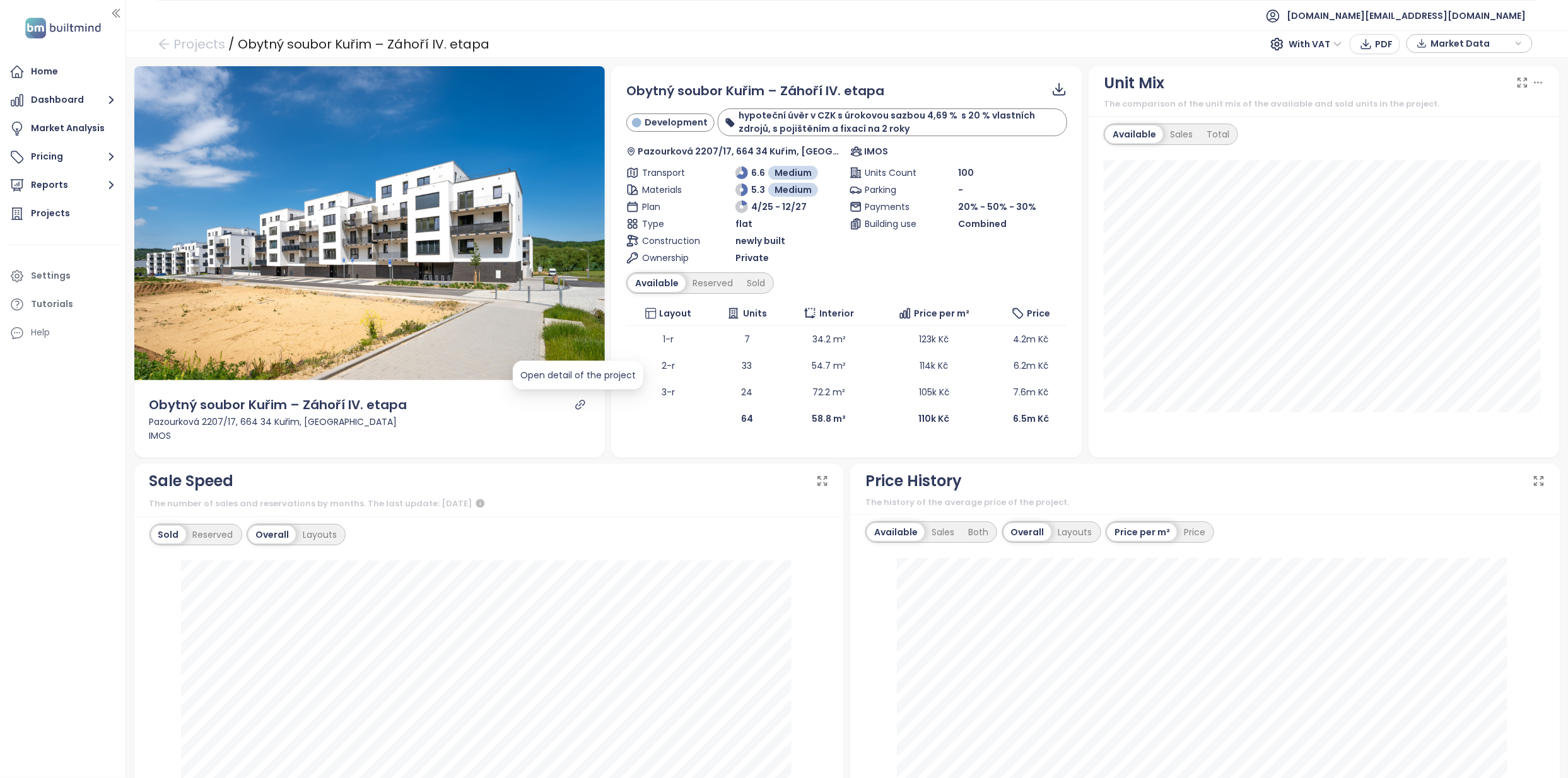
click at [583, 405] on div at bounding box center [580, 405] width 16 height 11
click at [578, 403] on icon "link" at bounding box center [580, 405] width 9 height 9
click at [366, 464] on div "Sale Speed The number of sales and reservations by months. The last update: Sep…" at bounding box center [489, 491] width 710 height 53
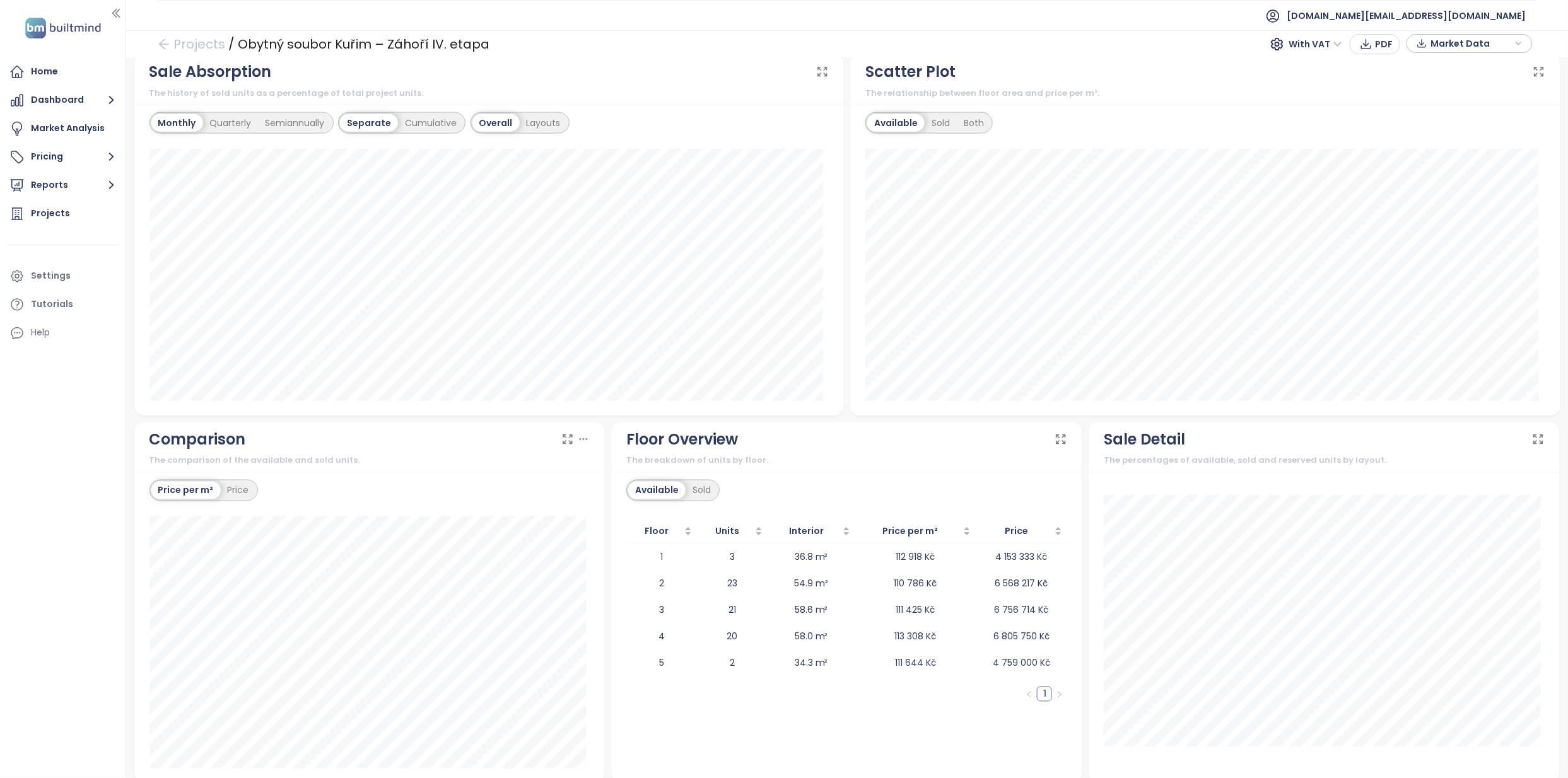
scroll to position [792, 0]
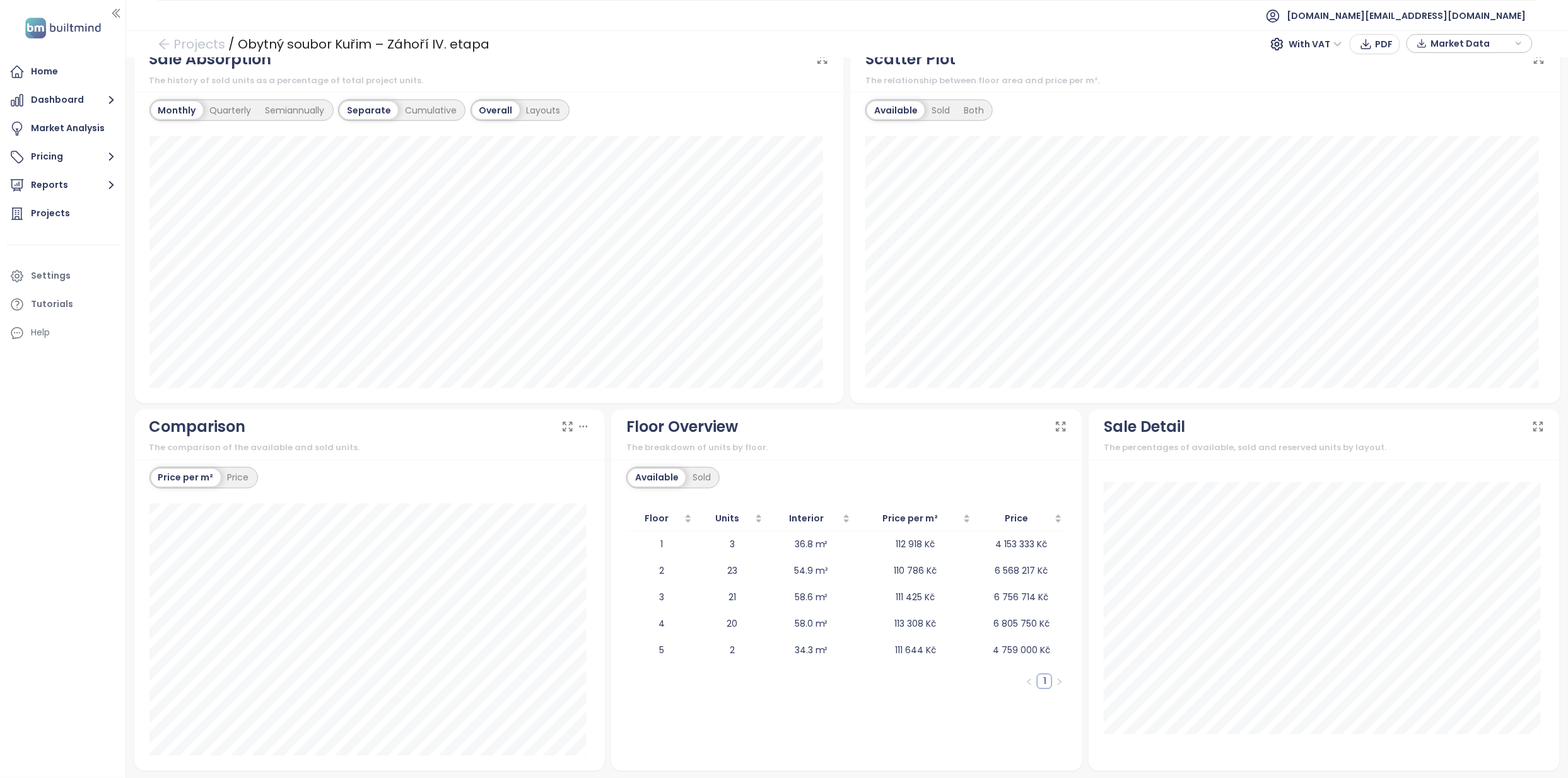
click at [407, 434] on div "Comparison" at bounding box center [369, 427] width 441 height 24
